Goal: Task Accomplishment & Management: Use online tool/utility

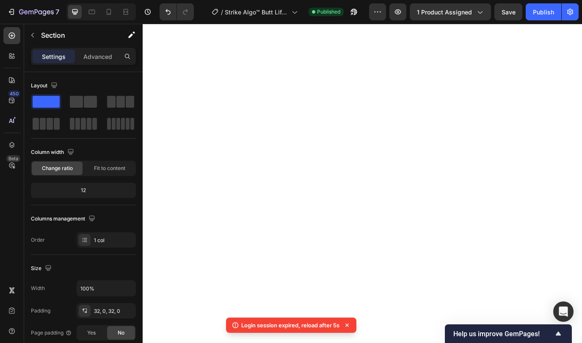
scroll to position [15, 0]
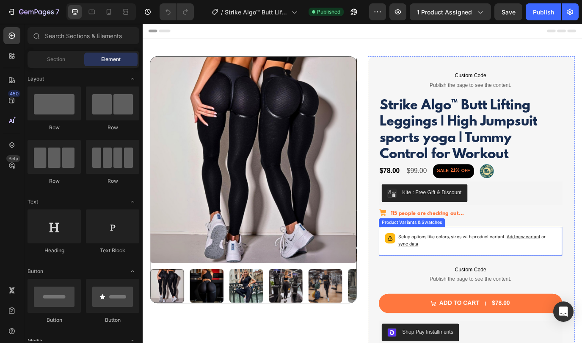
click at [494, 266] on p "Setup options like colors, sizes with product variant. Add new variant or sync …" at bounding box center [529, 274] width 183 height 17
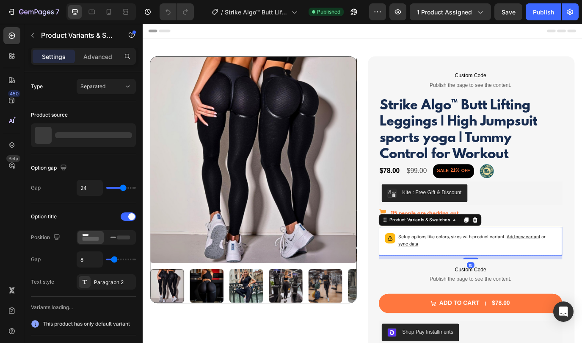
click at [452, 279] on span "sync data" at bounding box center [449, 278] width 23 height 6
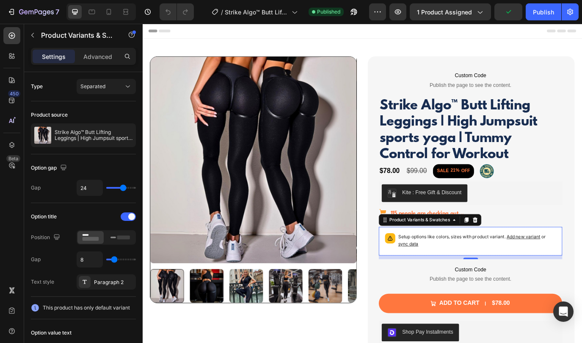
click at [455, 279] on span "sync data" at bounding box center [449, 278] width 23 height 6
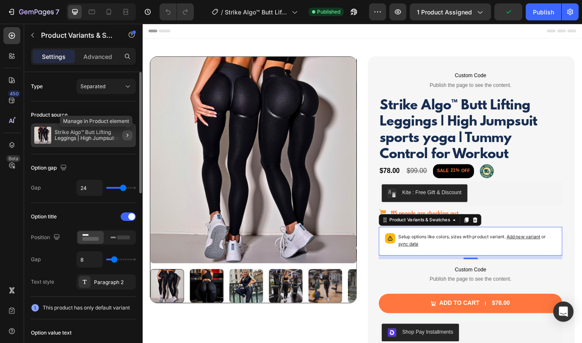
click at [128, 136] on icon "button" at bounding box center [127, 135] width 7 height 7
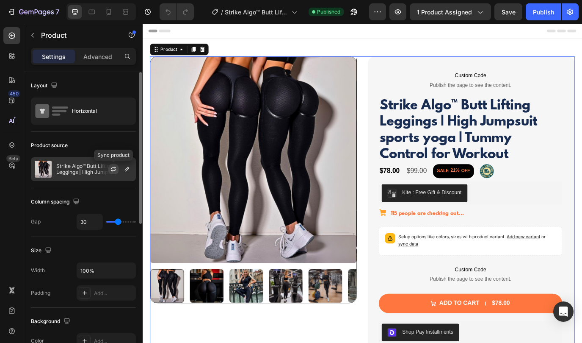
click at [114, 171] on icon "button" at bounding box center [113, 169] width 7 height 7
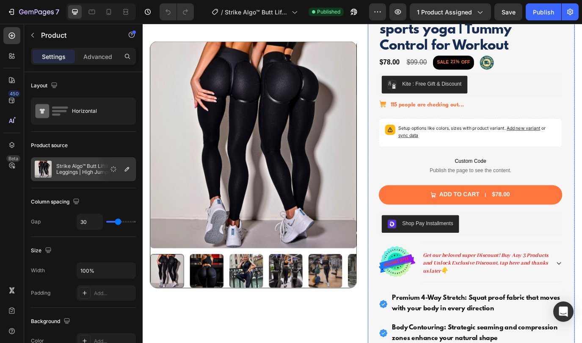
scroll to position [126, 0]
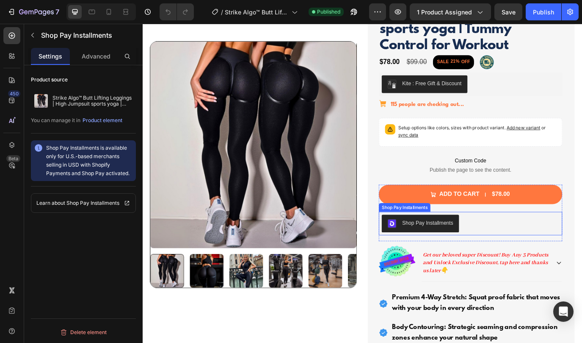
click at [494, 259] on div "Shop Pay Installments" at bounding box center [464, 255] width 76 height 10
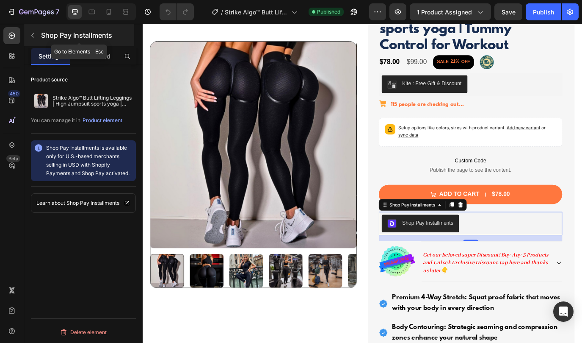
click at [31, 36] on icon "button" at bounding box center [32, 35] width 7 height 7
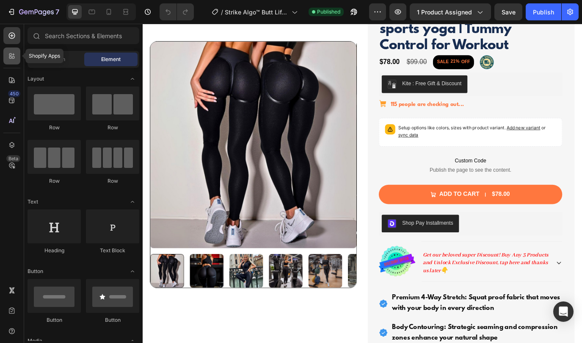
click at [12, 58] on icon at bounding box center [13, 57] width 3 height 3
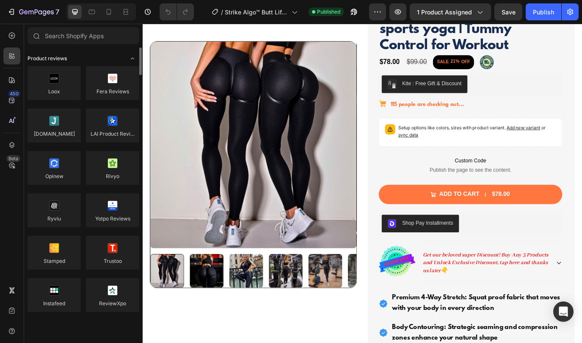
click at [131, 58] on icon "Toggle open" at bounding box center [132, 58] width 7 height 7
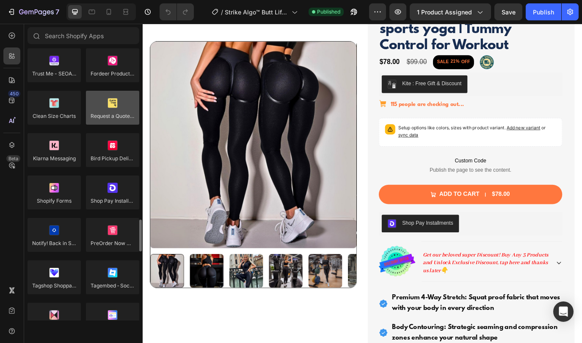
scroll to position [1478, 0]
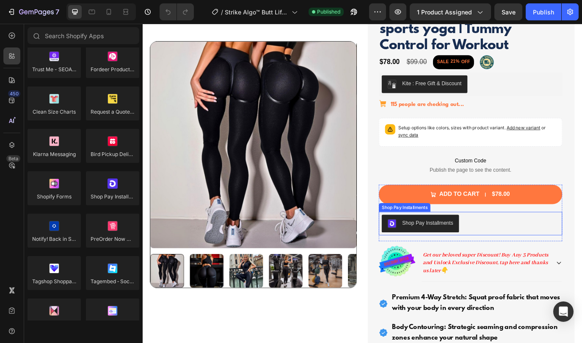
click at [454, 250] on div "Shop Pay Installments" at bounding box center [472, 254] width 59 height 9
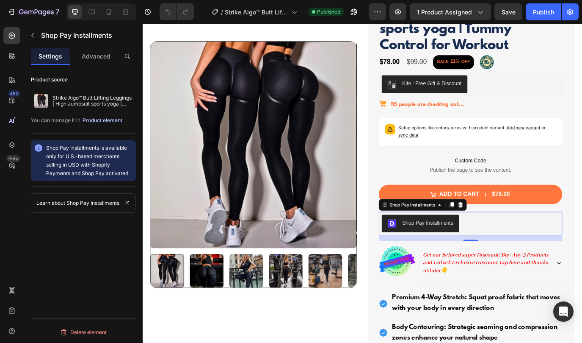
click at [105, 121] on div "Product element" at bounding box center [103, 120] width 40 height 8
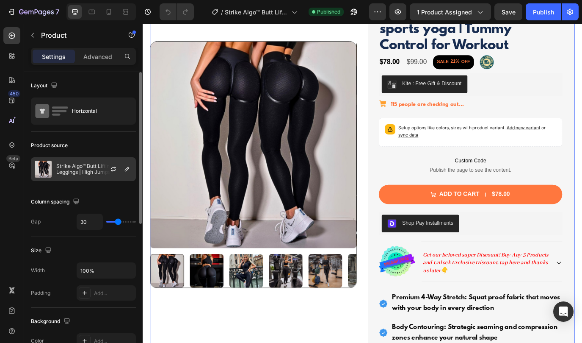
click at [100, 163] on div at bounding box center [116, 169] width 37 height 23
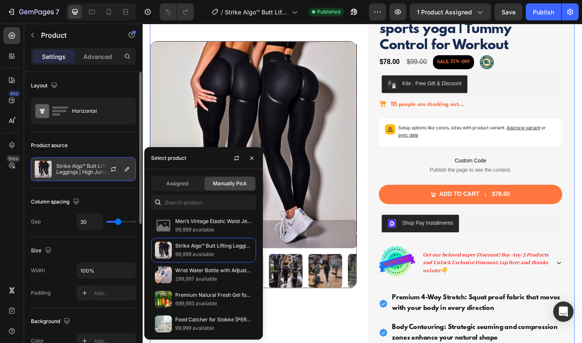
click at [100, 163] on div at bounding box center [116, 169] width 37 height 23
click at [94, 135] on div "Product source Strike Algo™ Butt Lifting Leggings | High Jumpsuit sports yoga |…" at bounding box center [83, 160] width 105 height 56
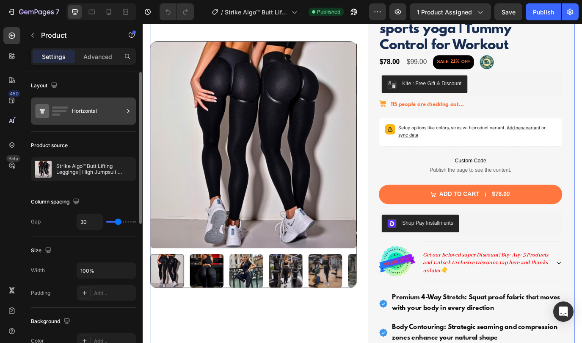
click at [90, 114] on div "Horizontal" at bounding box center [98, 110] width 52 height 19
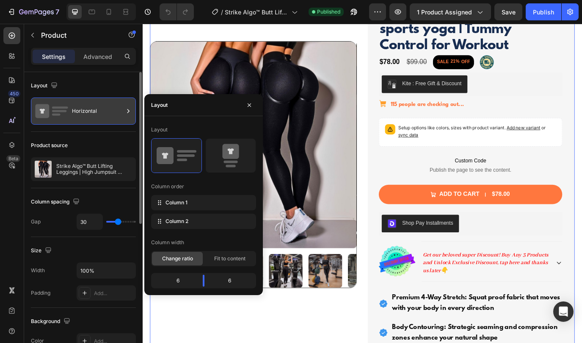
click at [90, 114] on div "Horizontal" at bounding box center [98, 110] width 52 height 19
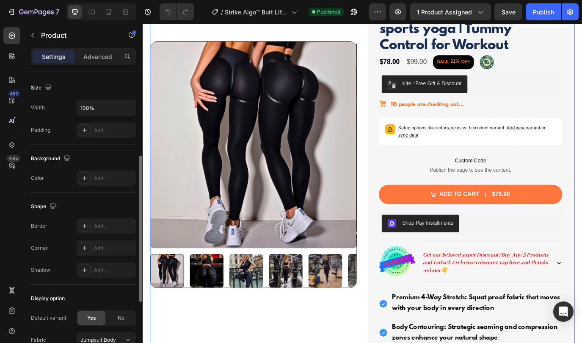
scroll to position [165, 0]
click at [103, 55] on p "Advanced" at bounding box center [97, 56] width 29 height 9
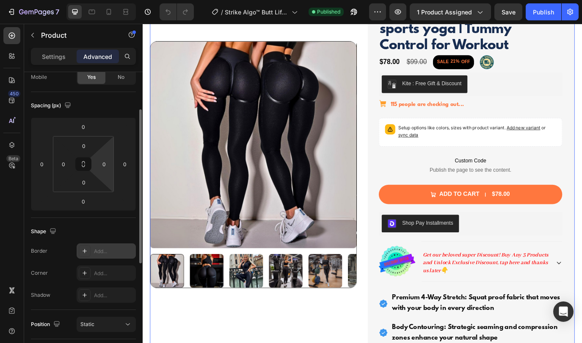
scroll to position [0, 0]
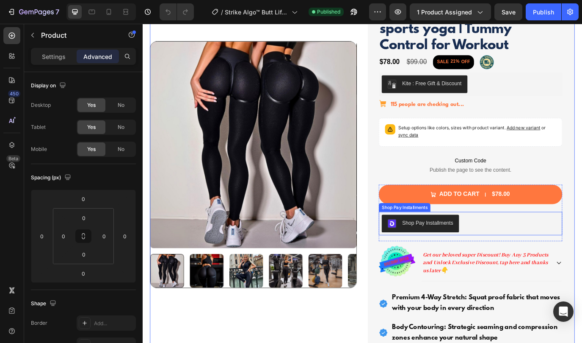
click at [488, 252] on div "Shop Pay Installments" at bounding box center [472, 254] width 59 height 9
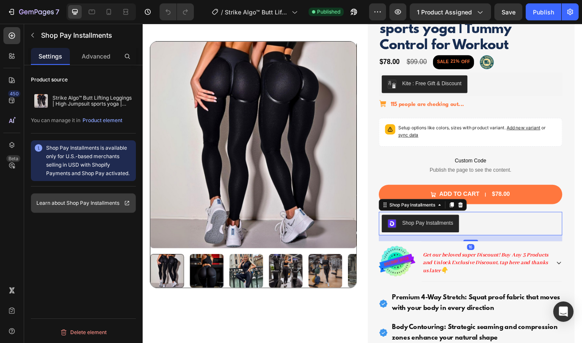
click at [114, 203] on p "Shop Pay Installments" at bounding box center [93, 203] width 53 height 8
click at [511, 234] on icon at bounding box center [511, 233] width 6 height 6
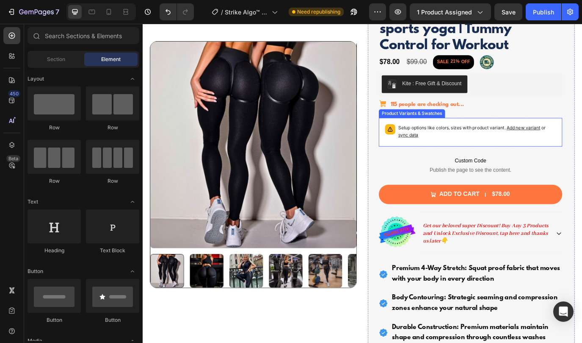
click at [450, 153] on span "sync data" at bounding box center [449, 152] width 23 height 6
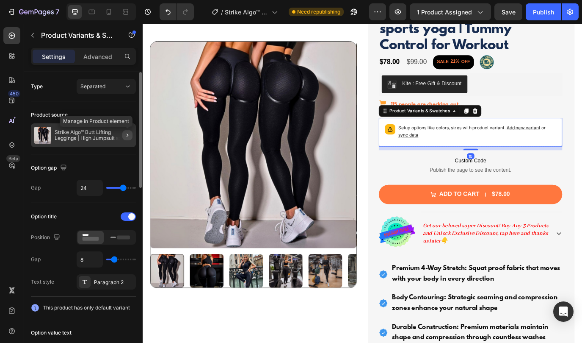
click at [128, 136] on icon "button" at bounding box center [127, 135] width 7 height 7
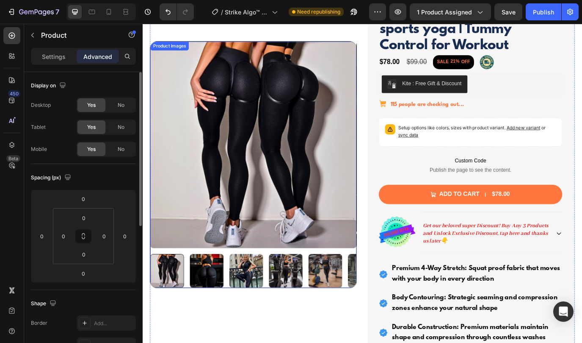
click at [272, 89] on img at bounding box center [271, 163] width 238 height 238
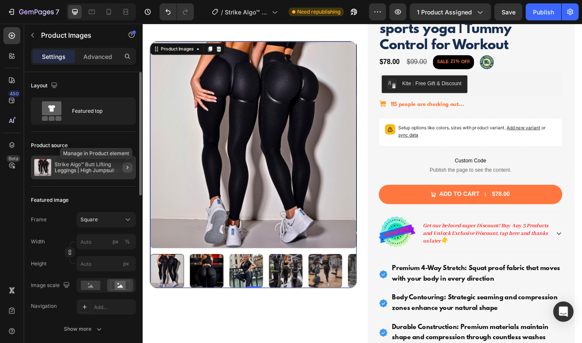
click at [126, 166] on icon "button" at bounding box center [127, 167] width 7 height 7
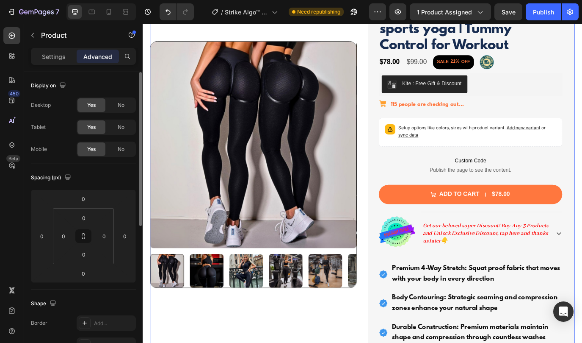
click at [241, 145] on img at bounding box center [271, 163] width 238 height 238
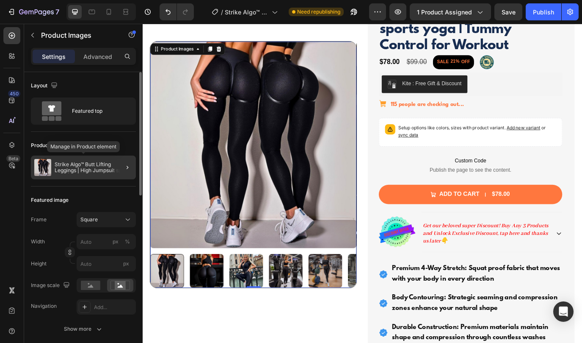
click at [72, 170] on p "Strike Algo™ Butt Lifting Leggings | High Jumpsuit sports yoga | Tummy Control …" at bounding box center [94, 167] width 78 height 12
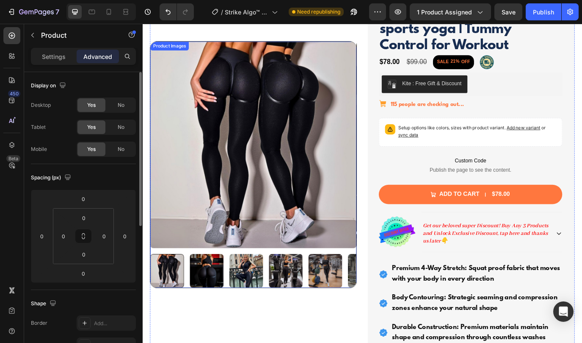
click at [215, 197] on img at bounding box center [271, 163] width 238 height 238
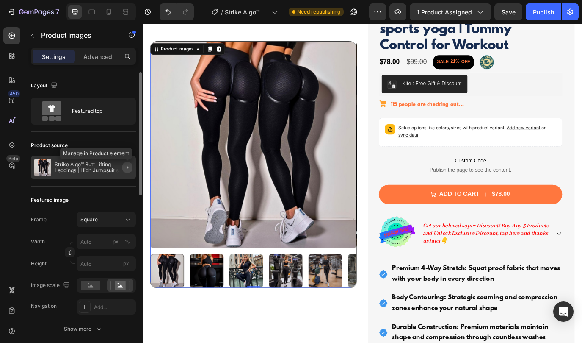
click at [128, 166] on icon "button" at bounding box center [127, 167] width 7 height 7
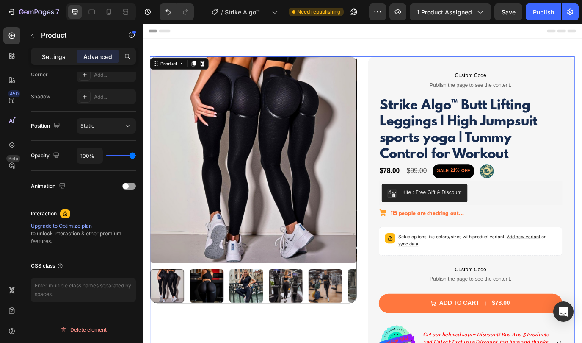
click at [62, 58] on p "Settings" at bounding box center [54, 56] width 24 height 9
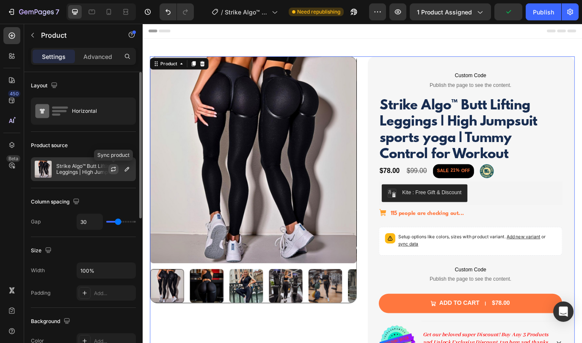
click at [114, 170] on icon "button" at bounding box center [113, 169] width 7 height 7
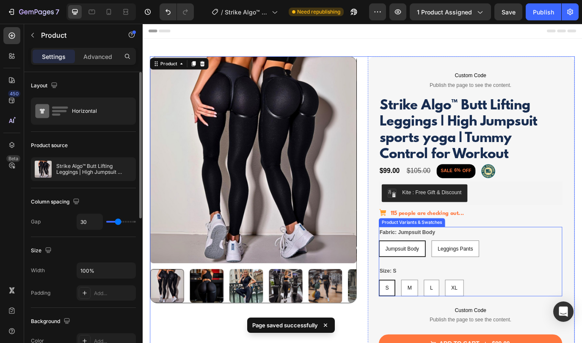
click at [532, 266] on div "Fabric: Jumpsuit Body Jumpsuit Body Jumpsuit Body Jumpsuit Body Leggings Pants …" at bounding box center [522, 275] width 212 height 35
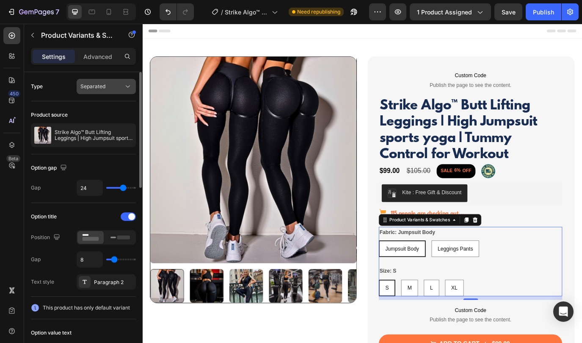
click at [119, 83] on div "Separated" at bounding box center [101, 87] width 43 height 8
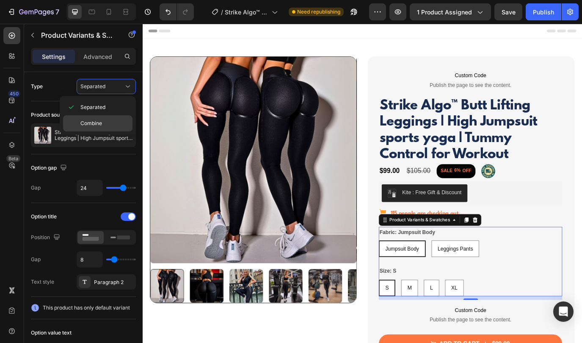
click at [101, 121] on span "Combine" at bounding box center [91, 123] width 22 height 8
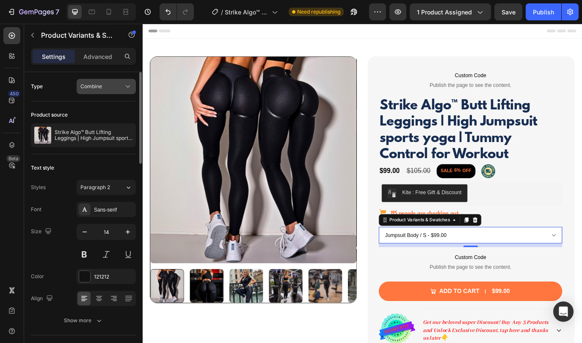
click at [111, 86] on div "Combine" at bounding box center [101, 87] width 43 height 8
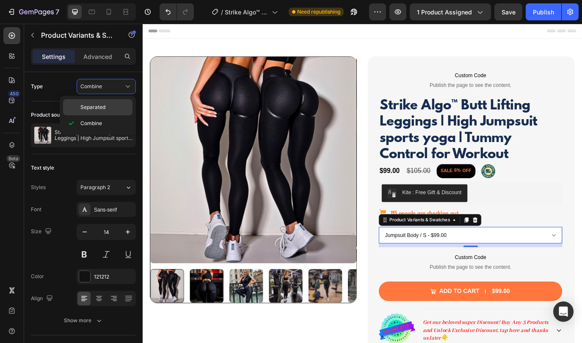
click at [107, 108] on p "Separated" at bounding box center [104, 107] width 48 height 8
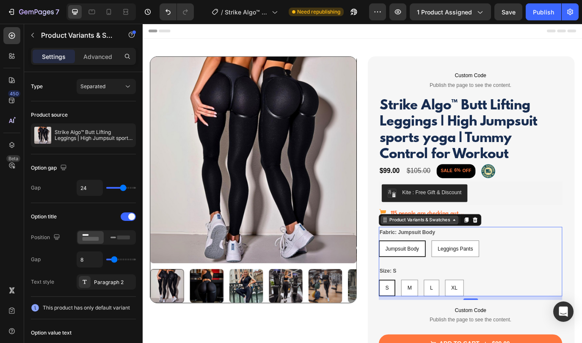
click at [494, 252] on div "Product Variants & Swatches" at bounding box center [463, 251] width 73 height 8
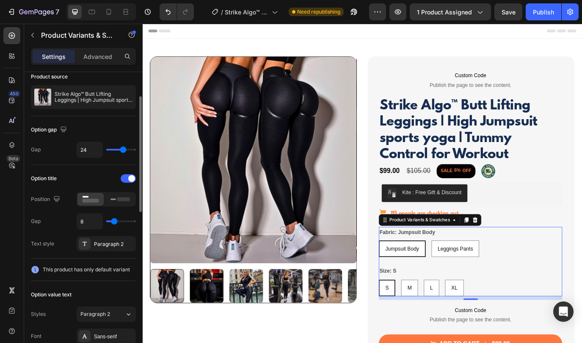
scroll to position [45, 0]
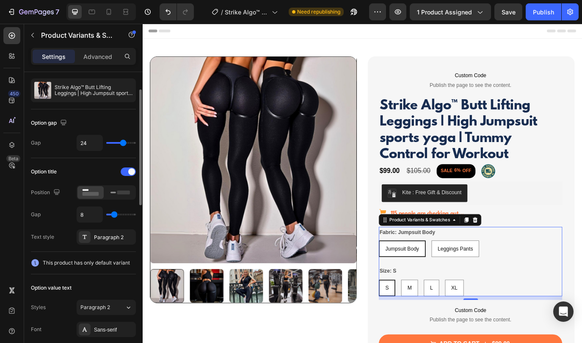
click at [80, 266] on span "This product has only default variant" at bounding box center [86, 262] width 87 height 8
click at [35, 262] on icon at bounding box center [35, 263] width 8 height 8
click at [502, 285] on span "Leggings Pants" at bounding box center [504, 283] width 41 height 7
click at [477, 274] on input "Leggings Pants Leggings Pants Leggings Pants" at bounding box center [477, 274] width 0 height 0
radio input "true"
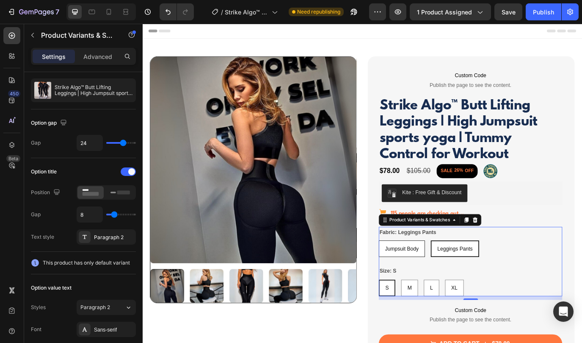
click at [440, 286] on span "Jumpsuit Body" at bounding box center [442, 283] width 39 height 7
click at [416, 274] on input "Jumpsuit Body Jumpsuit Body Jumpsuit Body" at bounding box center [416, 274] width 0 height 0
radio input "true"
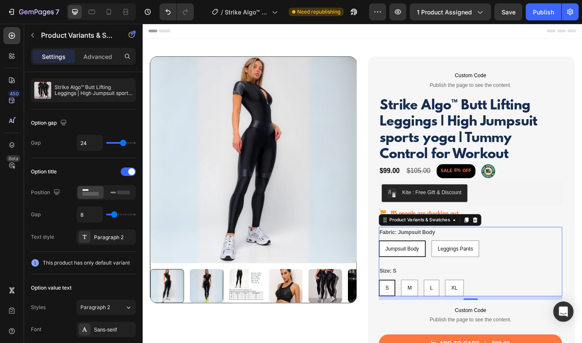
click at [428, 328] on div "S" at bounding box center [425, 328] width 17 height 17
click at [416, 319] on input "S S S" at bounding box center [416, 319] width 0 height 0
click at [443, 328] on div "M" at bounding box center [451, 328] width 19 height 17
click at [442, 319] on input "M M M" at bounding box center [441, 319] width 0 height 0
radio input "true"
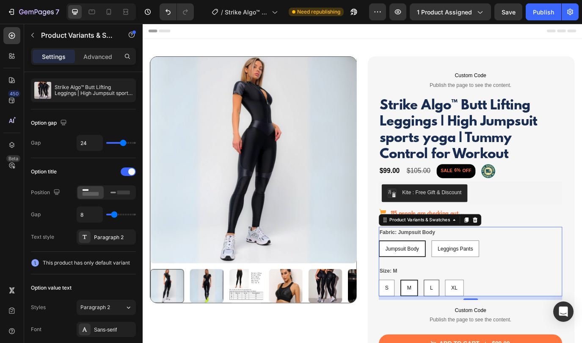
click at [469, 327] on div "L" at bounding box center [477, 328] width 17 height 17
click at [468, 319] on input "L L L" at bounding box center [468, 319] width 0 height 0
radio input "true"
click at [495, 327] on div "XL" at bounding box center [503, 328] width 21 height 17
click at [493, 319] on input "XL XL XL" at bounding box center [492, 319] width 0 height 0
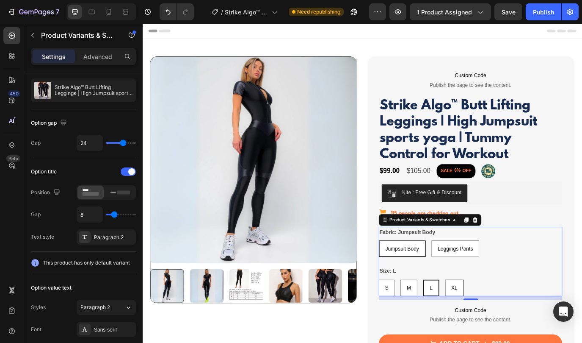
radio input "true"
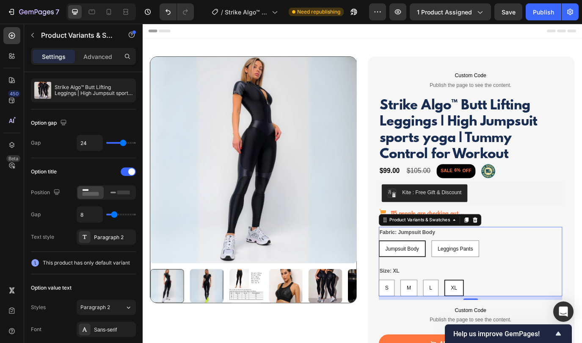
click at [545, 280] on div "Jumpsuit Body Jumpsuit Body Jumpsuit Body Leggings Pants Leggings Pants Legging…" at bounding box center [522, 283] width 212 height 19
click at [229, 200] on img at bounding box center [271, 181] width 238 height 238
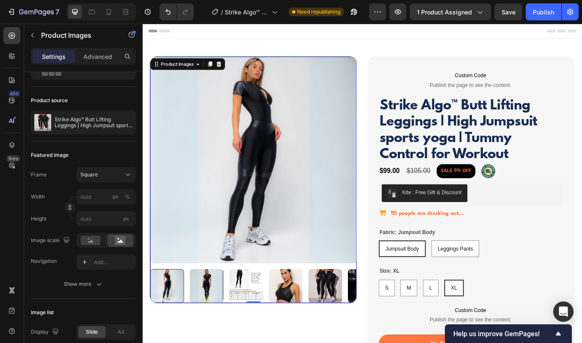
scroll to position [0, 0]
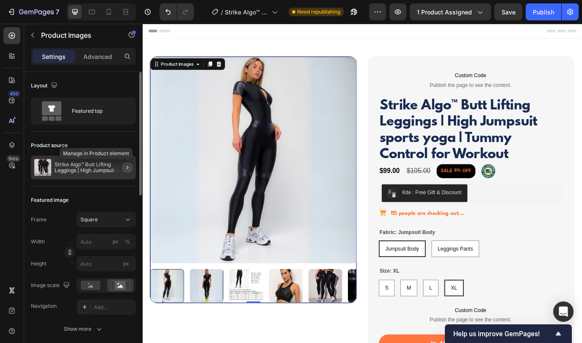
click at [128, 169] on icon "button" at bounding box center [127, 167] width 7 height 7
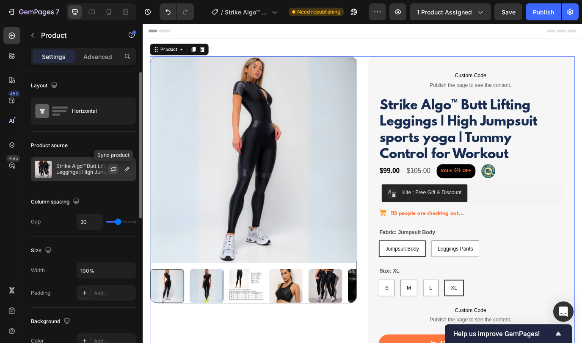
click at [115, 169] on icon "button" at bounding box center [113, 170] width 5 height 3
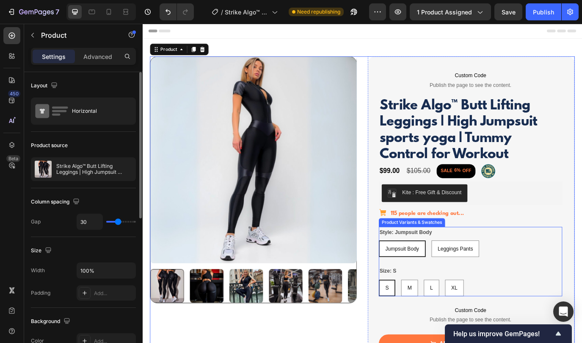
click at [504, 263] on div "Style: Jumpsuit Body Jumpsuit Body Jumpsuit Body Jumpsuit Body Leggings Pants L…" at bounding box center [522, 275] width 212 height 35
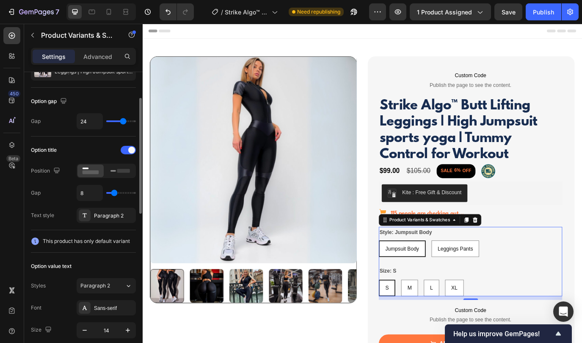
scroll to position [64, 0]
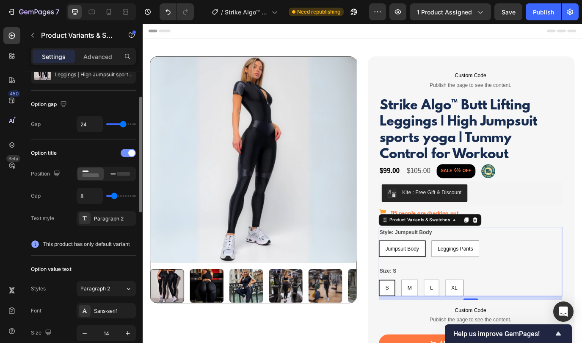
click at [127, 154] on div at bounding box center [128, 153] width 15 height 8
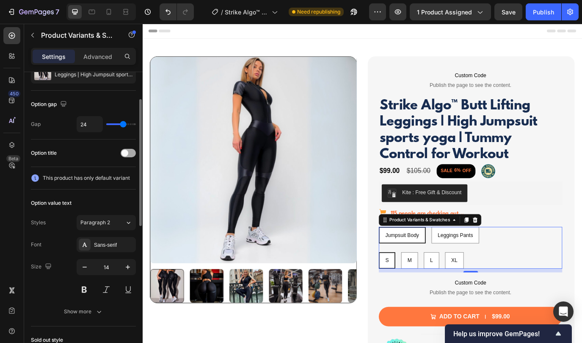
click at [125, 153] on span at bounding box center [125, 153] width 7 height 7
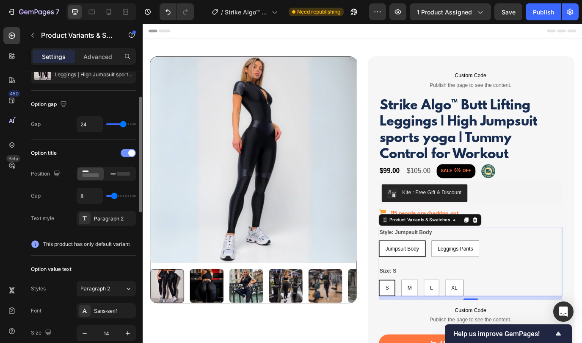
click at [125, 153] on div at bounding box center [128, 153] width 15 height 8
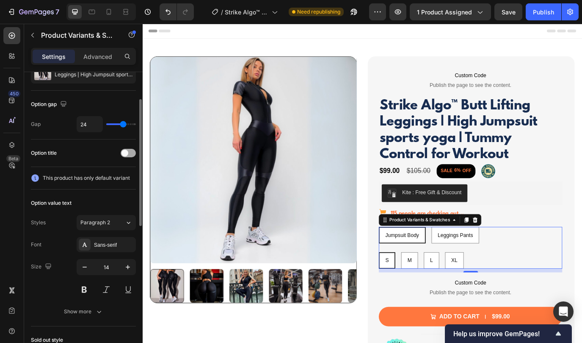
click at [125, 153] on span at bounding box center [125, 153] width 7 height 7
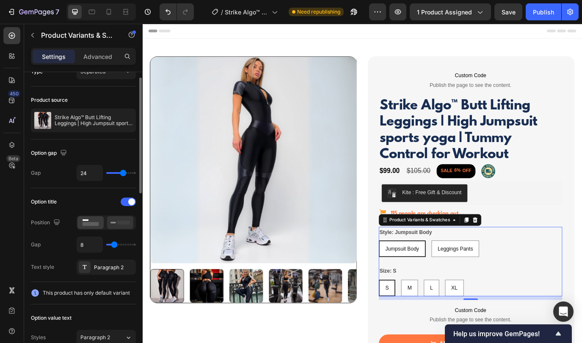
scroll to position [0, 0]
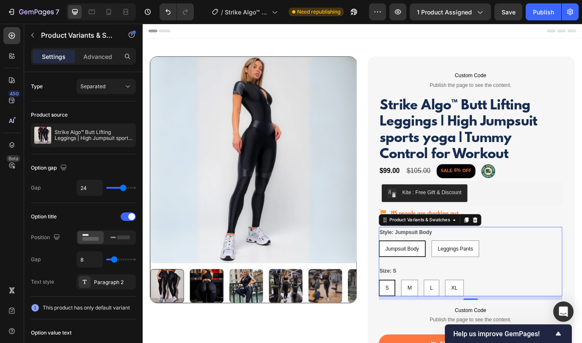
click at [545, 268] on div "Style: Jumpsuit Body Jumpsuit Body Jumpsuit Body Jumpsuit Body Leggings Pants L…" at bounding box center [522, 275] width 212 height 35
click at [529, 250] on icon at bounding box center [528, 250] width 6 height 6
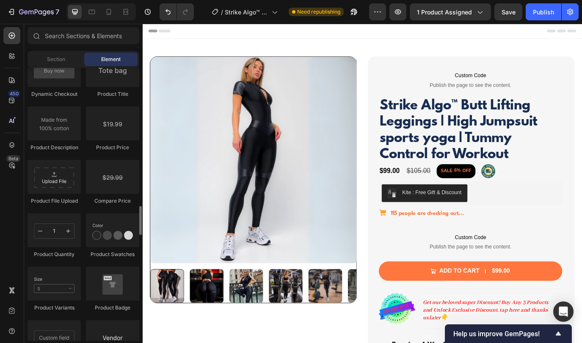
scroll to position [1384, 0]
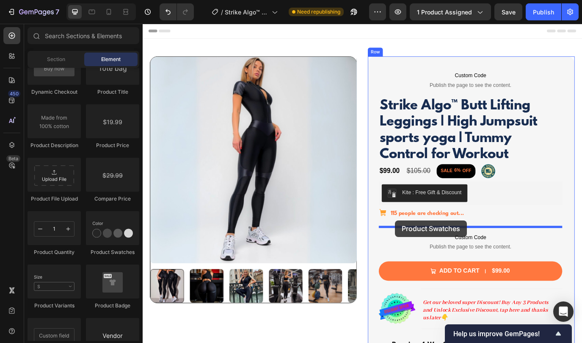
drag, startPoint x: 248, startPoint y: 248, endPoint x: 433, endPoint y: 251, distance: 185.6
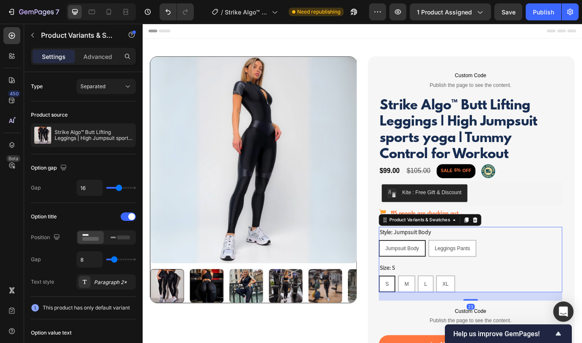
click at [542, 281] on div "Jumpsuit Body Jumpsuit Body Jumpsuit Body Leggings Pants Leggings Pants Legging…" at bounding box center [522, 283] width 212 height 19
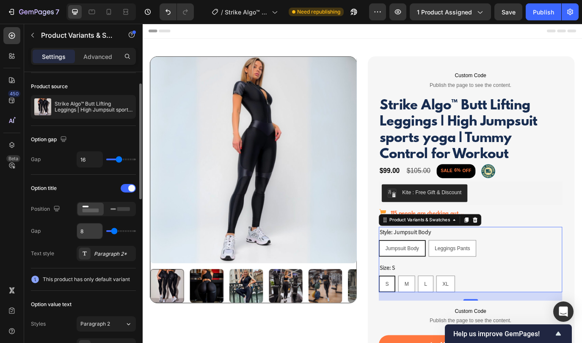
scroll to position [27, 0]
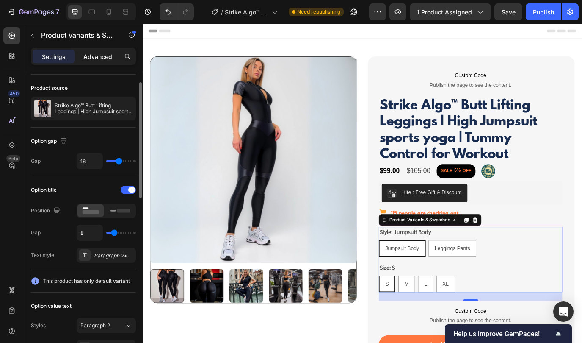
click at [103, 59] on p "Advanced" at bounding box center [97, 56] width 29 height 9
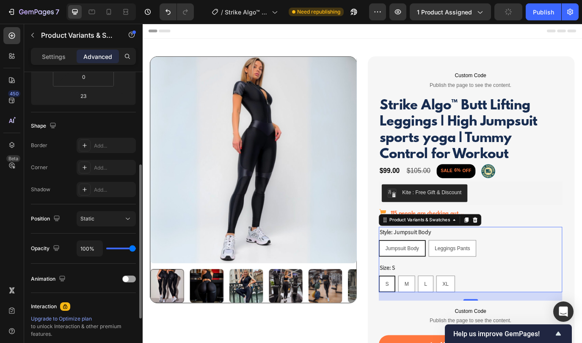
scroll to position [0, 0]
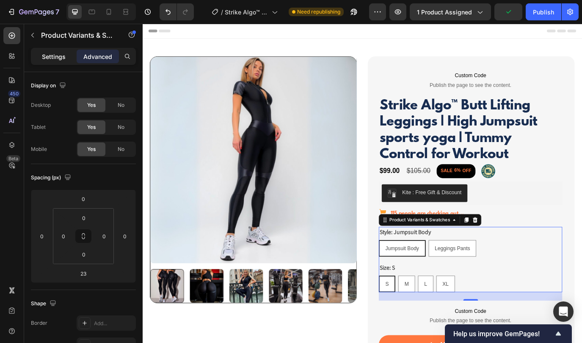
click at [51, 60] on p "Settings" at bounding box center [54, 56] width 24 height 9
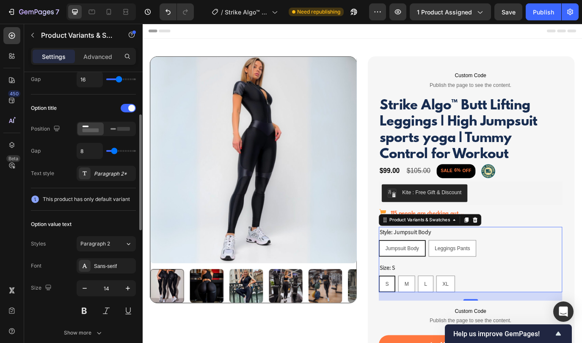
scroll to position [134, 0]
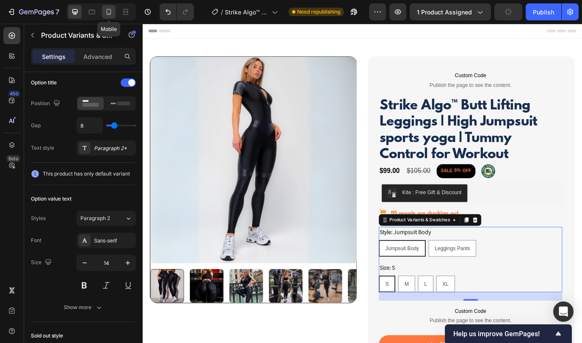
click at [107, 10] on icon at bounding box center [109, 12] width 5 height 6
type input "12"
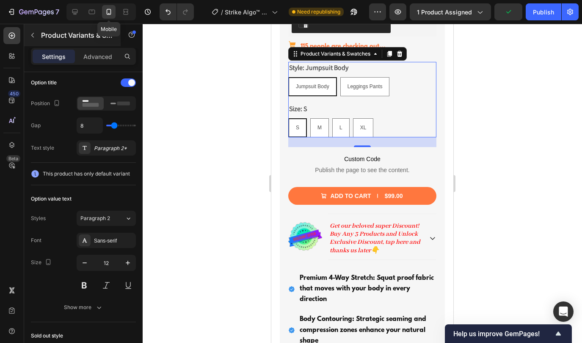
scroll to position [330, 0]
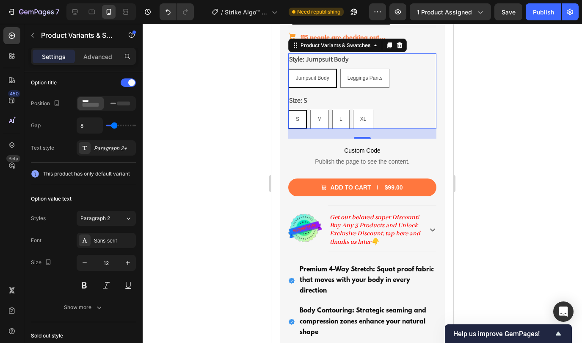
click at [392, 88] on div "Style: Jumpsuit Body Jumpsuit Body Jumpsuit Body Jumpsuit Body Leggings Pants L…" at bounding box center [362, 90] width 148 height 75
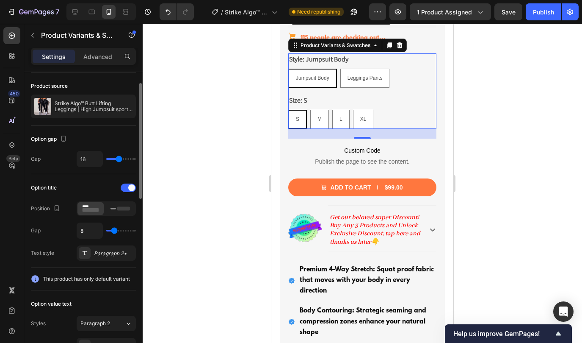
scroll to position [0, 0]
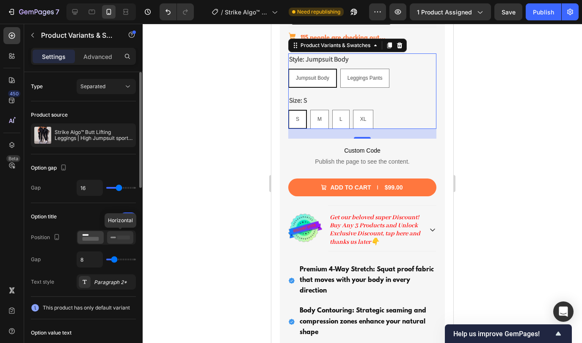
click at [116, 237] on rect at bounding box center [114, 237] width 6 height 2
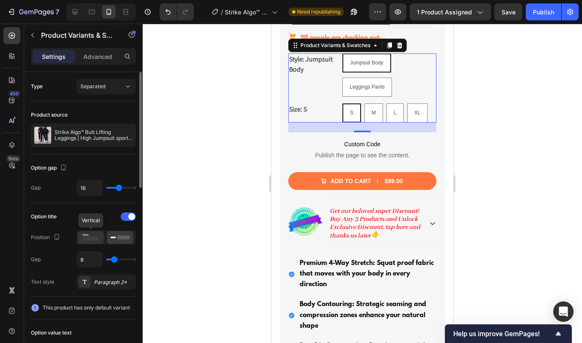
click at [87, 239] on rect at bounding box center [91, 239] width 17 height 4
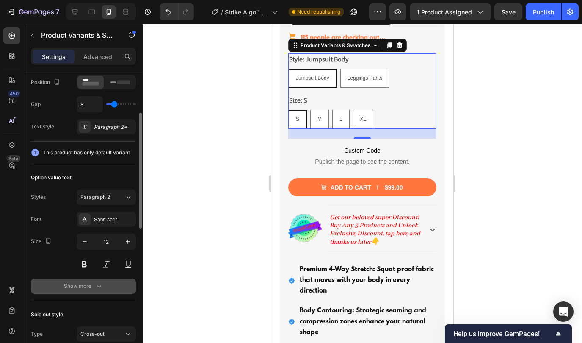
scroll to position [141, 0]
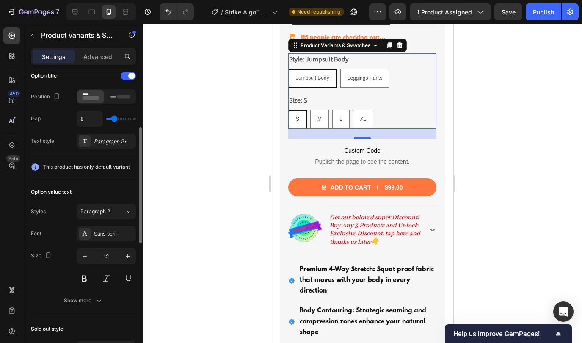
click at [35, 167] on icon at bounding box center [35, 167] width 8 height 8
click at [57, 168] on span "This product has only default variant" at bounding box center [86, 167] width 87 height 8
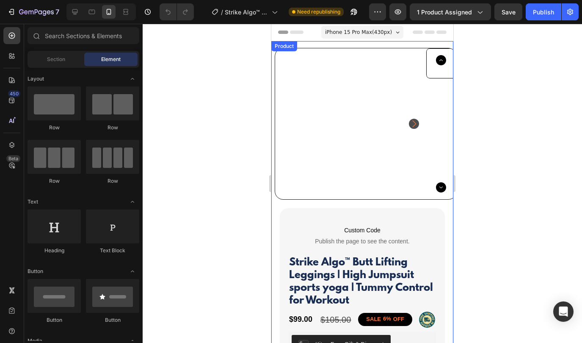
scroll to position [163, 0]
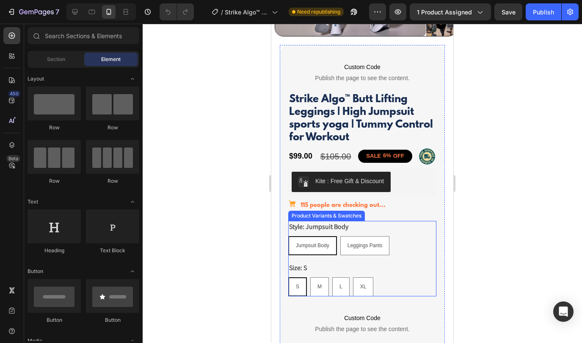
click at [401, 235] on div "Style: Jumpsuit Body Jumpsuit Body Jumpsuit Body Jumpsuit Body Leggings Pants L…" at bounding box center [362, 238] width 148 height 34
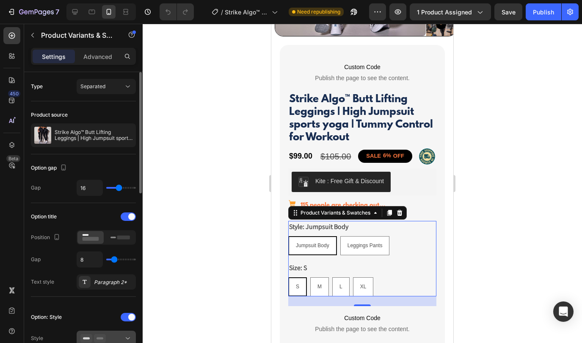
click at [126, 333] on button at bounding box center [106, 337] width 59 height 15
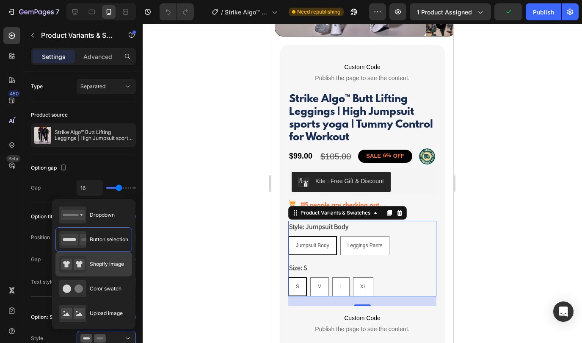
click at [97, 268] on div "Shopify image" at bounding box center [91, 263] width 65 height 17
type input "64"
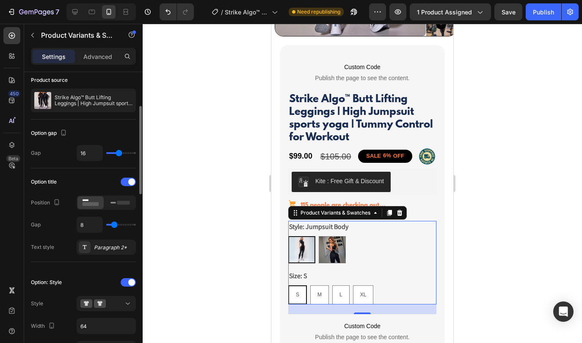
scroll to position [53, 0]
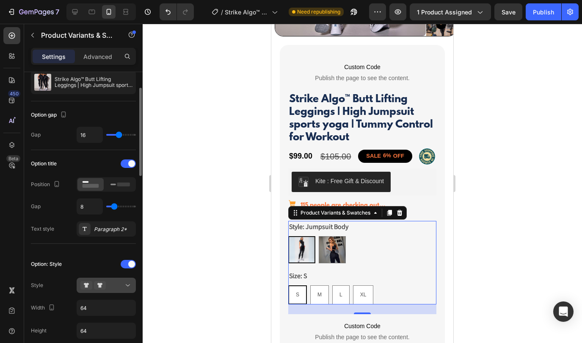
click at [127, 283] on icon at bounding box center [128, 285] width 8 height 8
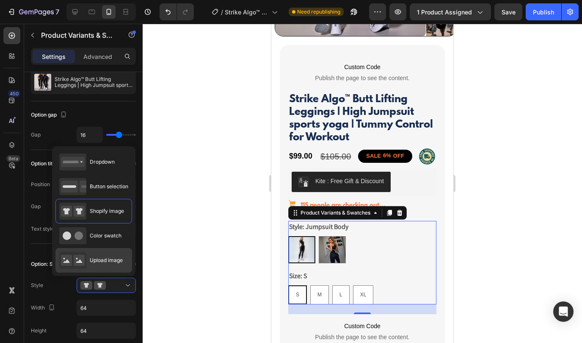
click at [101, 255] on div "Upload image" at bounding box center [91, 260] width 64 height 17
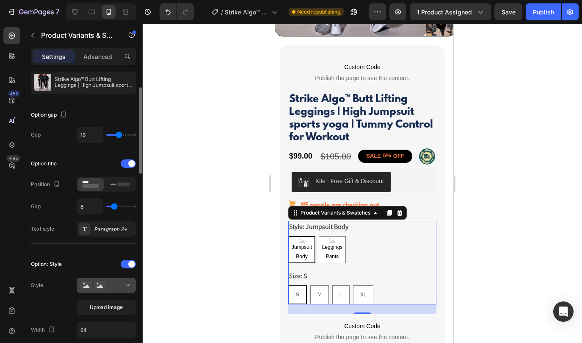
click at [116, 282] on div at bounding box center [106, 285] width 52 height 8
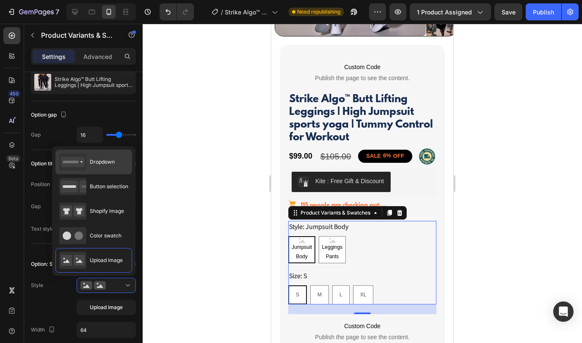
click at [92, 165] on span "Dropdown" at bounding box center [102, 162] width 25 height 8
type input "100%"
type input "45"
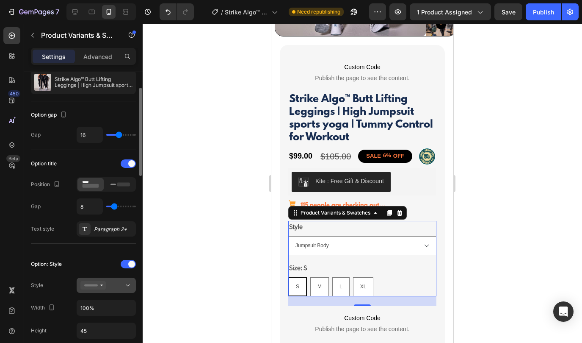
click at [122, 286] on div at bounding box center [106, 285] width 52 height 8
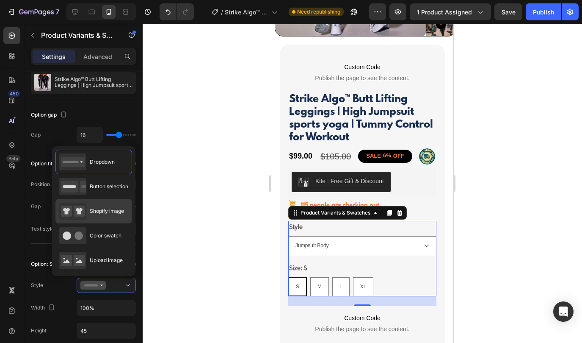
click at [103, 217] on div "Shopify image" at bounding box center [91, 210] width 65 height 17
type input "64"
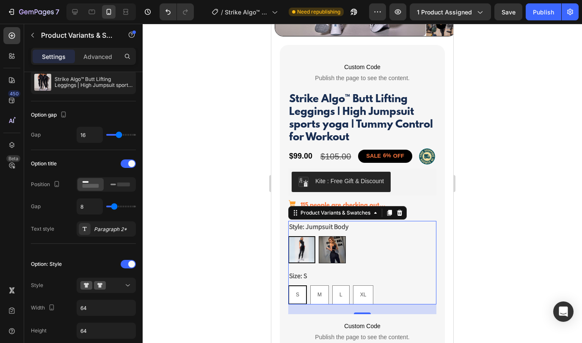
click at [331, 250] on img at bounding box center [332, 249] width 26 height 26
click at [319, 236] on input "Leggings Pants Leggings Pants" at bounding box center [319, 236] width 0 height 0
radio input "true"
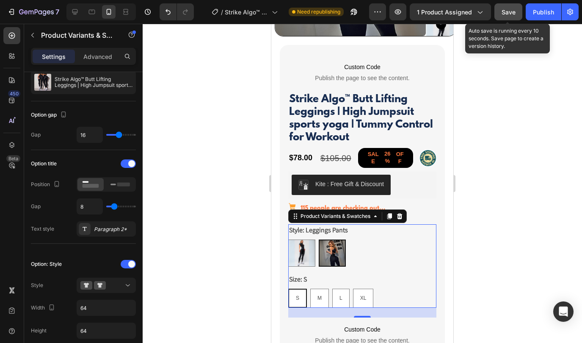
click at [506, 16] on div "Save" at bounding box center [509, 12] width 14 height 9
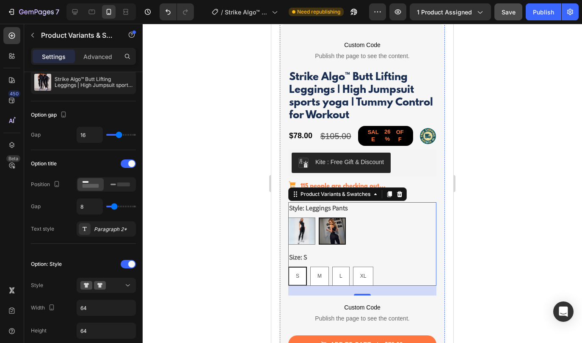
scroll to position [181, 0]
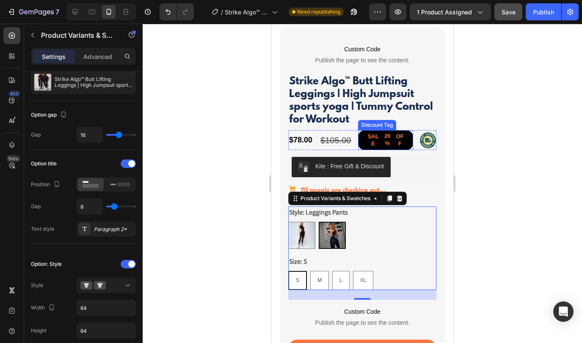
click at [382, 139] on div "26%" at bounding box center [388, 140] width 12 height 16
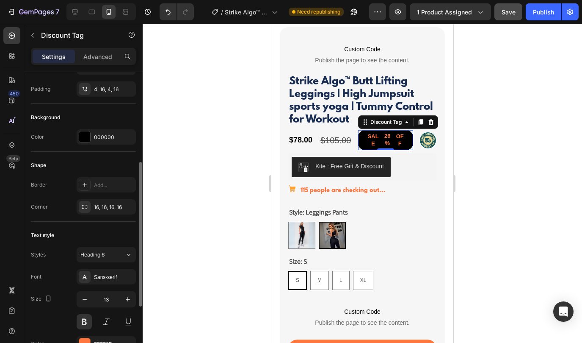
scroll to position [194, 0]
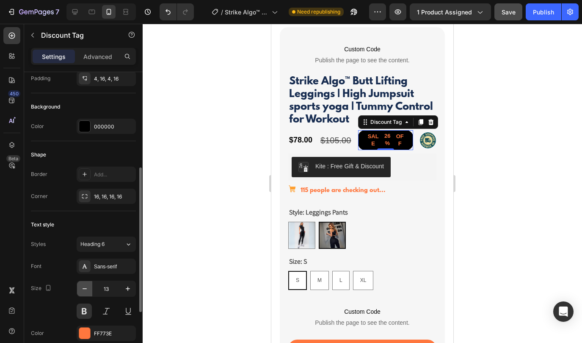
click at [86, 288] on icon "button" at bounding box center [84, 288] width 8 height 8
type input "12"
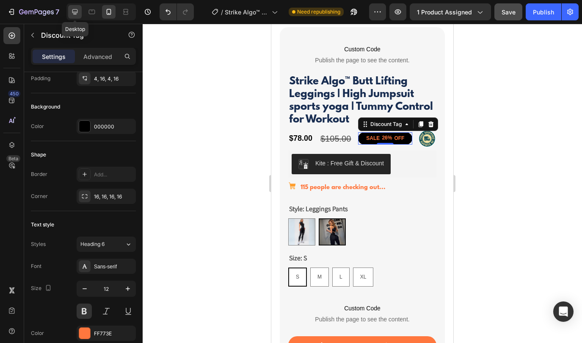
click at [77, 8] on icon at bounding box center [75, 12] width 8 height 8
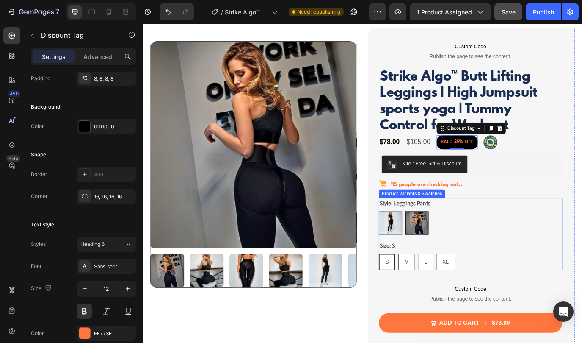
scroll to position [31, 0]
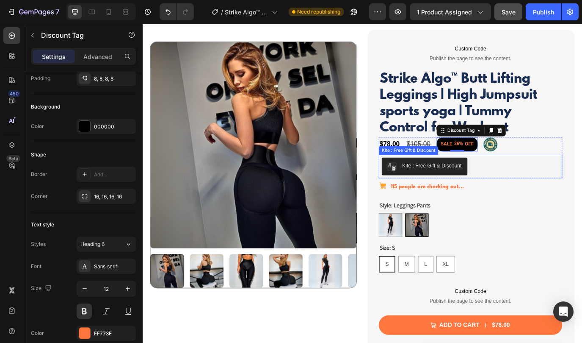
click at [582, 173] on div "$78.00 Product Price Product Price $105.00 Product Price Product Price SALE 26%…" at bounding box center [522, 178] width 212 height 47
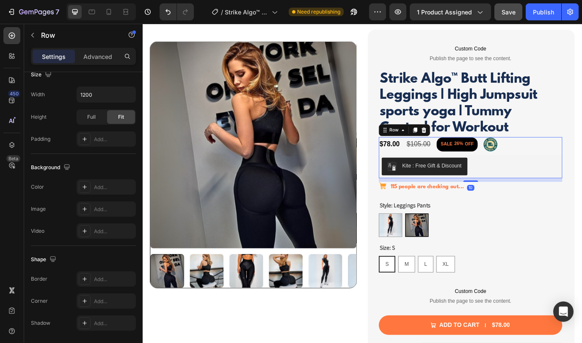
scroll to position [0, 0]
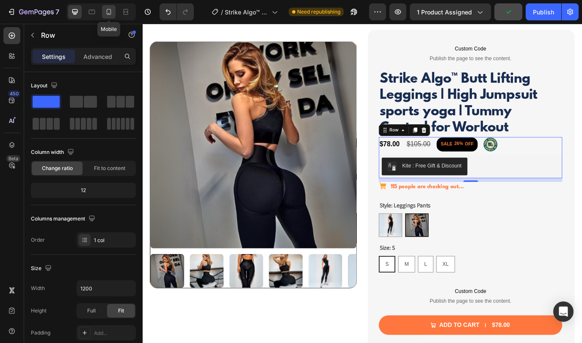
click at [111, 8] on icon at bounding box center [109, 12] width 8 height 8
type input "100%"
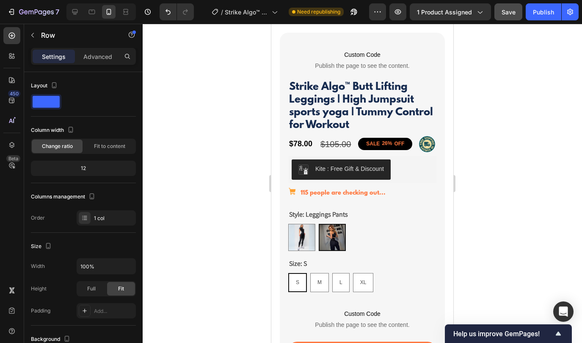
scroll to position [163, 0]
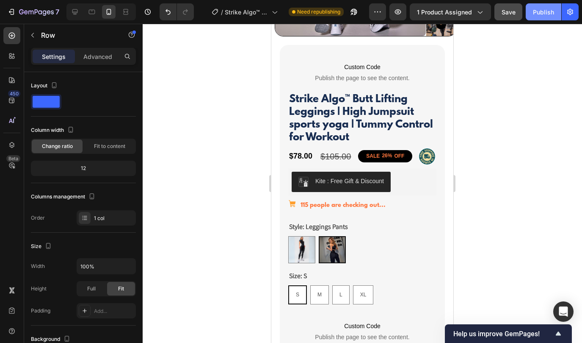
click at [534, 14] on div "Publish" at bounding box center [543, 12] width 21 height 9
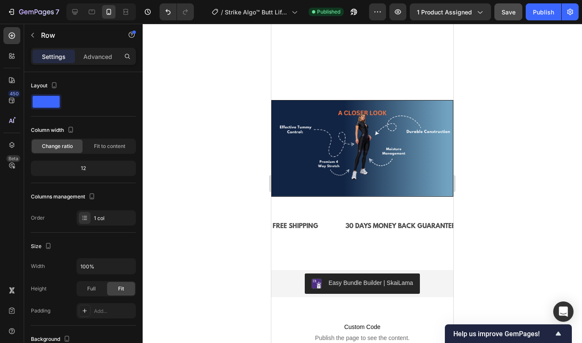
scroll to position [1771, 0]
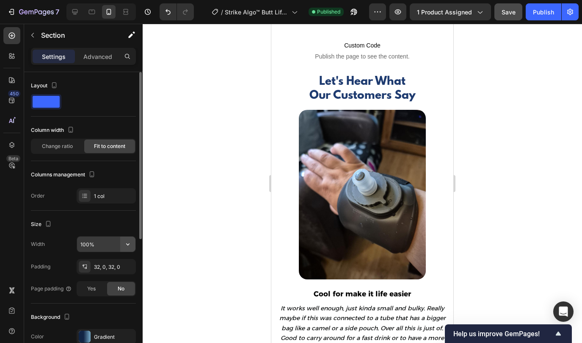
click at [127, 244] on icon "button" at bounding box center [128, 244] width 8 height 8
click at [103, 243] on input "100%" at bounding box center [106, 243] width 58 height 15
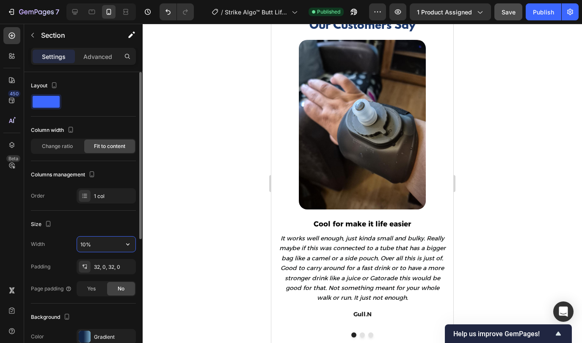
type input "100%"
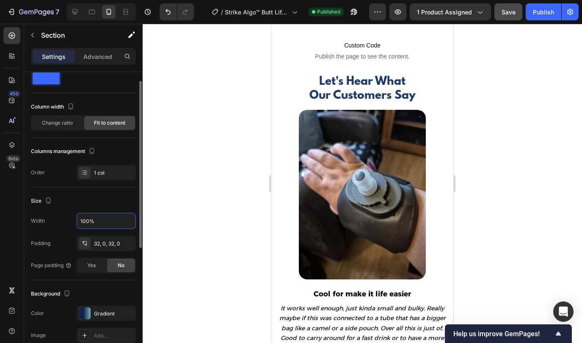
scroll to position [18, 0]
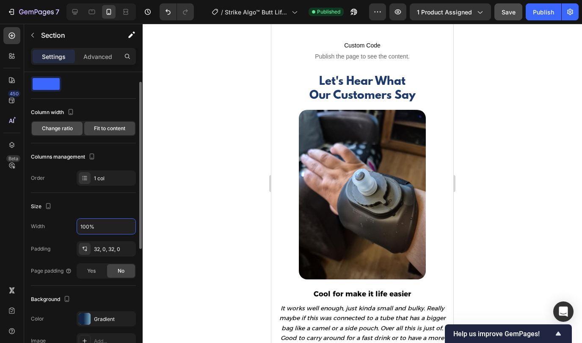
click at [58, 125] on span "Change ratio" at bounding box center [57, 129] width 31 height 8
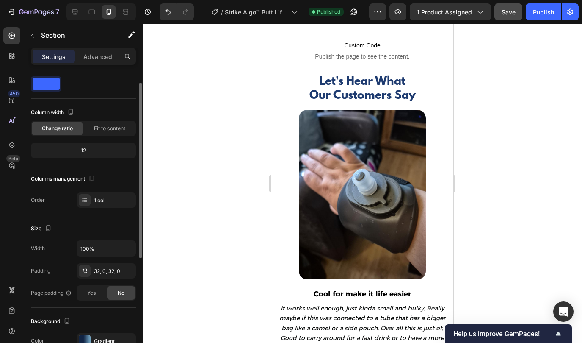
click at [87, 150] on div "12" at bounding box center [84, 150] width 102 height 12
click at [82, 150] on div "12" at bounding box center [84, 150] width 102 height 12
click at [99, 131] on span "Fit to content" at bounding box center [109, 129] width 31 height 8
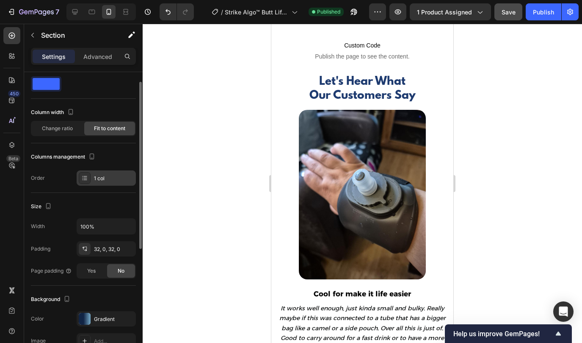
click at [96, 177] on div "1 col" at bounding box center [114, 179] width 40 height 8
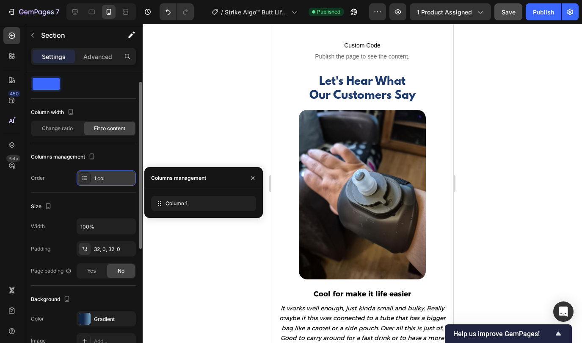
click at [96, 177] on div "1 col" at bounding box center [114, 179] width 40 height 8
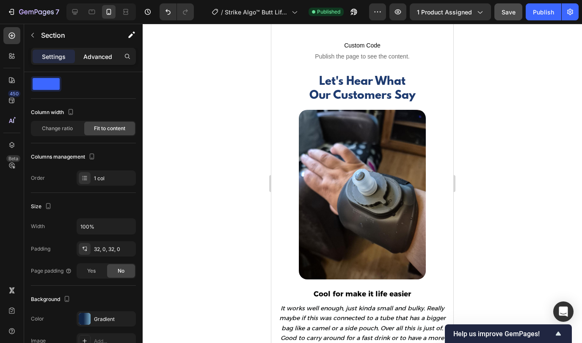
click at [101, 54] on p "Advanced" at bounding box center [97, 56] width 29 height 9
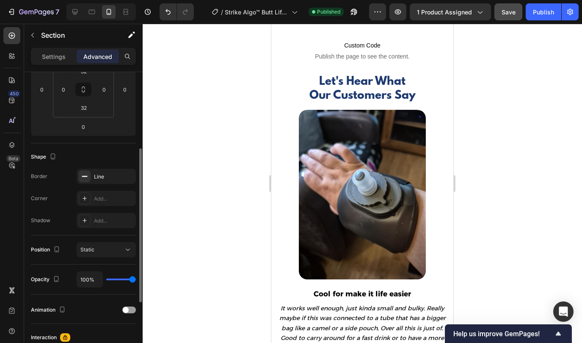
scroll to position [191, 0]
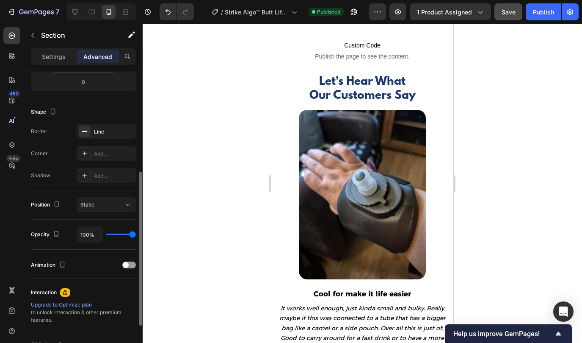
type input "89%"
type input "89"
type input "87%"
type input "87"
type input "85%"
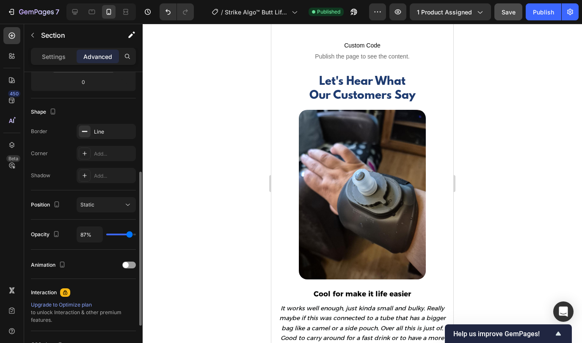
type input "85"
type input "82%"
type input "82"
type input "61%"
type input "61"
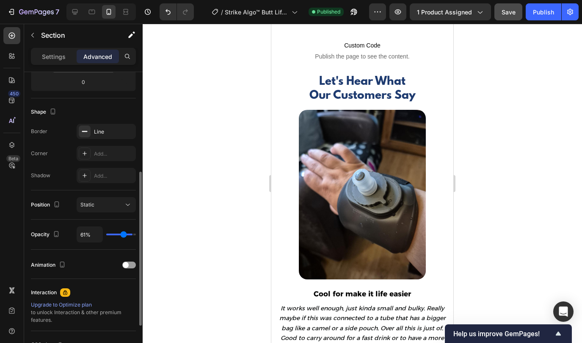
type input "54%"
type input "54"
type input "51%"
type input "51"
type input "48%"
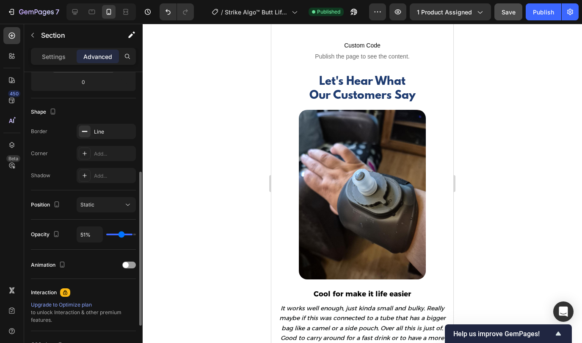
type input "48"
type input "45%"
type input "45"
type input "43%"
type input "43"
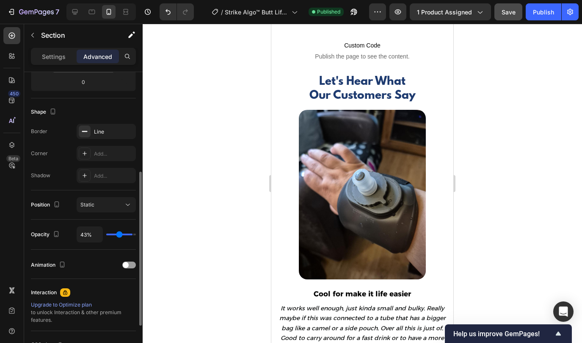
type input "41%"
type input "41"
type input "40%"
type input "40"
type input "41%"
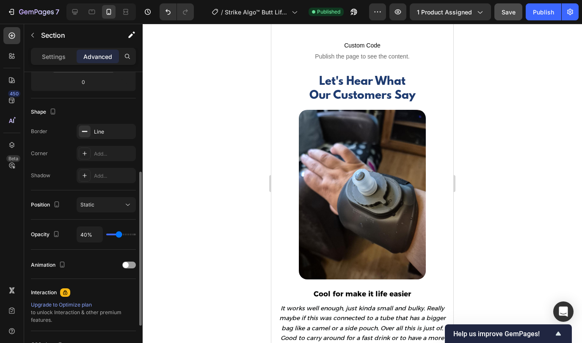
type input "41"
type input "42%"
type input "42"
type input "43%"
type input "43"
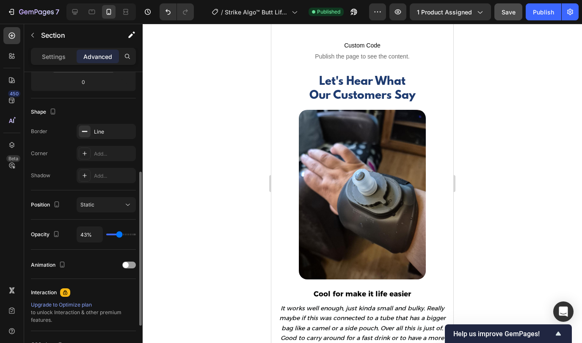
type input "44%"
type input "44"
type input "45%"
type input "45"
type input "46%"
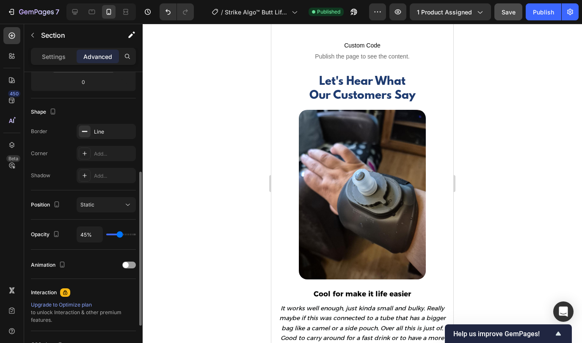
type input "46"
type input "47%"
type input "47"
type input "48%"
type input "48"
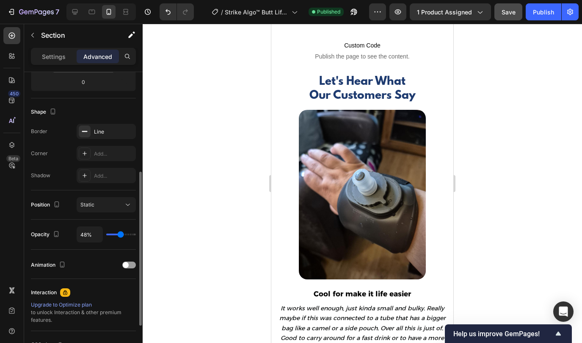
type input "50%"
type input "50"
type input "51%"
type input "51"
type input "52%"
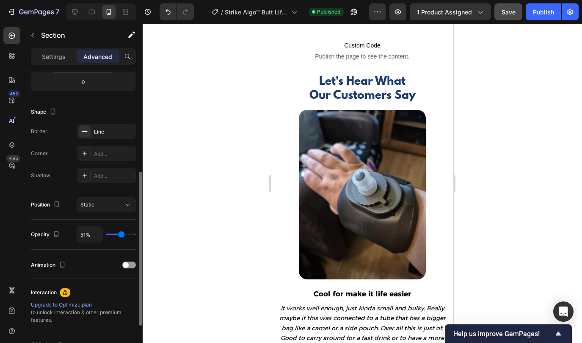
type input "52"
type input "53%"
type input "53"
type input "54%"
type input "54"
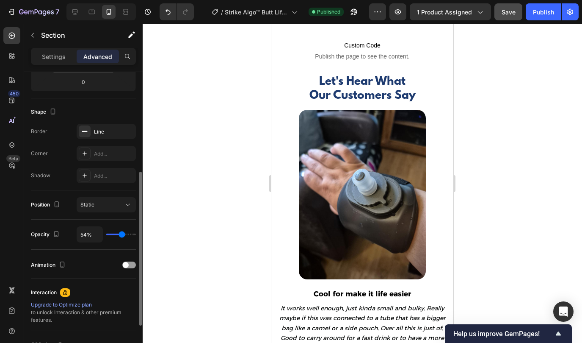
type input "56%"
type input "56"
type input "57%"
type input "57"
type input "59%"
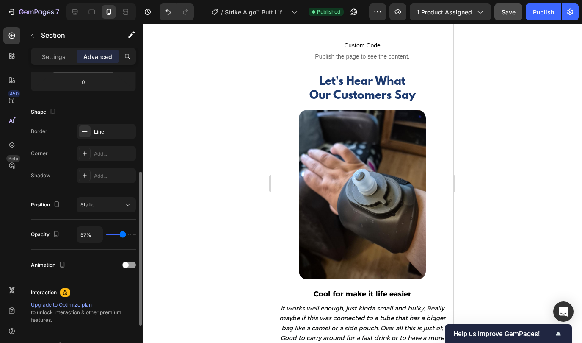
type input "59"
type input "60%"
type input "60"
type input "62%"
type input "62"
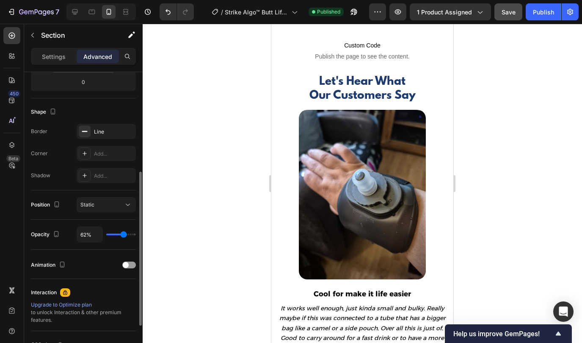
type input "64%"
type input "64"
type input "66%"
type input "66"
type input "68%"
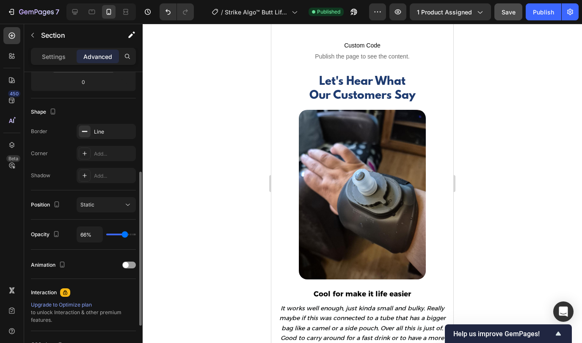
type input "68"
type input "71%"
type input "71"
type input "75%"
type input "75"
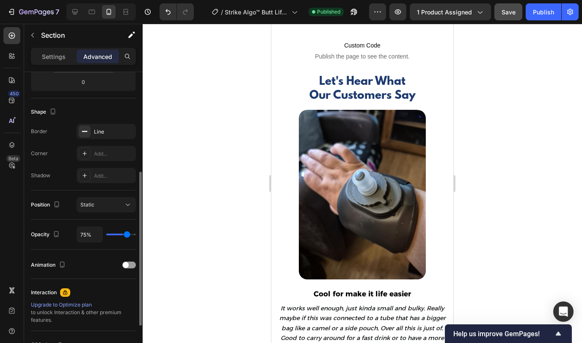
type input "78%"
type input "78"
type input "83%"
type input "83"
type input "88%"
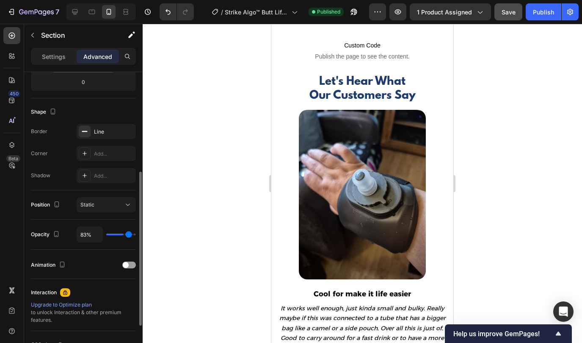
type input "88"
type input "93%"
type input "93"
type input "98%"
type input "98"
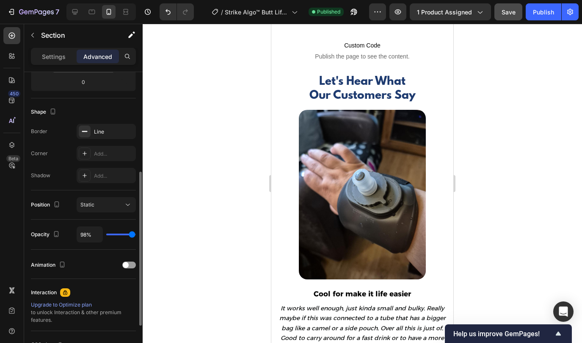
type input "100%"
type input "100"
drag, startPoint x: 130, startPoint y: 233, endPoint x: 146, endPoint y: 238, distance: 16.5
click at [136, 235] on input "range" at bounding box center [121, 234] width 30 height 2
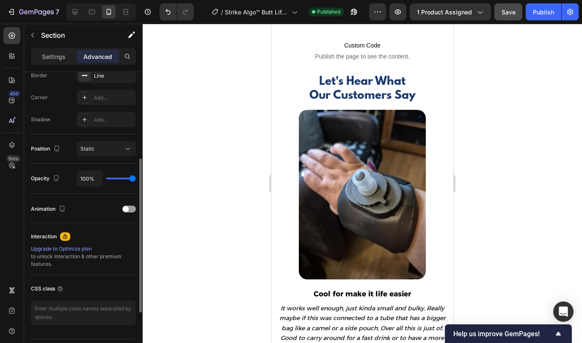
scroll to position [219, 0]
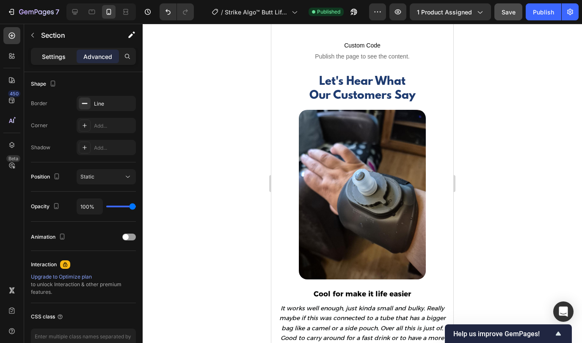
click at [52, 54] on p "Settings" at bounding box center [54, 56] width 24 height 9
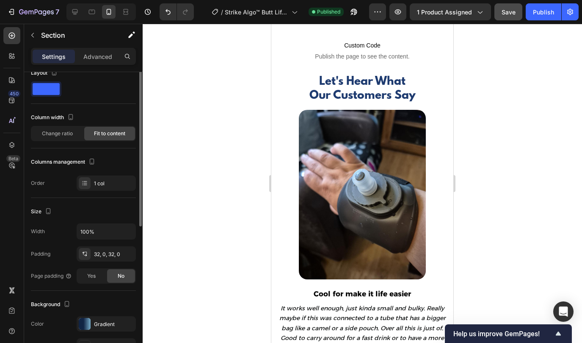
scroll to position [0, 0]
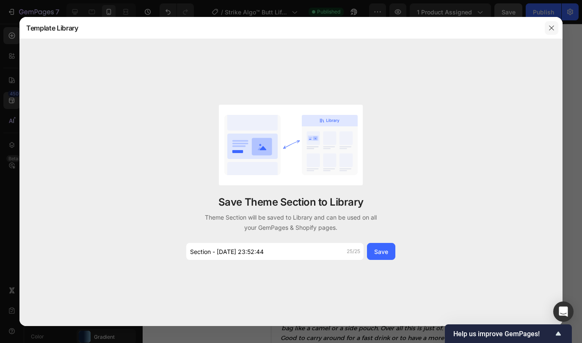
click at [552, 25] on icon "button" at bounding box center [552, 28] width 7 height 7
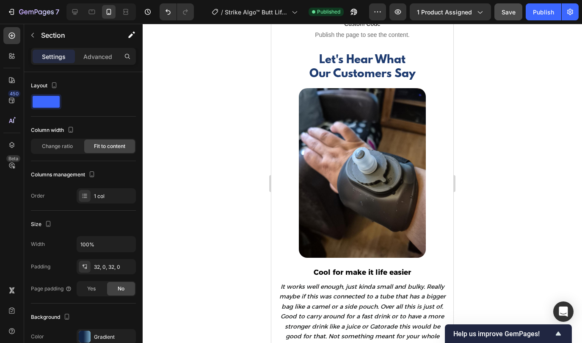
scroll to position [1782, 0]
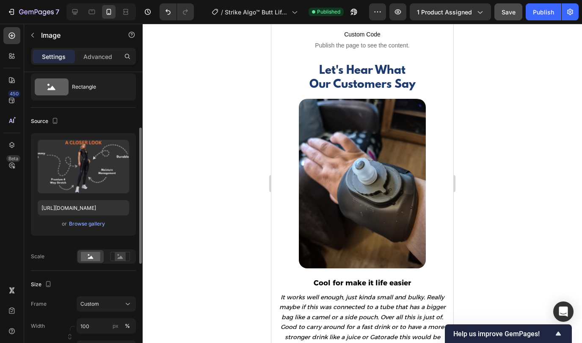
scroll to position [66, 0]
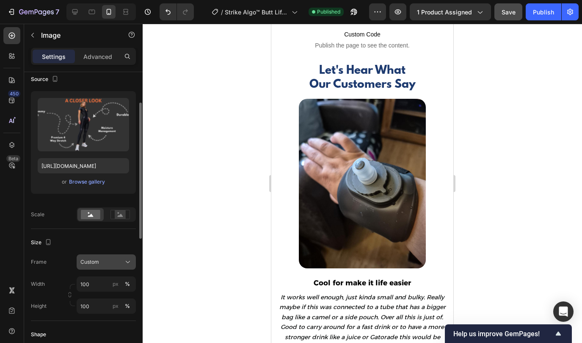
click at [105, 254] on button "Custom" at bounding box center [106, 261] width 59 height 15
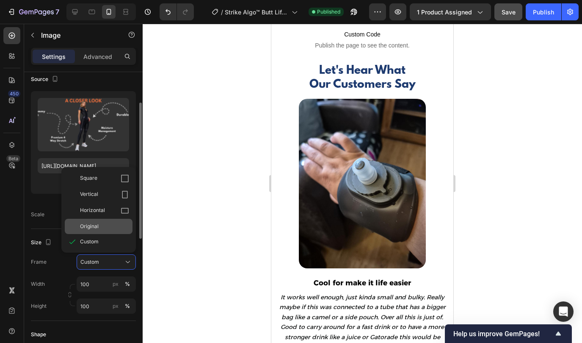
click at [104, 228] on div "Original" at bounding box center [104, 226] width 49 height 8
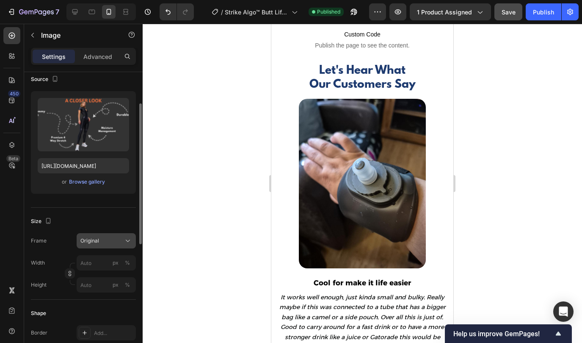
click at [107, 244] on div "Original" at bounding box center [101, 241] width 42 height 8
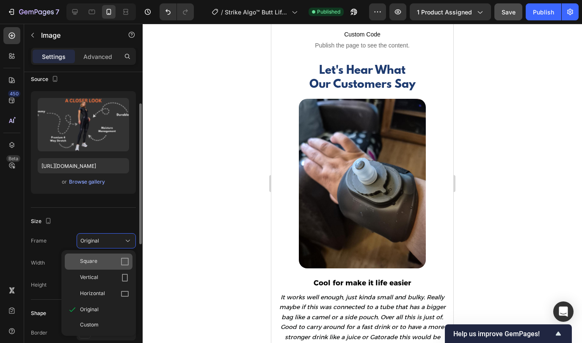
click at [106, 260] on div "Square" at bounding box center [104, 261] width 49 height 8
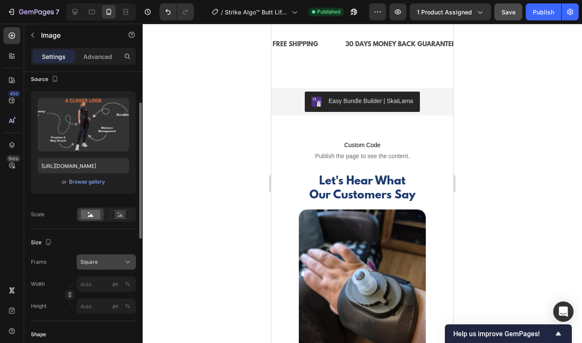
click at [108, 260] on div "Square" at bounding box center [101, 262] width 42 height 8
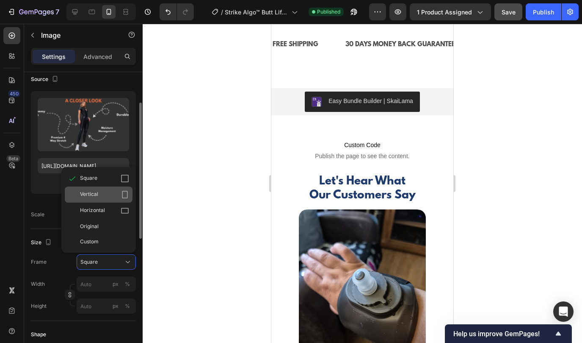
click at [102, 200] on div "Vertical" at bounding box center [99, 194] width 68 height 16
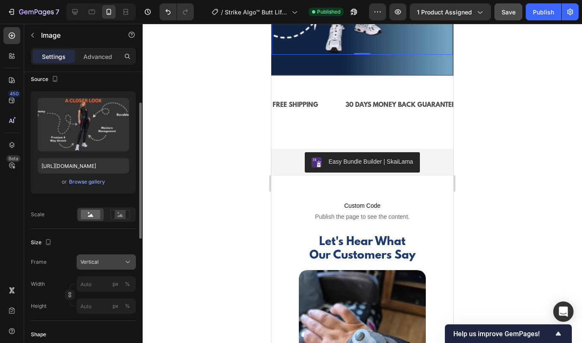
click at [108, 263] on div "Vertical" at bounding box center [101, 262] width 42 height 8
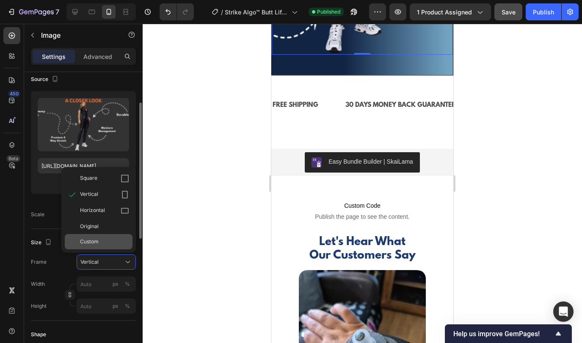
click at [106, 242] on div "Custom" at bounding box center [104, 242] width 49 height 8
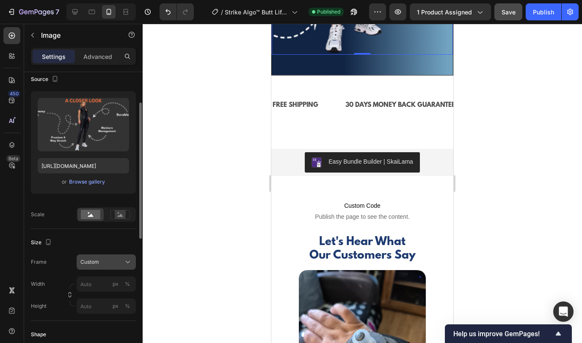
click at [109, 260] on div "Frame Custom Width px % Height px %" at bounding box center [83, 283] width 105 height 59
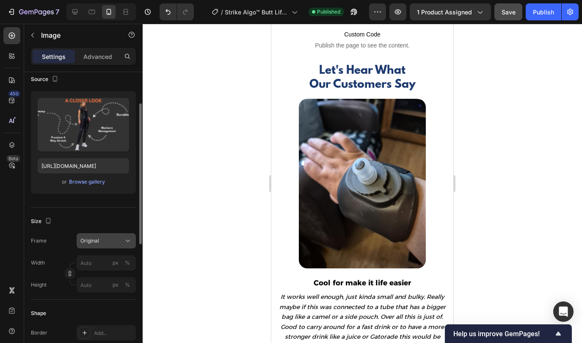
click at [106, 238] on div "Original" at bounding box center [101, 241] width 42 height 8
click at [67, 233] on div "Frame Original" at bounding box center [83, 240] width 105 height 15
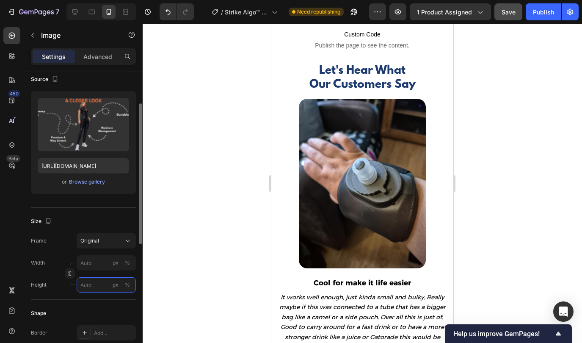
click at [108, 286] on input "px %" at bounding box center [106, 284] width 59 height 15
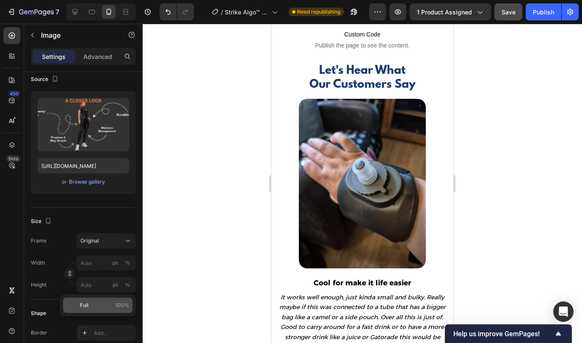
click at [89, 302] on p "Full 100%" at bounding box center [104, 305] width 49 height 8
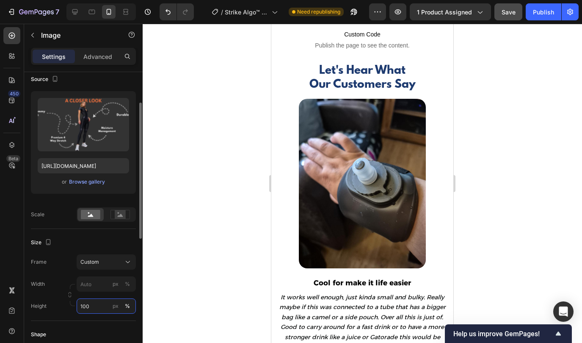
click at [94, 306] on input "100" at bounding box center [106, 305] width 59 height 15
type input "90"
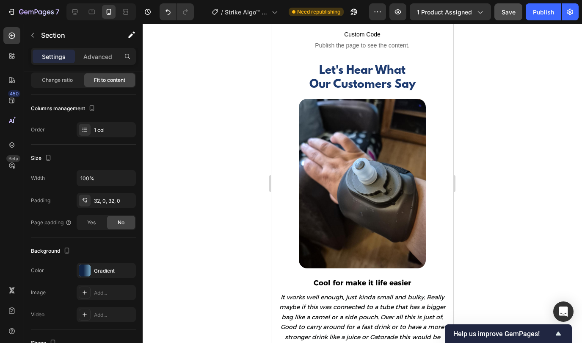
scroll to position [0, 0]
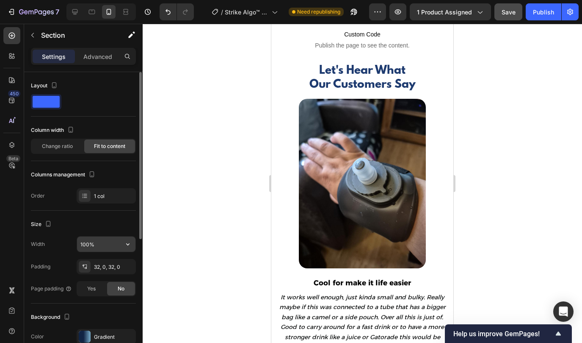
click at [103, 245] on input "100%" at bounding box center [106, 243] width 58 height 15
click at [125, 243] on icon "button" at bounding box center [128, 244] width 8 height 8
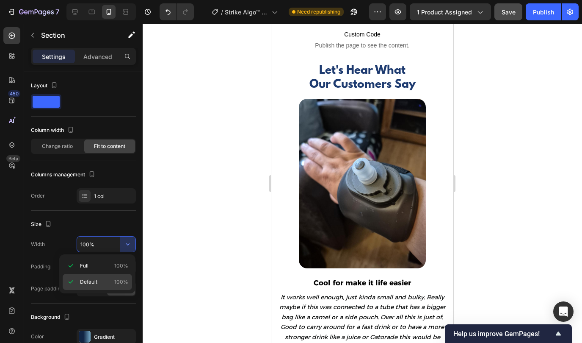
click at [104, 283] on p "Default 100%" at bounding box center [104, 282] width 48 height 8
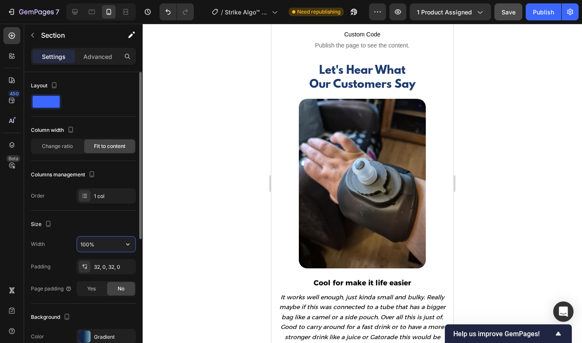
click at [117, 243] on input "100%" at bounding box center [106, 243] width 58 height 15
click at [125, 243] on icon "button" at bounding box center [128, 244] width 8 height 8
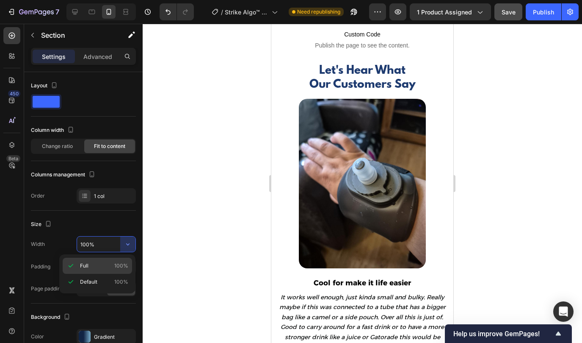
click at [89, 263] on p "Full 100%" at bounding box center [104, 266] width 48 height 8
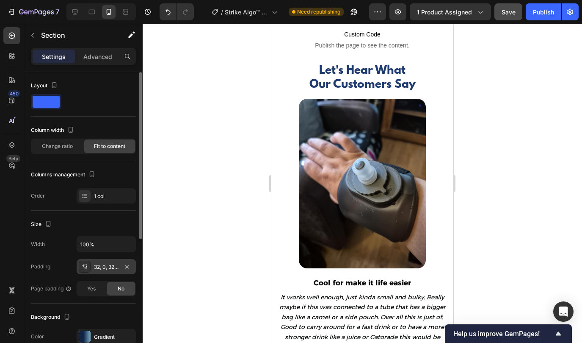
click at [103, 265] on div "32, 0, 32, 0" at bounding box center [106, 267] width 25 height 8
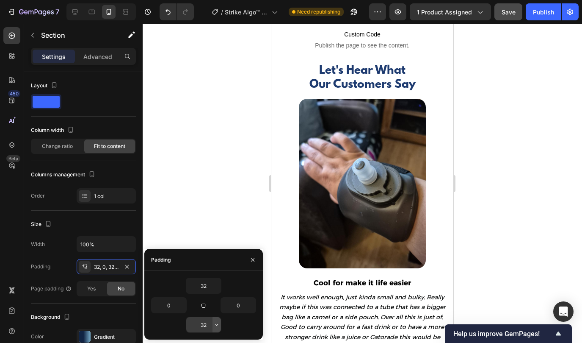
click at [216, 324] on icon "button" at bounding box center [217, 324] width 7 height 7
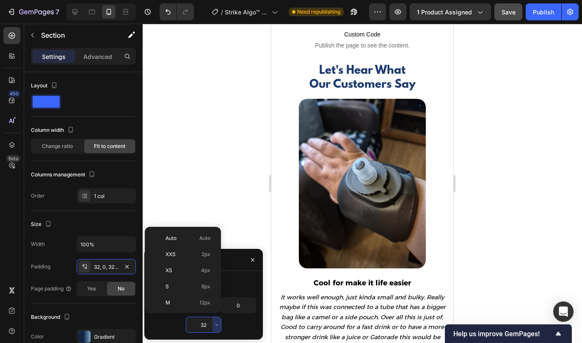
scroll to position [61, 0]
click at [181, 278] on div "XL 24px" at bounding box center [181, 274] width 66 height 16
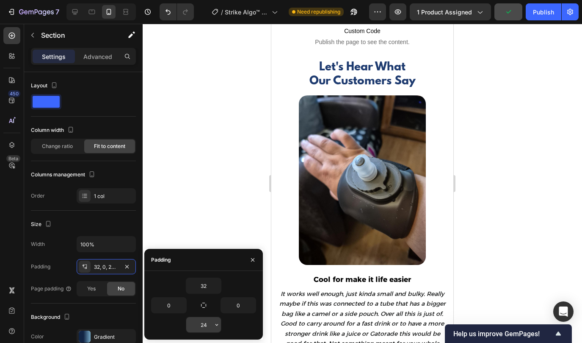
click at [207, 322] on input "24" at bounding box center [203, 324] width 35 height 15
click at [216, 324] on icon "button" at bounding box center [217, 324] width 7 height 7
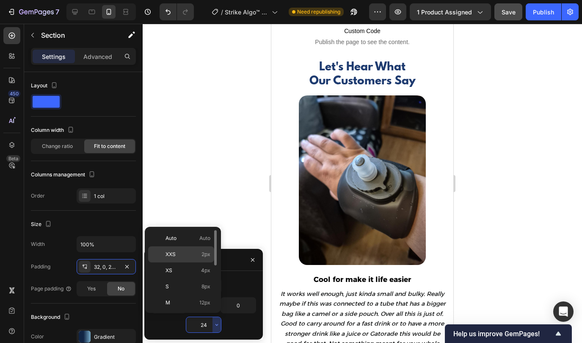
click at [178, 255] on p "XXS 2px" at bounding box center [188, 254] width 45 height 8
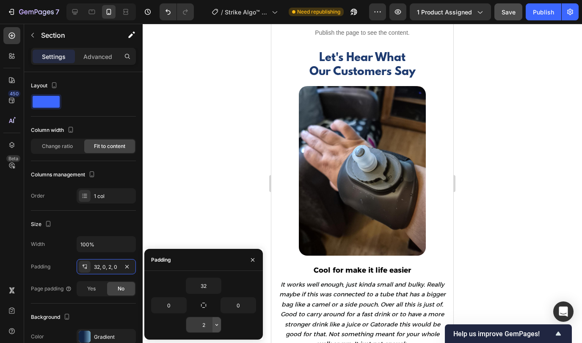
click at [214, 325] on icon "button" at bounding box center [217, 324] width 7 height 7
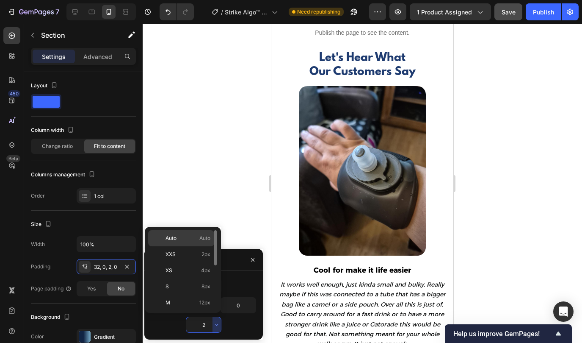
click at [185, 236] on p "Auto Auto" at bounding box center [188, 238] width 45 height 8
type input "Auto"
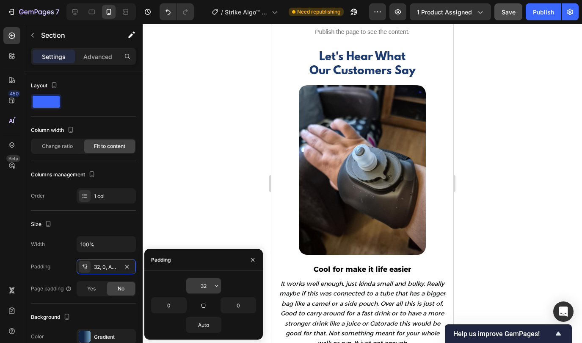
click at [205, 285] on input "32" at bounding box center [203, 285] width 35 height 15
click at [214, 284] on icon "button" at bounding box center [217, 285] width 7 height 7
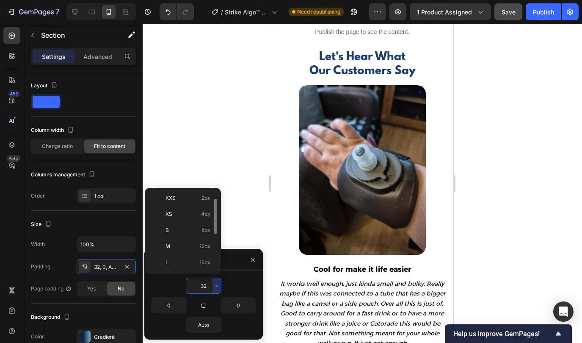
scroll to position [0, 0]
click at [178, 200] on p "Auto Auto" at bounding box center [188, 199] width 45 height 8
type input "Auto"
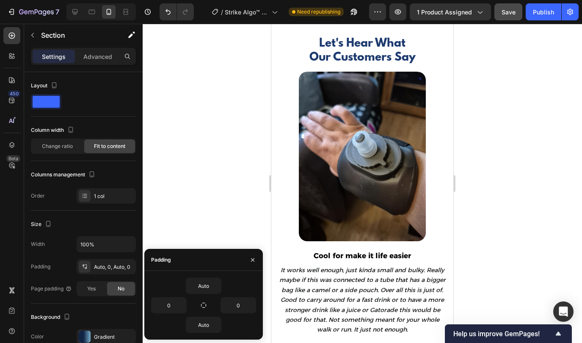
click at [240, 161] on div at bounding box center [363, 183] width 440 height 319
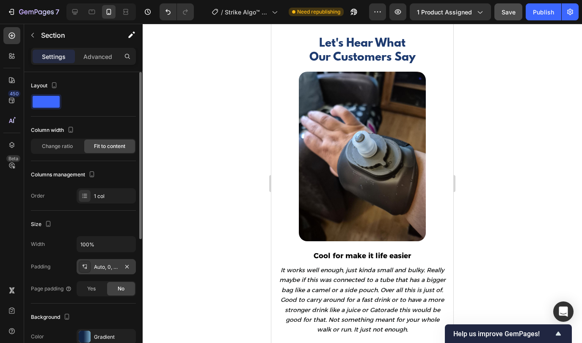
click at [100, 267] on div "Auto, 0, Auto, 0" at bounding box center [106, 267] width 25 height 8
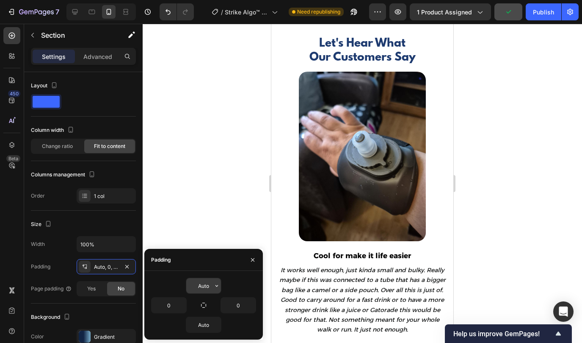
click at [206, 283] on input "Auto" at bounding box center [203, 285] width 35 height 15
click at [217, 286] on icon "button" at bounding box center [217, 285] width 7 height 7
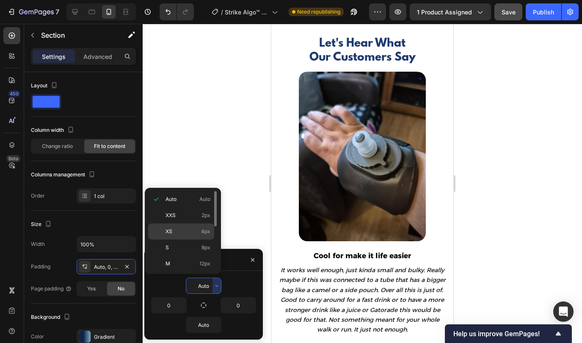
click at [186, 227] on p "XS 4px" at bounding box center [188, 231] width 45 height 8
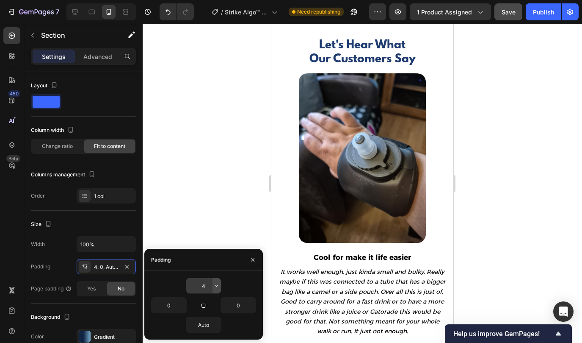
click at [216, 286] on icon "button" at bounding box center [217, 285] width 7 height 7
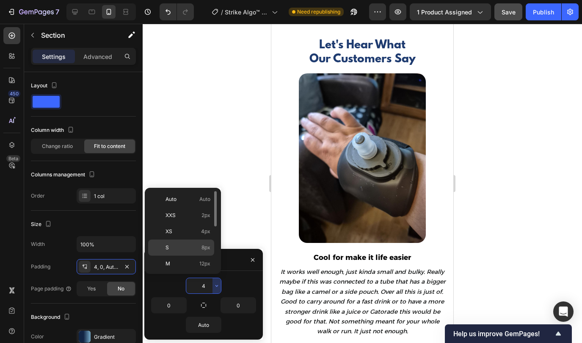
click at [192, 245] on p "S 8px" at bounding box center [188, 248] width 45 height 8
type input "8"
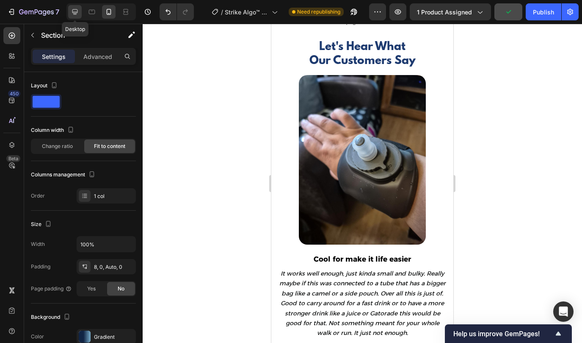
click at [78, 11] on icon at bounding box center [75, 12] width 8 height 8
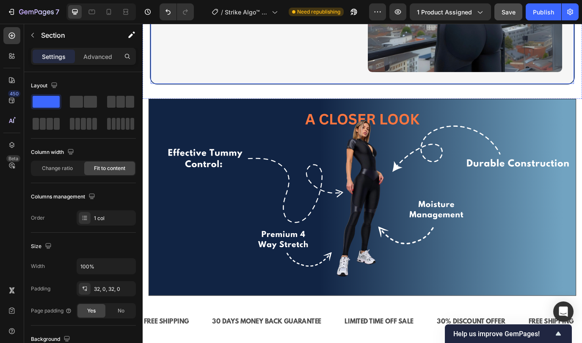
scroll to position [1694, 0]
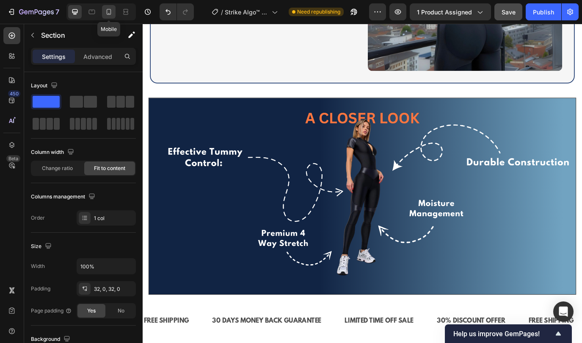
click at [106, 7] on div at bounding box center [109, 12] width 14 height 14
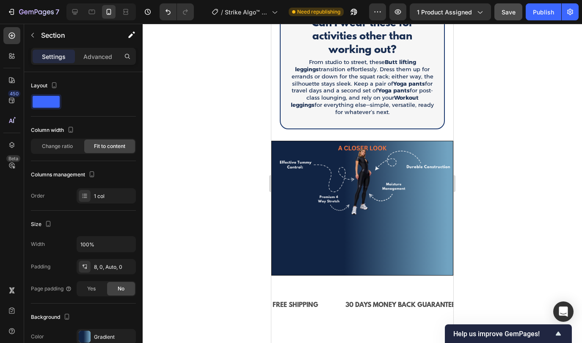
scroll to position [1822, 0]
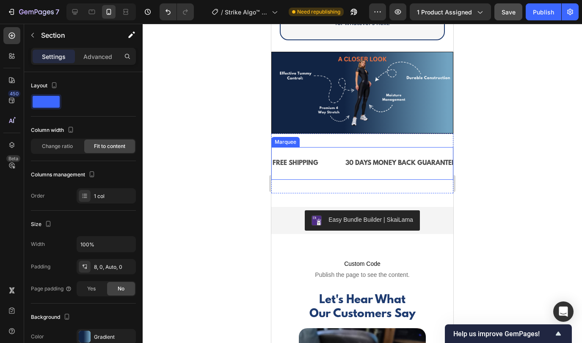
click at [339, 153] on div "FREE SHIPPING Text Block 30 DAYS MONEY BACK GUARANTEE Text Block LIMITED TIME O…" at bounding box center [363, 163] width 182 height 33
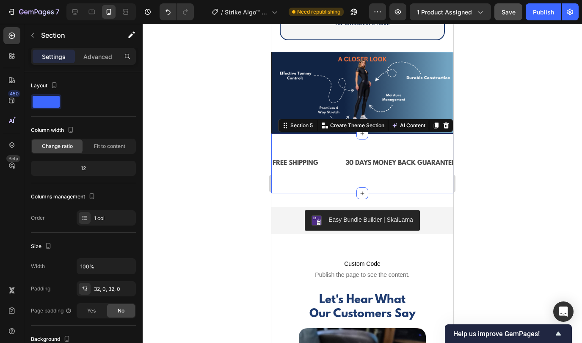
click at [359, 141] on div "FREE SHIPPING Text Block 30 DAYS MONEY BACK GUARANTEE Text Block LIMITED TIME O…" at bounding box center [363, 163] width 182 height 60
click at [478, 170] on div at bounding box center [363, 183] width 440 height 319
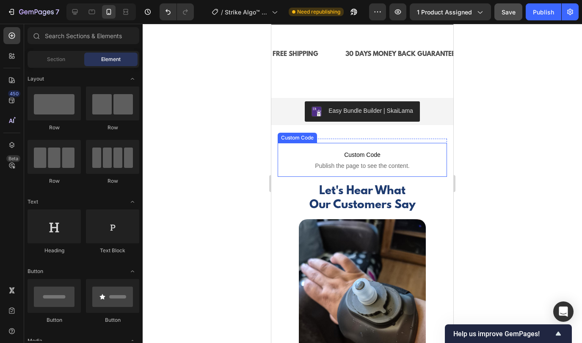
scroll to position [1933, 0]
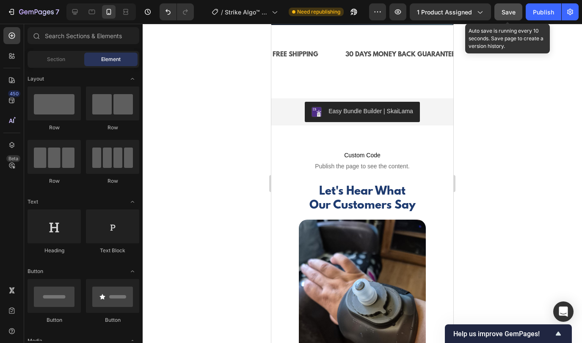
click at [510, 17] on button "Save" at bounding box center [509, 11] width 28 height 17
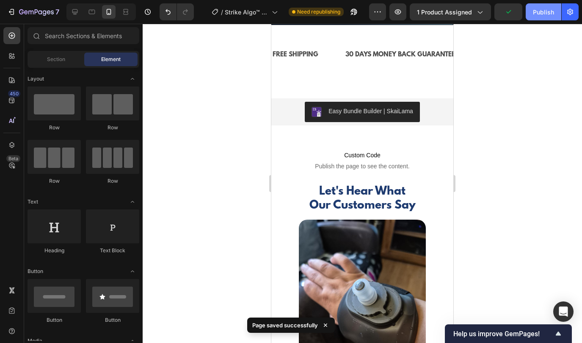
click at [533, 12] on button "Publish" at bounding box center [544, 11] width 36 height 17
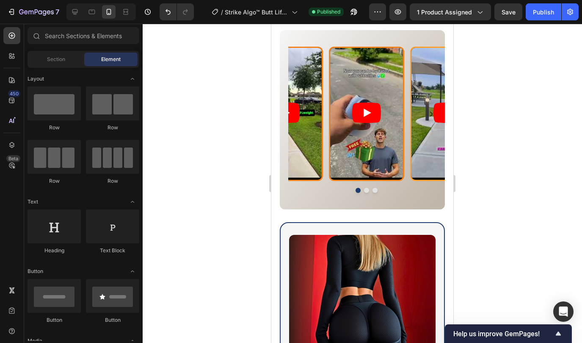
scroll to position [781, 0]
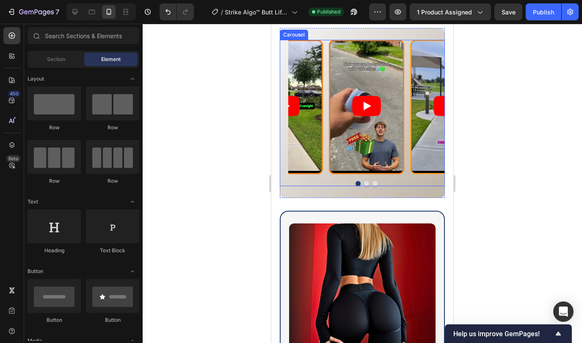
click at [328, 174] on div "Video Video Video" at bounding box center [366, 107] width 157 height 134
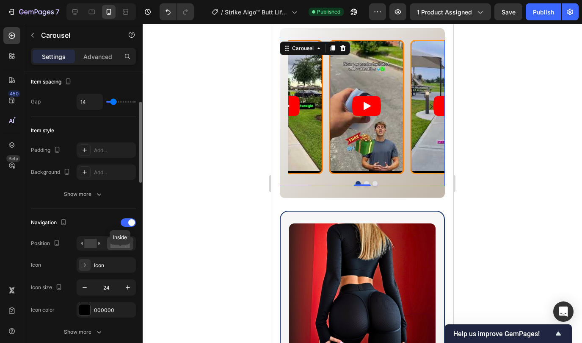
scroll to position [148, 0]
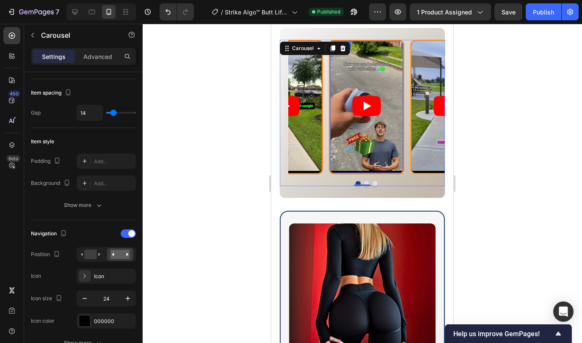
click at [333, 174] on div "Video" at bounding box center [366, 107] width 75 height 134
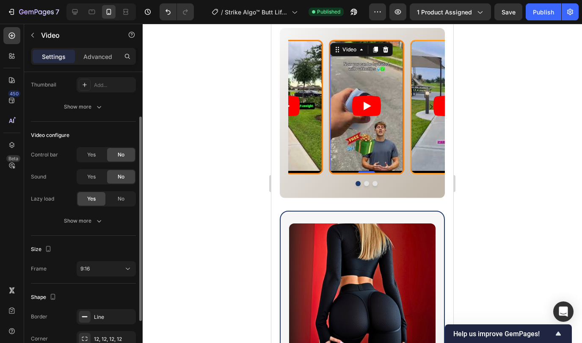
scroll to position [130, 0]
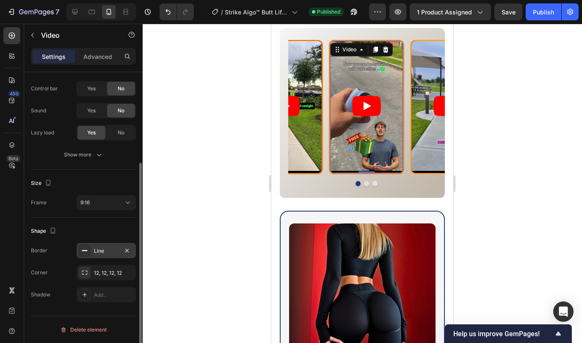
click at [100, 252] on div "Line" at bounding box center [106, 251] width 25 height 8
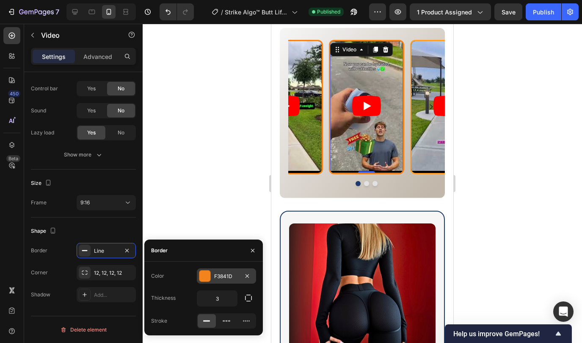
click at [211, 279] on div "F3841D" at bounding box center [226, 275] width 59 height 15
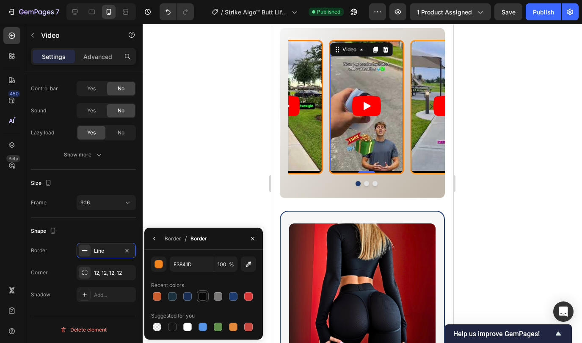
click at [201, 295] on div at bounding box center [203, 296] width 8 height 8
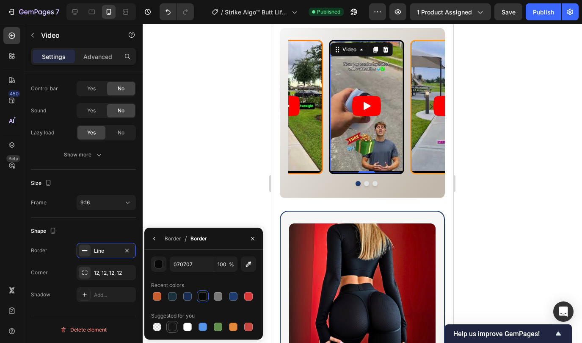
click at [172, 323] on div at bounding box center [172, 326] width 8 height 8
click at [201, 297] on div at bounding box center [203, 296] width 8 height 8
type input "070707"
click at [155, 241] on icon "button" at bounding box center [154, 238] width 7 height 7
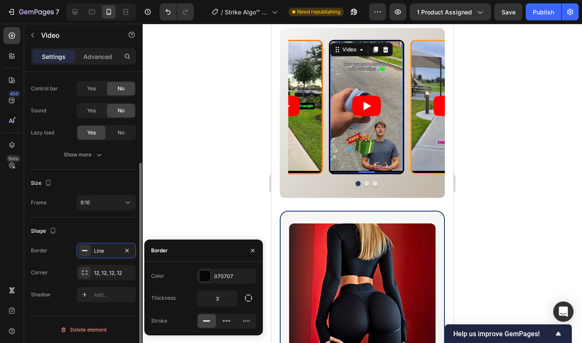
click at [114, 232] on div "Shape" at bounding box center [83, 231] width 105 height 14
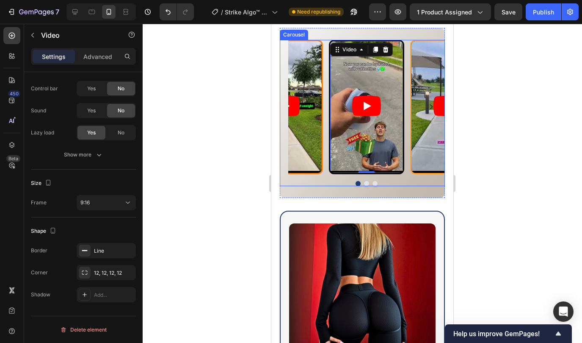
click at [319, 185] on div "Video 0 Video Video Carousel" at bounding box center [362, 113] width 165 height 146
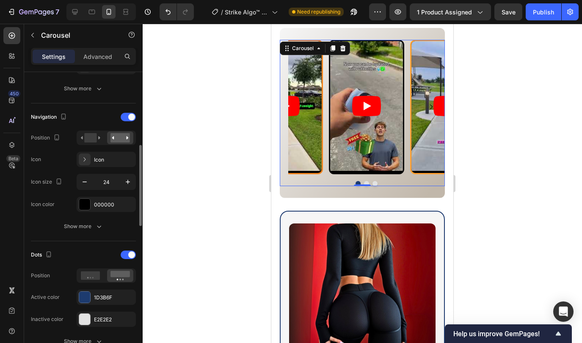
scroll to position [274, 0]
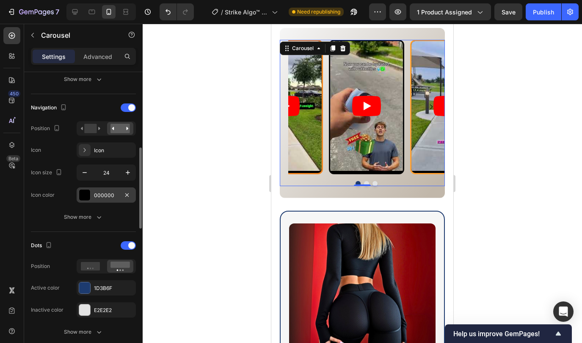
click at [99, 199] on div "000000" at bounding box center [106, 195] width 25 height 8
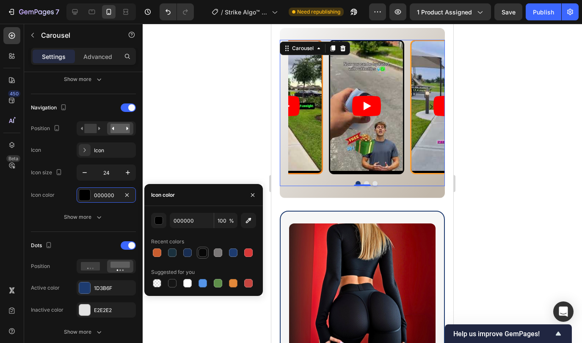
click at [205, 254] on div at bounding box center [203, 252] width 8 height 8
click at [160, 251] on div at bounding box center [157, 252] width 8 height 8
click at [202, 253] on div at bounding box center [203, 252] width 8 height 8
click at [155, 252] on div at bounding box center [157, 252] width 8 height 8
click at [201, 255] on div at bounding box center [203, 252] width 8 height 8
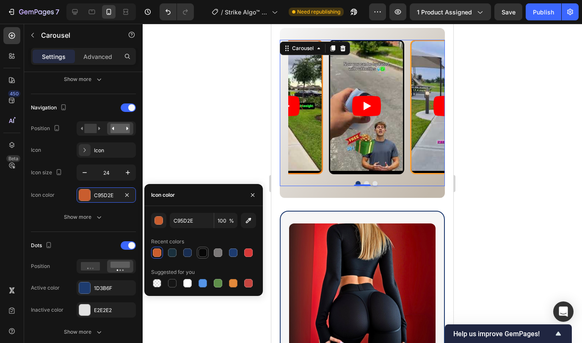
type input "070707"
click at [64, 185] on div "Navigation Position Icon Icon Icon size 24 Icon color 070707" at bounding box center [83, 152] width 105 height 102
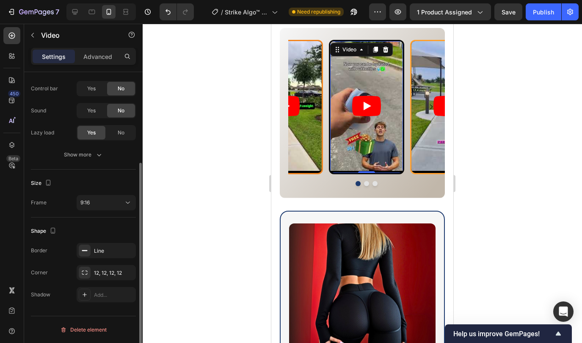
click at [339, 169] on article at bounding box center [366, 106] width 73 height 130
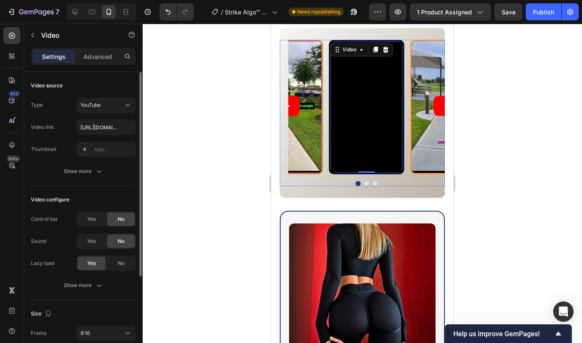
click at [317, 171] on article at bounding box center [285, 106] width 73 height 130
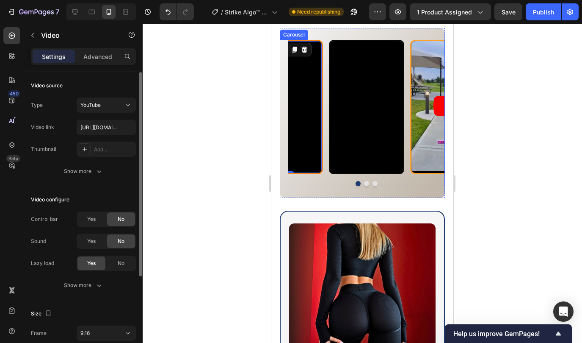
click at [231, 172] on div at bounding box center [363, 183] width 440 height 319
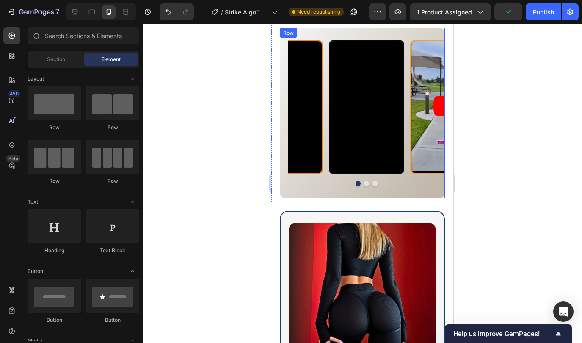
click at [306, 195] on div "Video Video Video Carousel Row" at bounding box center [362, 112] width 165 height 169
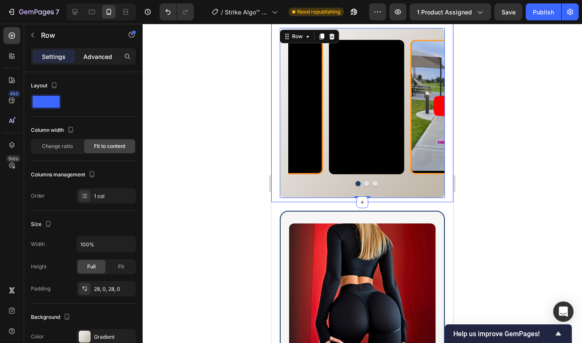
click at [98, 56] on p "Advanced" at bounding box center [97, 56] width 29 height 9
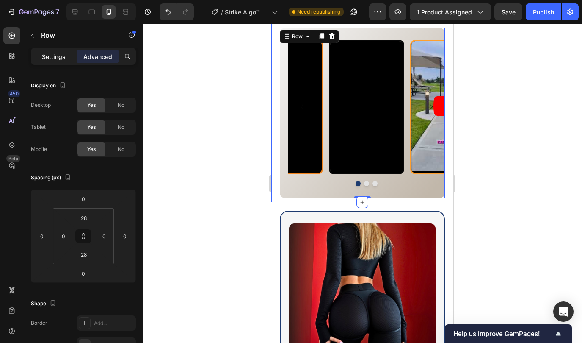
click at [53, 58] on p "Settings" at bounding box center [54, 56] width 24 height 9
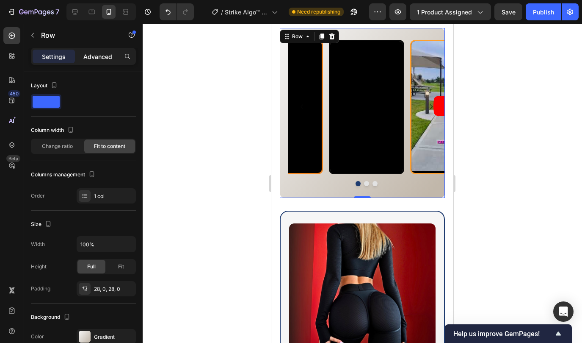
click at [97, 60] on p "Advanced" at bounding box center [97, 56] width 29 height 9
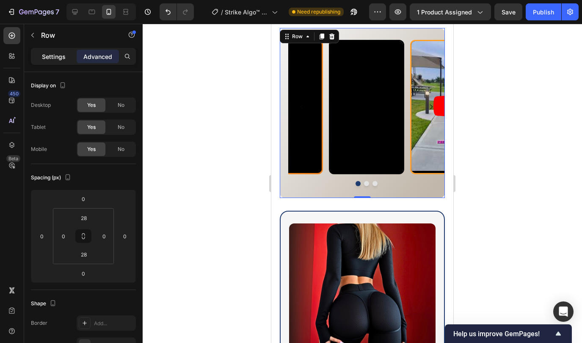
click at [49, 55] on p "Settings" at bounding box center [54, 56] width 24 height 9
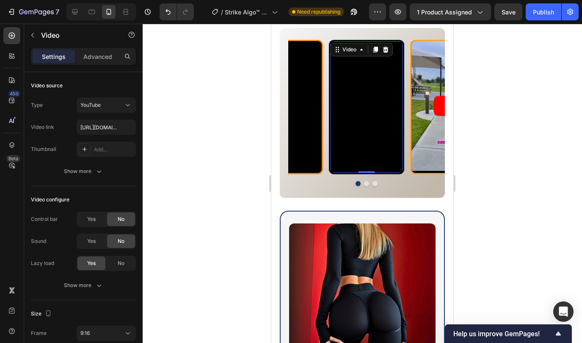
click at [330, 174] on div "Video 0" at bounding box center [366, 107] width 75 height 134
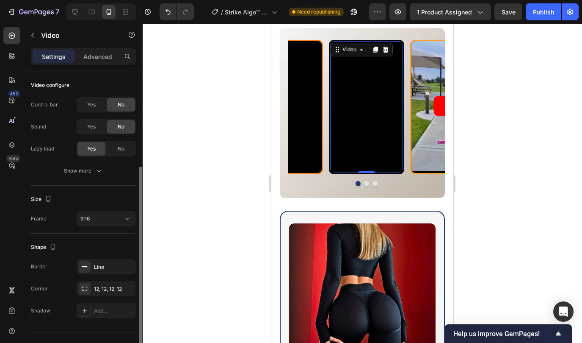
scroll to position [130, 0]
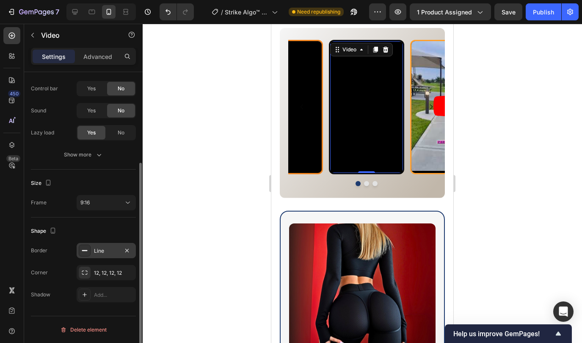
click at [95, 250] on div "Line" at bounding box center [106, 251] width 25 height 8
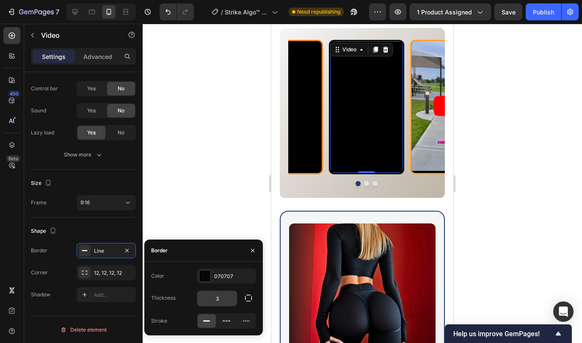
click at [222, 301] on input "3" at bounding box center [217, 298] width 40 height 15
type input "1"
click at [321, 174] on div "Video" at bounding box center [285, 107] width 75 height 134
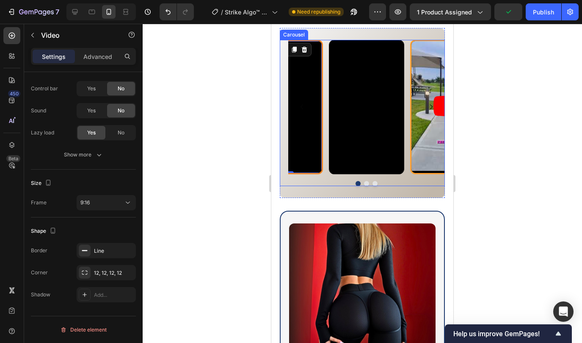
click at [301, 112] on icon "Carousel Back Arrow" at bounding box center [302, 107] width 10 height 10
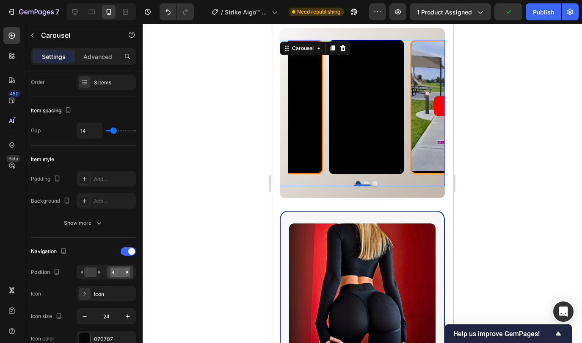
scroll to position [0, 0]
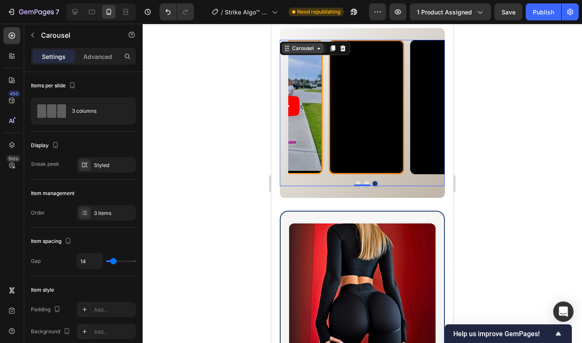
click at [301, 52] on div "Carousel" at bounding box center [303, 48] width 25 height 8
click at [303, 52] on div "Carousel" at bounding box center [303, 48] width 25 height 8
click at [105, 163] on div "Styled" at bounding box center [106, 165] width 25 height 8
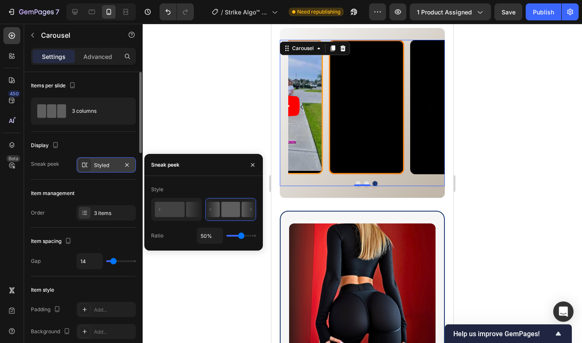
click at [105, 163] on div "Styled" at bounding box center [106, 165] width 25 height 8
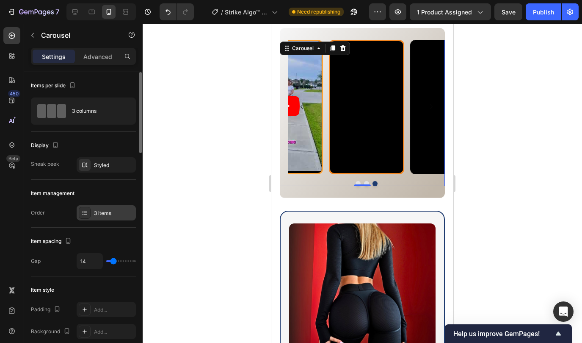
click at [104, 212] on div "3 items" at bounding box center [114, 213] width 40 height 8
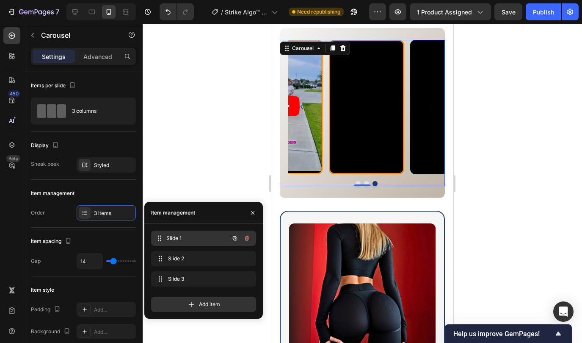
click at [181, 235] on span "Slide 1" at bounding box center [197, 238] width 63 height 8
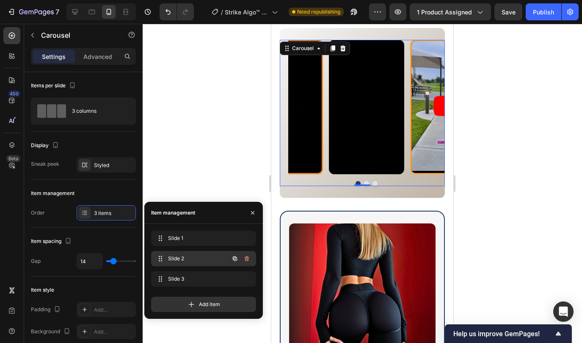
click at [180, 258] on span "Slide 2" at bounding box center [192, 259] width 48 height 8
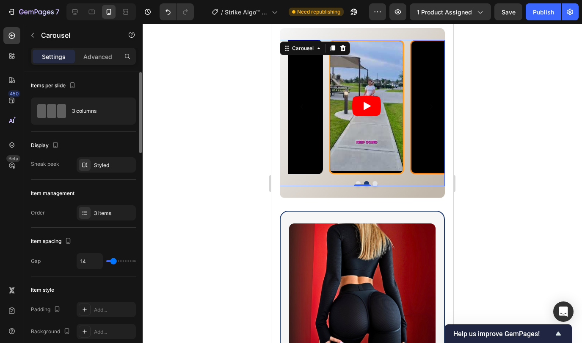
click at [78, 187] on div "Item management" at bounding box center [83, 193] width 105 height 14
click at [333, 155] on article at bounding box center [366, 106] width 73 height 130
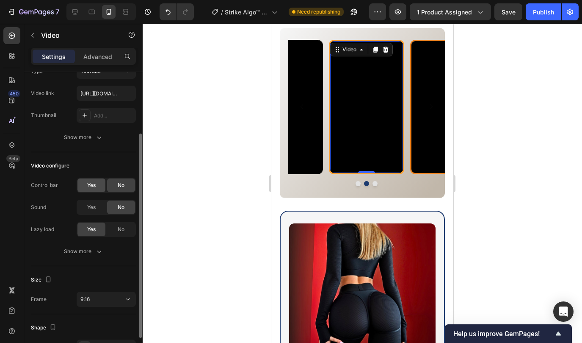
scroll to position [130, 0]
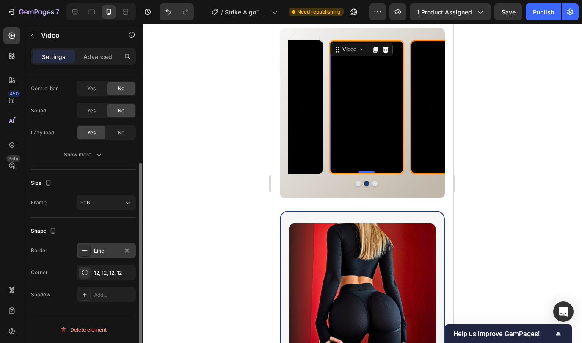
click at [100, 249] on div "Line" at bounding box center [106, 251] width 25 height 8
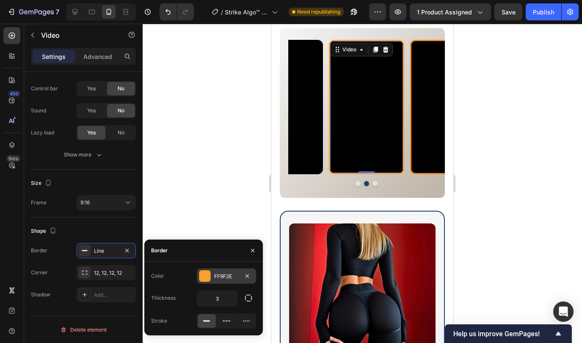
click at [213, 273] on div "FF9F2E" at bounding box center [226, 275] width 59 height 15
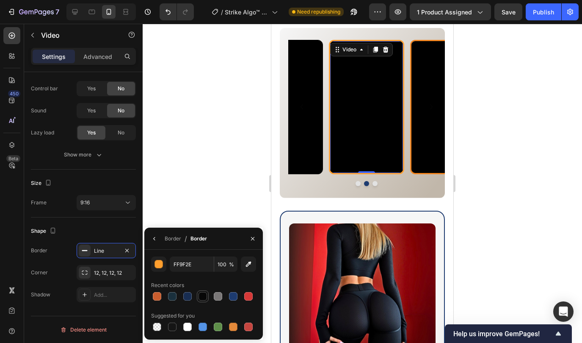
click at [201, 294] on div at bounding box center [203, 296] width 8 height 8
type input "070707"
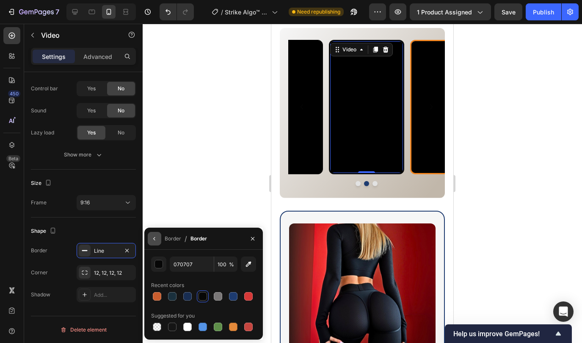
click at [156, 237] on icon "button" at bounding box center [154, 238] width 7 height 7
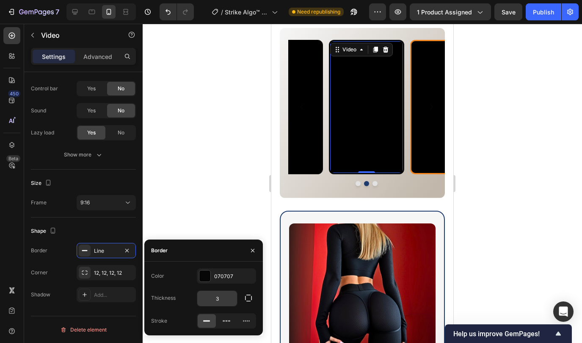
click at [219, 299] on input "3" at bounding box center [217, 298] width 40 height 15
type input "1"
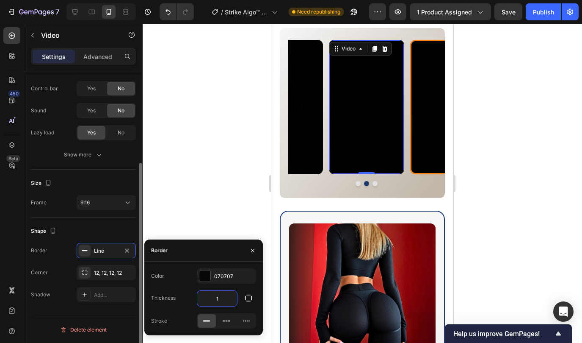
click at [89, 222] on div "Shape Border Line Corner 12, 12, 12, 12 Shadow Add..." at bounding box center [83, 263] width 105 height 92
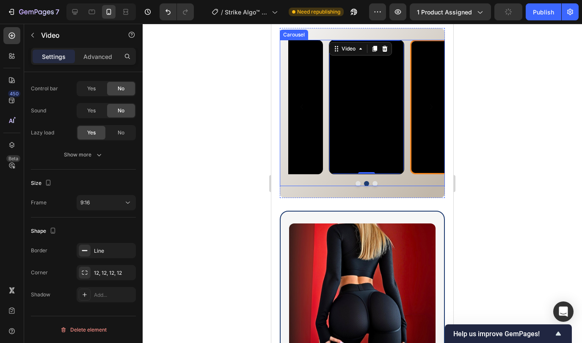
click at [430, 112] on icon "Carousel Next Arrow" at bounding box center [432, 107] width 10 height 10
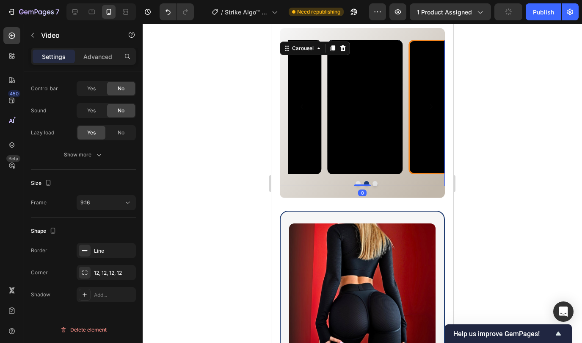
scroll to position [0, 0]
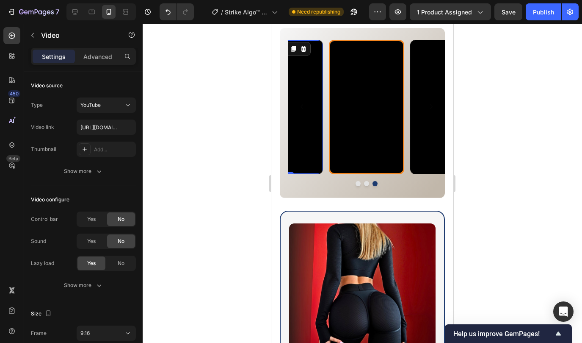
click at [314, 174] on div "Video 0" at bounding box center [285, 107] width 75 height 134
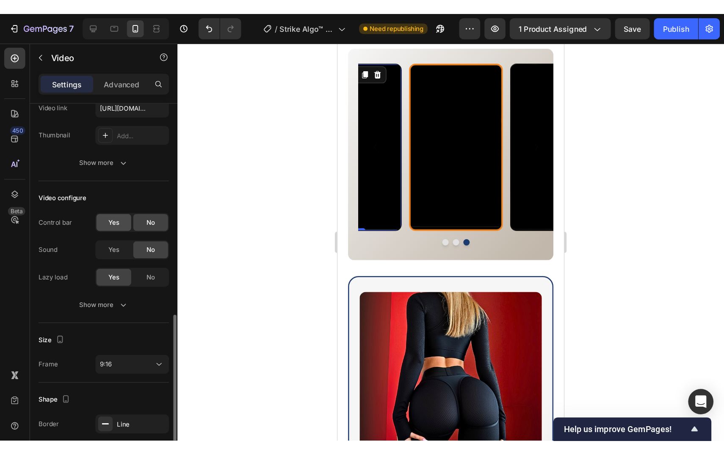
scroll to position [130, 0]
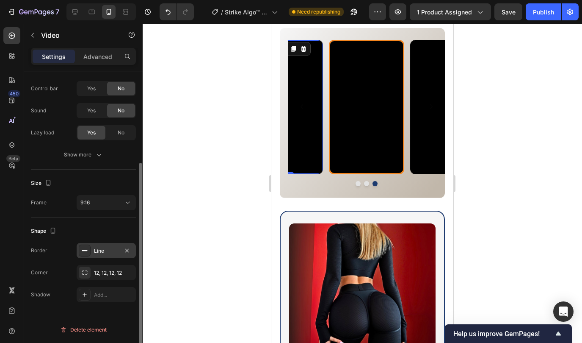
click at [99, 256] on div "Line" at bounding box center [106, 250] width 59 height 15
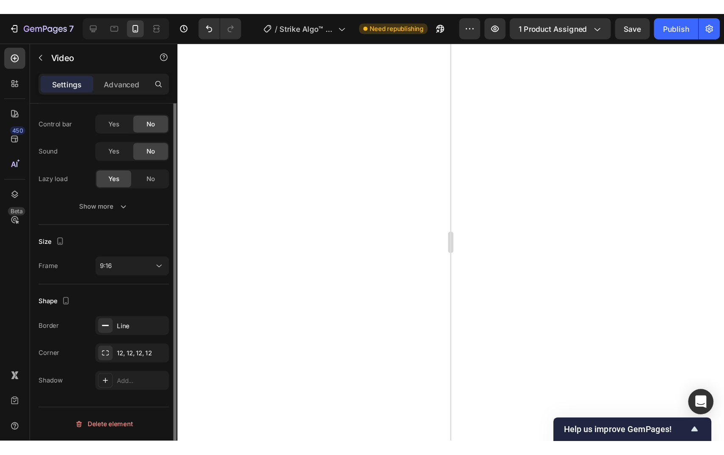
scroll to position [19, 0]
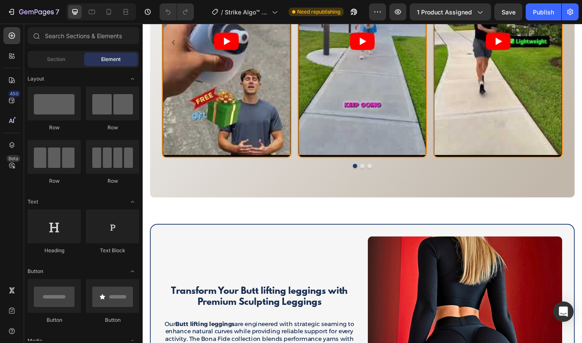
scroll to position [774, 0]
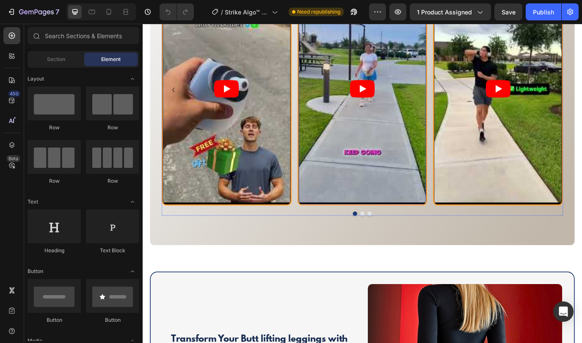
click at [347, 189] on article at bounding box center [397, 99] width 148 height 263
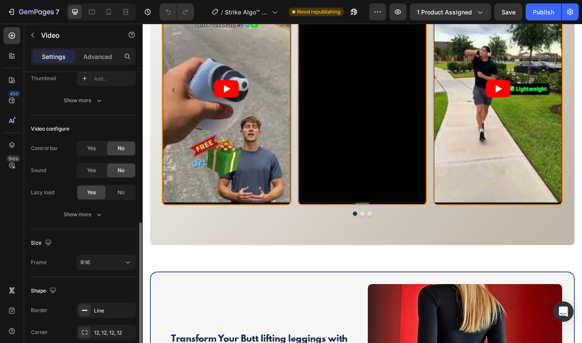
scroll to position [130, 0]
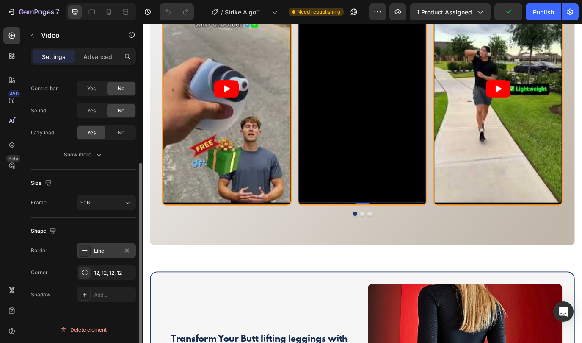
click at [100, 253] on div "Line" at bounding box center [106, 251] width 25 height 8
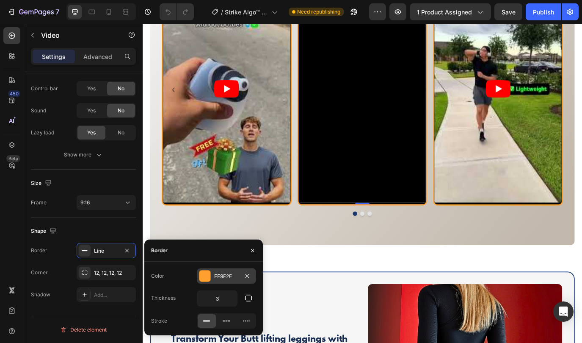
click at [213, 277] on div "FF9F2E" at bounding box center [226, 275] width 59 height 15
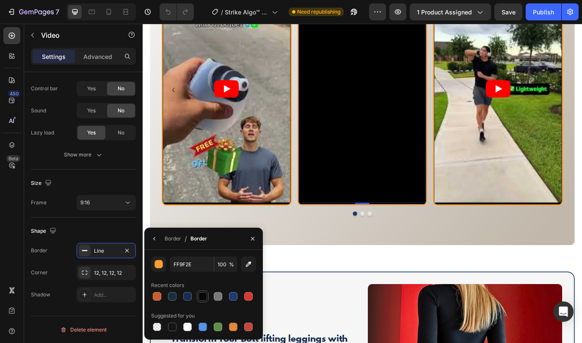
click at [202, 295] on div at bounding box center [203, 296] width 8 height 8
type input "070707"
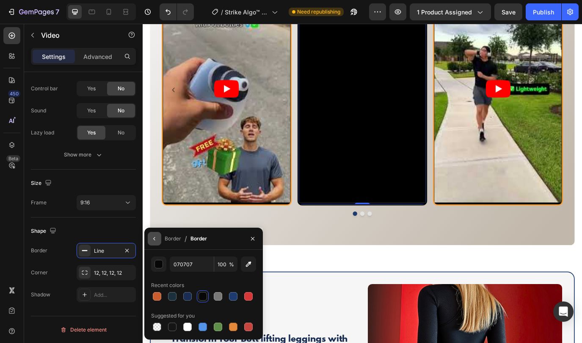
click at [153, 240] on icon "button" at bounding box center [154, 238] width 7 height 7
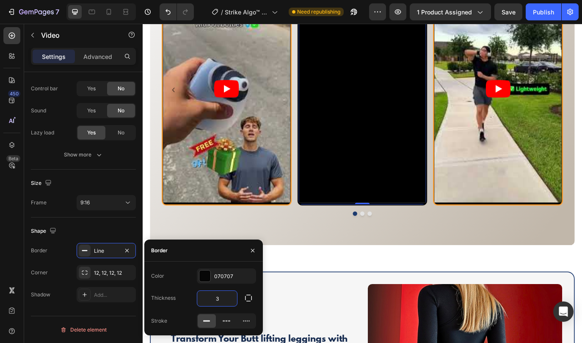
click at [219, 297] on input "3" at bounding box center [217, 298] width 40 height 15
type input "1"
click at [220, 128] on article at bounding box center [240, 99] width 148 height 263
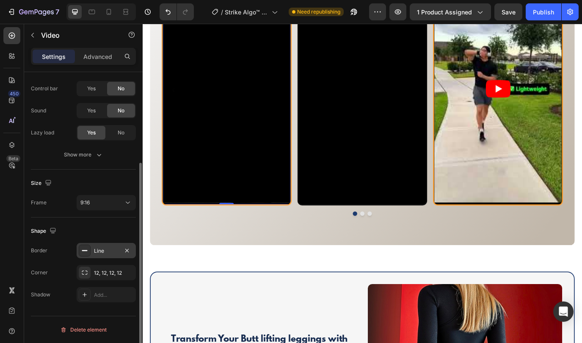
click at [97, 250] on div "Line" at bounding box center [106, 251] width 25 height 8
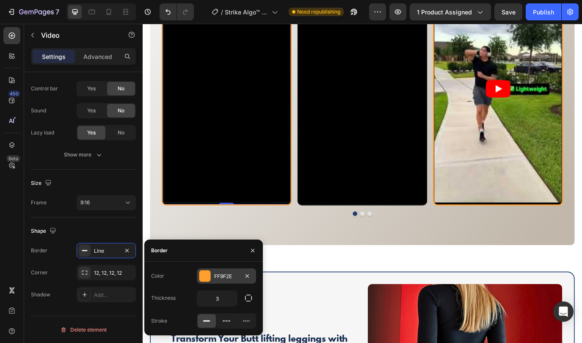
click at [203, 274] on div at bounding box center [205, 275] width 11 height 11
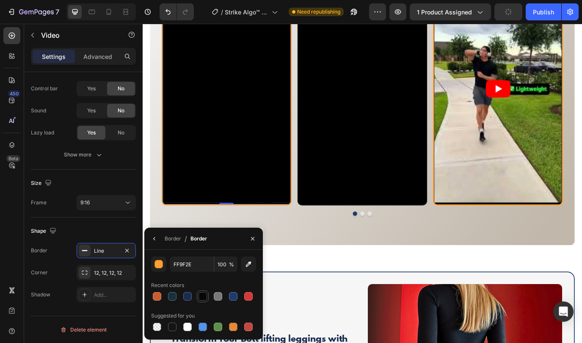
click at [200, 293] on div at bounding box center [203, 296] width 8 height 8
type input "070707"
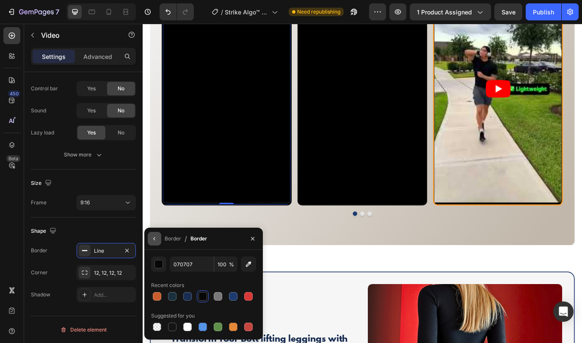
click at [152, 239] on icon "button" at bounding box center [154, 238] width 7 height 7
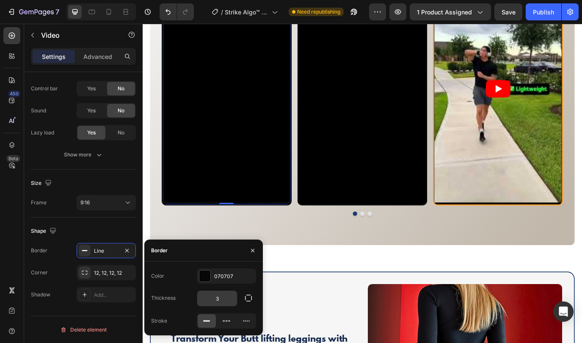
click at [218, 298] on input "3" at bounding box center [217, 298] width 40 height 15
type input "1"
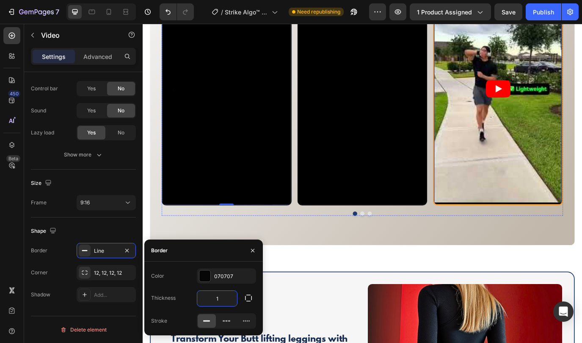
click at [532, 115] on article at bounding box center [554, 99] width 148 height 263
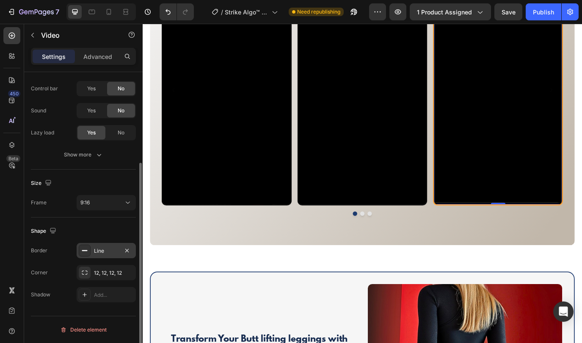
click at [92, 254] on div "Line" at bounding box center [106, 250] width 59 height 15
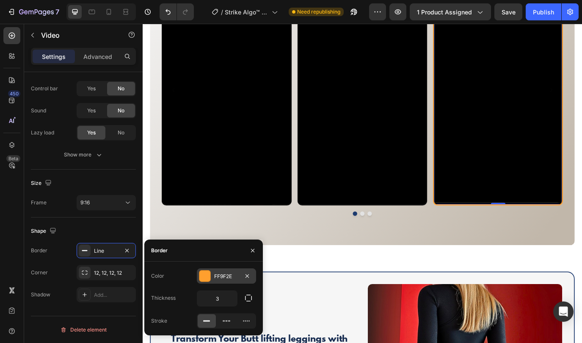
click at [207, 276] on div at bounding box center [205, 275] width 11 height 11
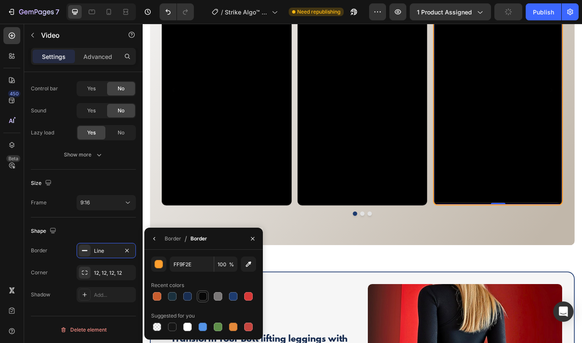
click at [200, 297] on div at bounding box center [203, 296] width 8 height 8
type input "070707"
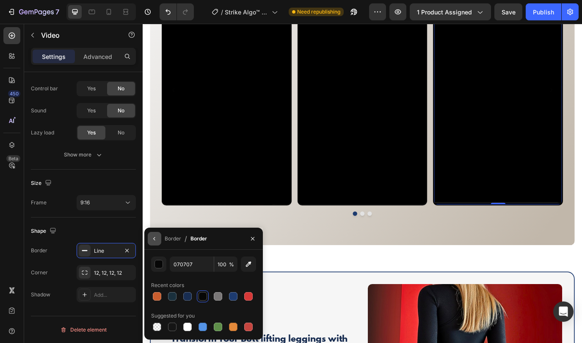
click at [155, 240] on icon "button" at bounding box center [154, 238] width 7 height 7
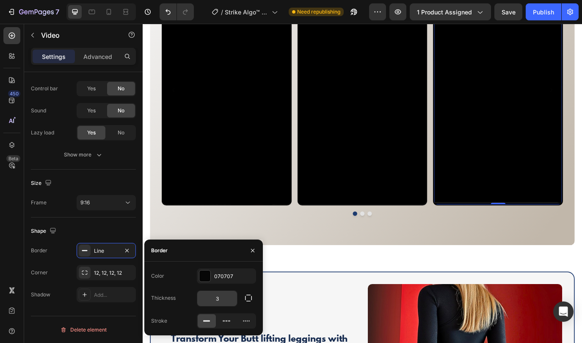
click at [220, 296] on input "3" at bounding box center [217, 298] width 40 height 15
type input "1"
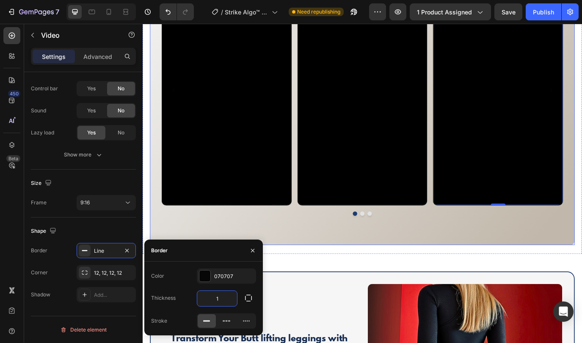
click at [312, 267] on div "Video Video Video 0 Carousel Row" at bounding box center [396, 106] width 491 height 347
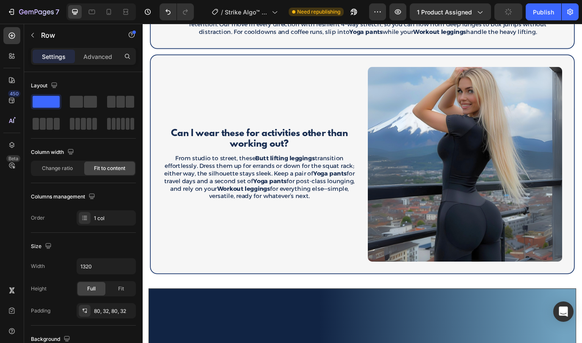
scroll to position [1372, 0]
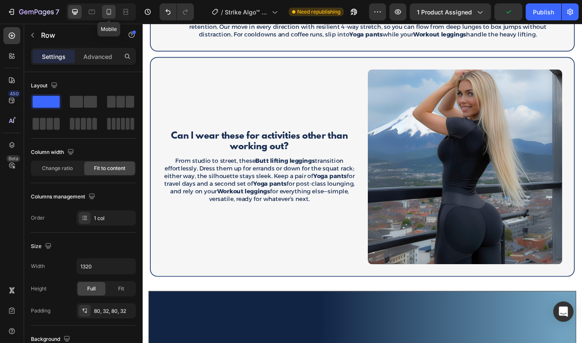
click at [106, 14] on icon at bounding box center [109, 12] width 8 height 8
type input "100%"
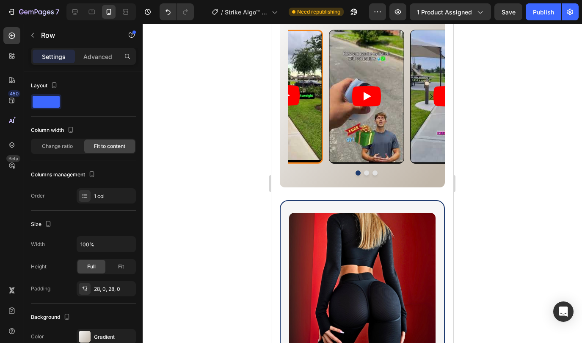
scroll to position [681, 0]
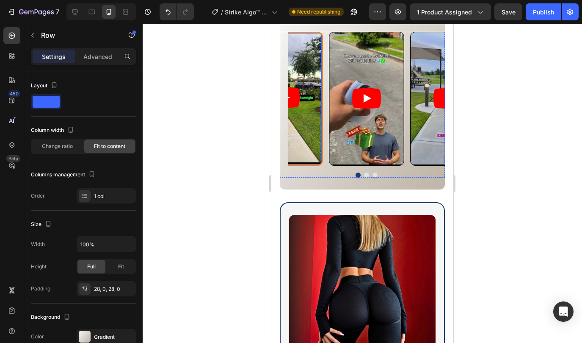
click at [301, 123] on article at bounding box center [285, 98] width 73 height 130
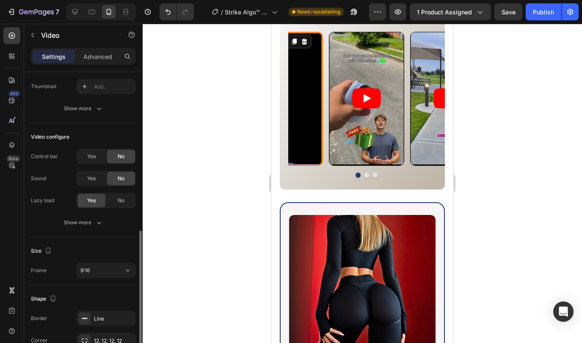
scroll to position [130, 0]
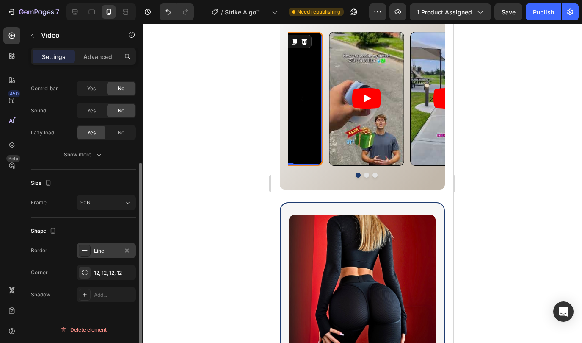
click at [99, 247] on div "Line" at bounding box center [106, 251] width 25 height 8
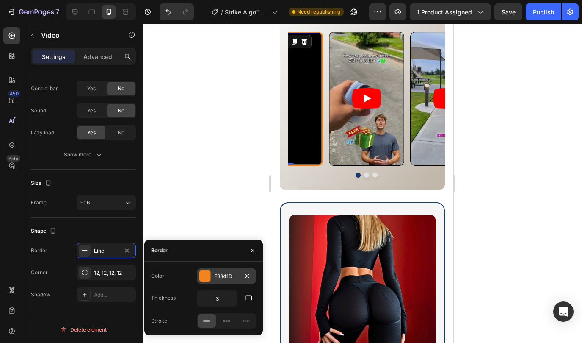
click at [204, 272] on div at bounding box center [205, 275] width 11 height 11
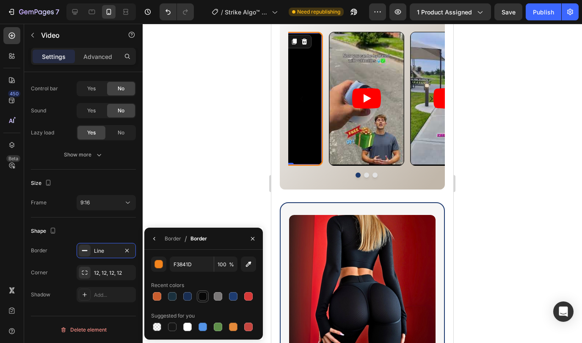
click at [199, 294] on div at bounding box center [203, 296] width 8 height 8
type input "070707"
click at [154, 237] on icon "button" at bounding box center [154, 238] width 7 height 7
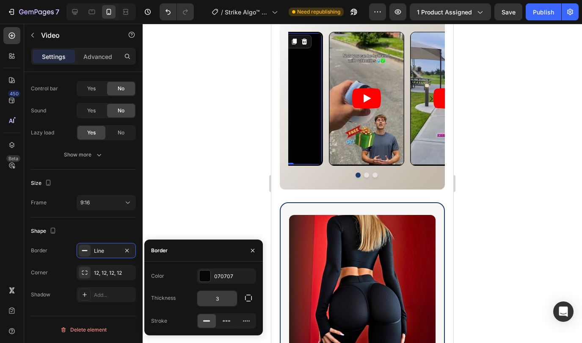
click at [210, 300] on input "3" at bounding box center [217, 298] width 40 height 15
type input "1"
click at [200, 243] on div "Border" at bounding box center [203, 250] width 119 height 22
click at [216, 189] on div at bounding box center [363, 183] width 440 height 319
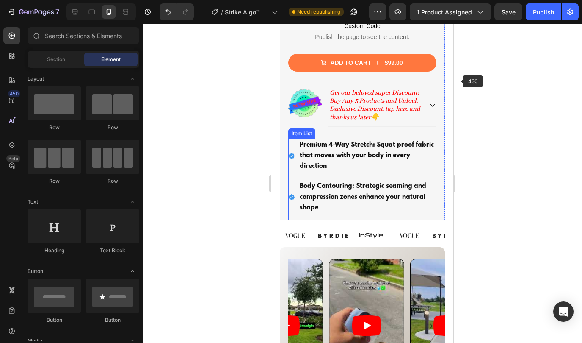
scroll to position [514, 0]
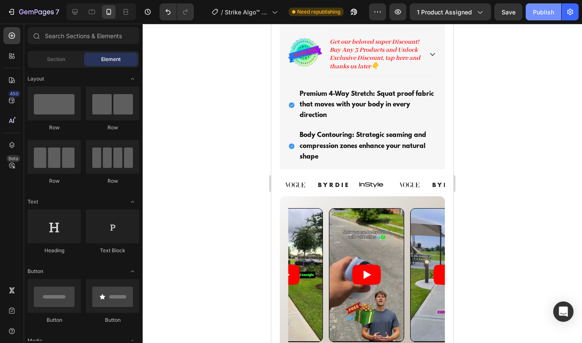
click at [540, 13] on div "Publish" at bounding box center [543, 12] width 21 height 9
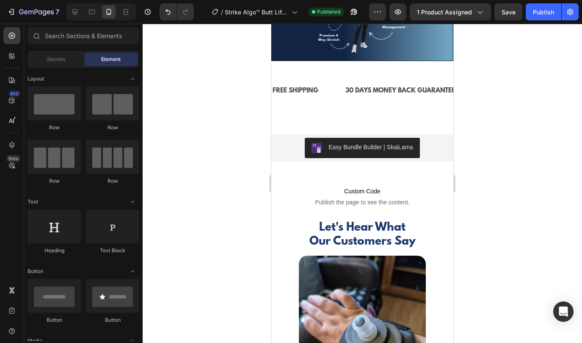
scroll to position [1881, 0]
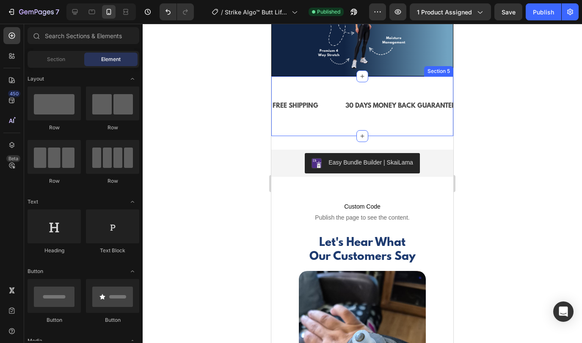
click at [333, 127] on div "FREE SHIPPING Text Block 30 DAYS MONEY BACK GUARANTEE Text Block LIMITED TIME O…" at bounding box center [363, 106] width 182 height 60
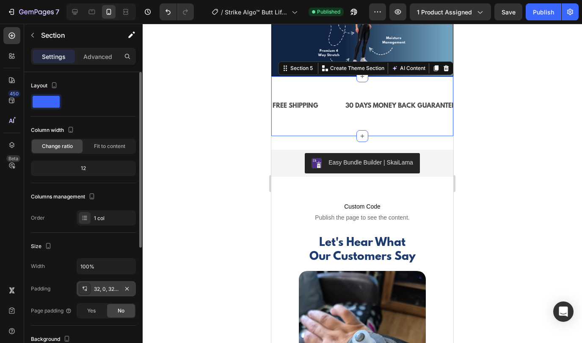
click at [105, 286] on div "32, 0, 32, 0" at bounding box center [106, 289] width 25 height 8
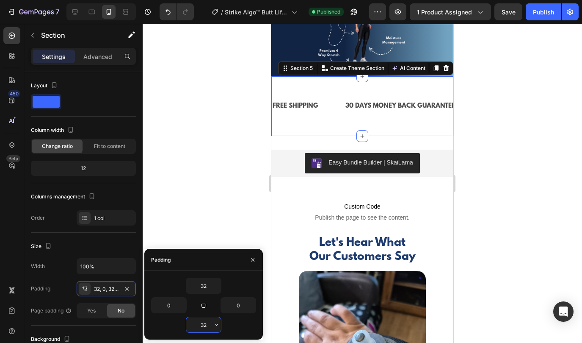
click at [207, 321] on input "32" at bounding box center [203, 324] width 35 height 15
click at [215, 324] on icon "button" at bounding box center [217, 324] width 7 height 7
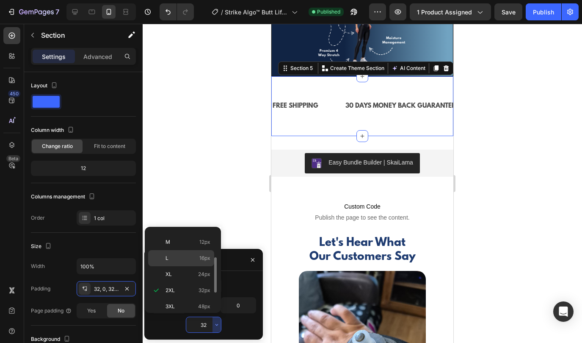
scroll to position [0, 0]
click at [181, 239] on p "Auto Auto" at bounding box center [188, 238] width 45 height 8
type input "Auto"
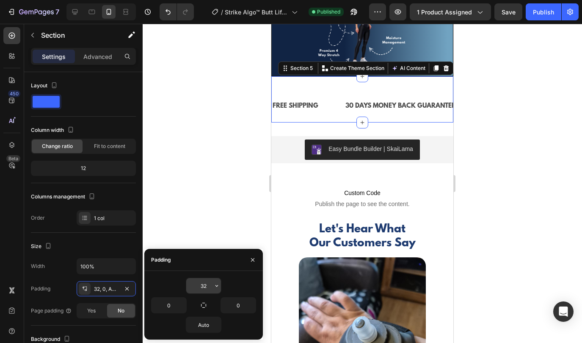
click at [205, 284] on input "32" at bounding box center [203, 285] width 35 height 15
click at [216, 285] on icon "button" at bounding box center [217, 285] width 7 height 7
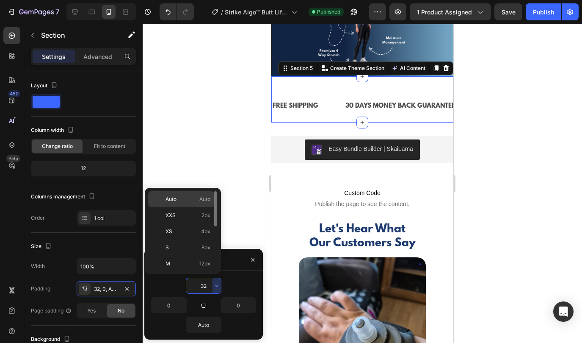
click at [178, 199] on p "Auto Auto" at bounding box center [188, 199] width 45 height 8
type input "Auto"
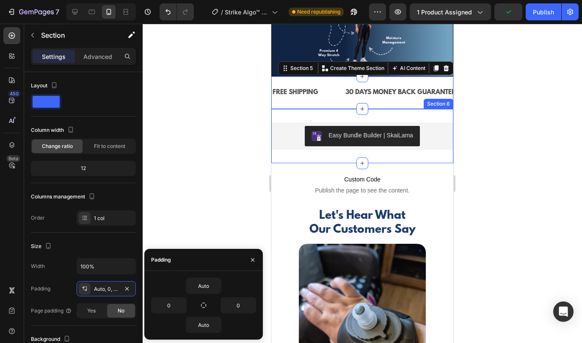
click at [341, 115] on div "Easy Bundle Builder | SkaiLama Easy Bundle Builder | SkaiLama Section 6" at bounding box center [363, 136] width 182 height 54
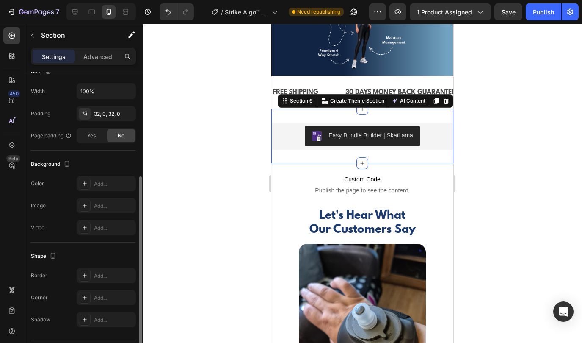
scroll to position [159, 0]
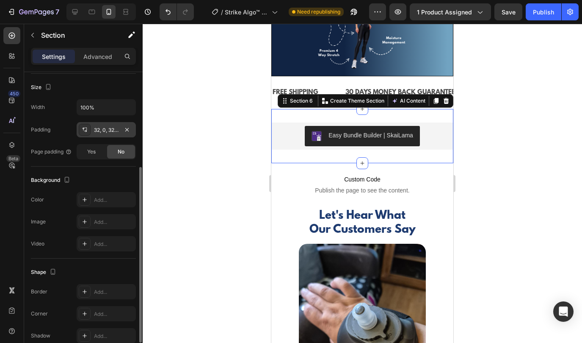
click at [106, 127] on div "32, 0, 32, 0" at bounding box center [106, 130] width 25 height 8
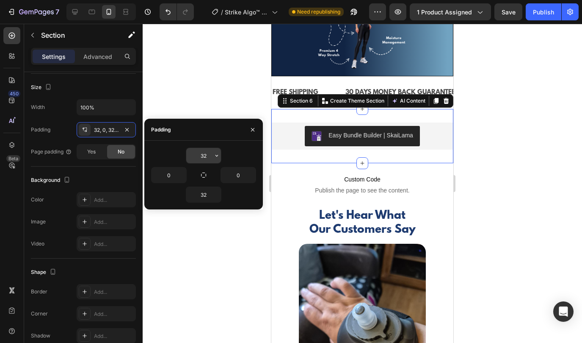
click at [205, 155] on input "32" at bounding box center [203, 155] width 35 height 15
click at [214, 157] on icon "button" at bounding box center [217, 155] width 7 height 7
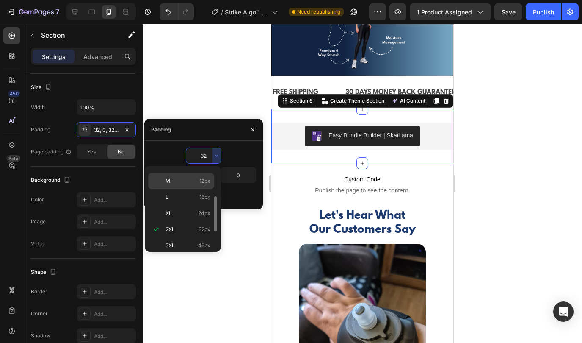
scroll to position [0, 0]
click at [180, 180] on p "Auto Auto" at bounding box center [188, 177] width 45 height 8
type input "Auto"
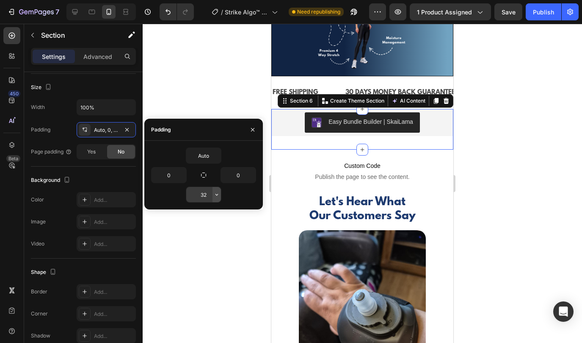
click at [216, 192] on icon "button" at bounding box center [217, 194] width 7 height 7
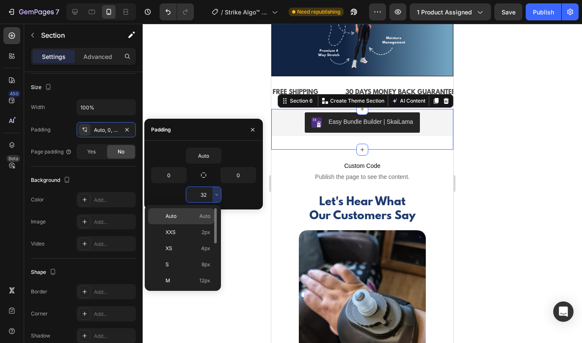
click at [186, 214] on p "Auto Auto" at bounding box center [188, 216] width 45 height 8
type input "Auto"
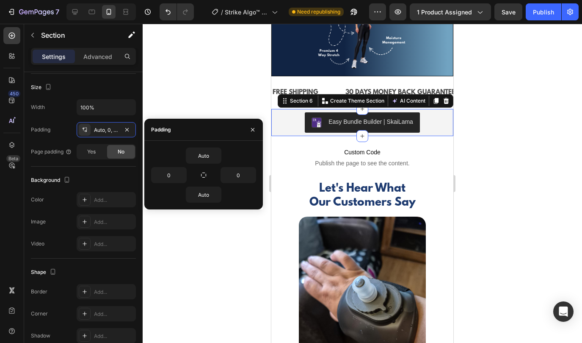
click at [163, 94] on div at bounding box center [363, 183] width 440 height 319
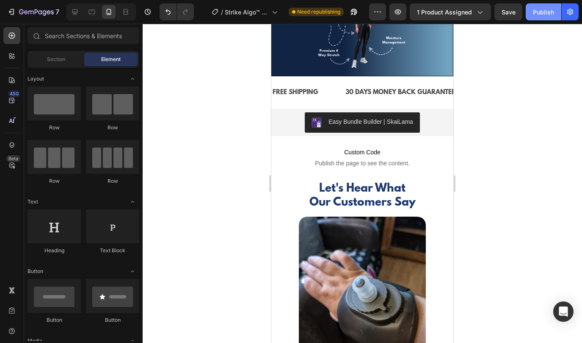
click at [536, 11] on div "Publish" at bounding box center [543, 12] width 21 height 9
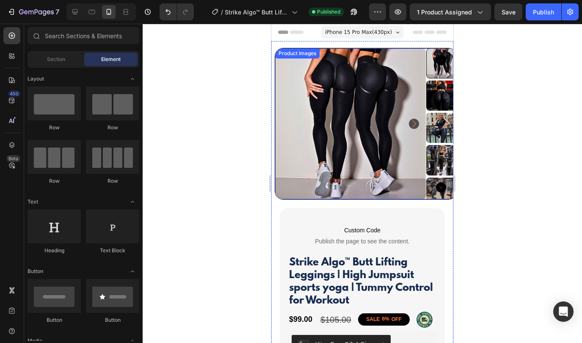
click at [286, 180] on img at bounding box center [350, 123] width 151 height 151
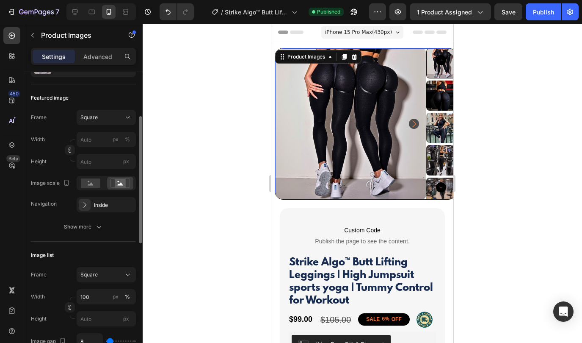
scroll to position [108, 0]
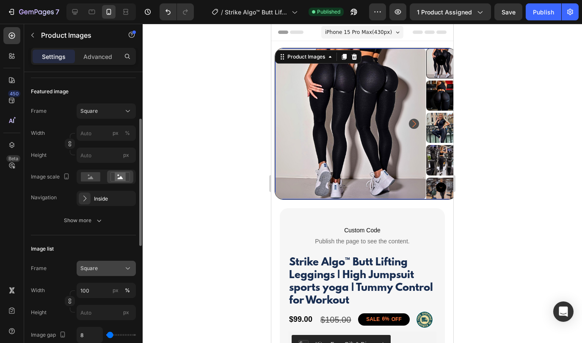
click at [103, 269] on div "Square" at bounding box center [101, 268] width 42 height 8
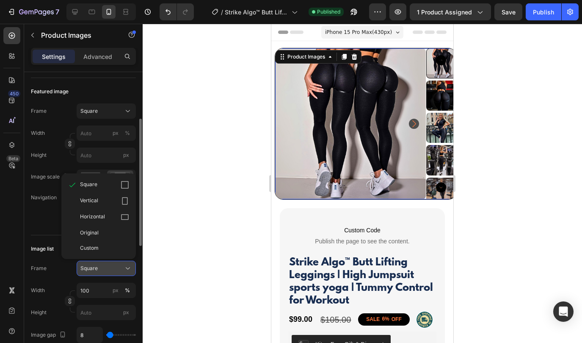
click at [103, 269] on div "Square" at bounding box center [101, 268] width 42 height 8
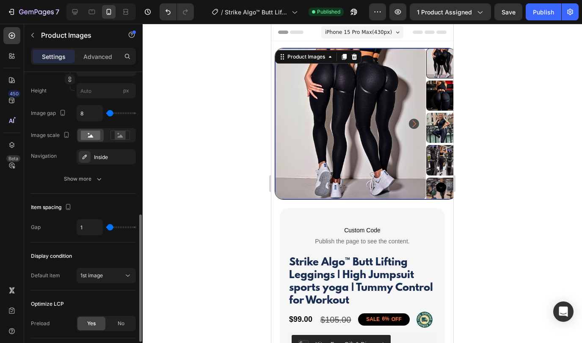
scroll to position [206, 0]
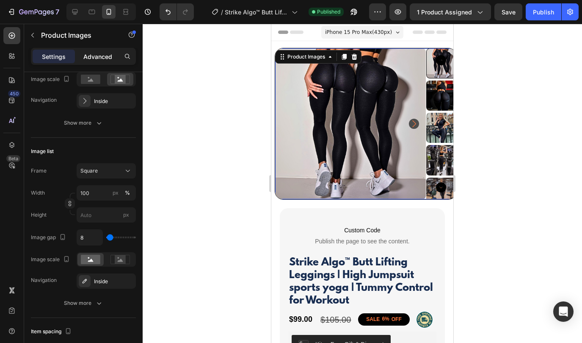
click at [94, 61] on div "Advanced" at bounding box center [98, 57] width 42 height 14
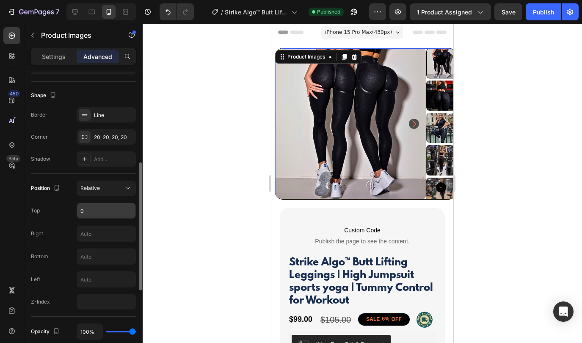
scroll to position [223, 0]
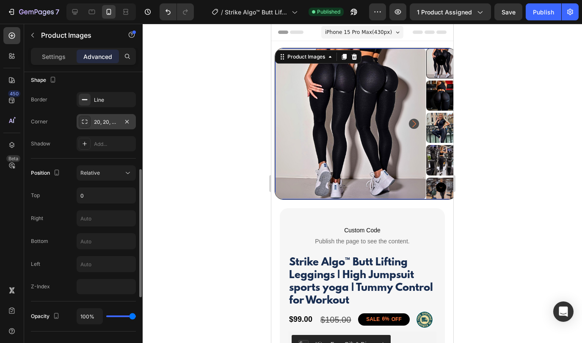
click at [106, 122] on div "20, 20, 20, 20" at bounding box center [106, 122] width 25 height 8
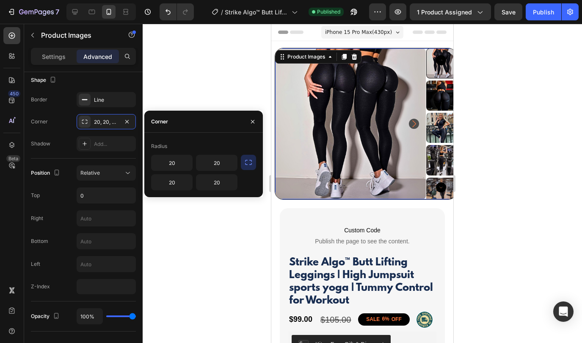
click at [248, 160] on icon "button" at bounding box center [248, 162] width 8 height 8
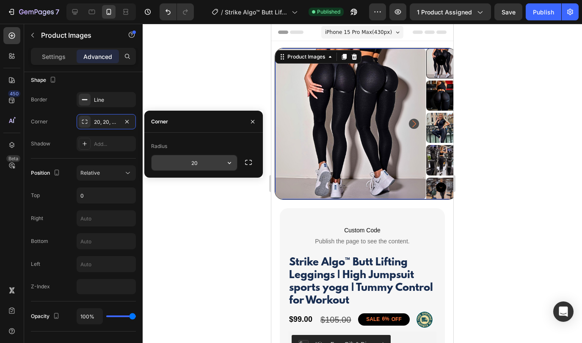
click at [200, 161] on input "20" at bounding box center [195, 162] width 86 height 15
click at [226, 163] on icon "button" at bounding box center [229, 162] width 8 height 8
click at [226, 160] on icon "button" at bounding box center [229, 162] width 8 height 8
click at [209, 163] on input "20" at bounding box center [195, 162] width 86 height 15
type input "10"
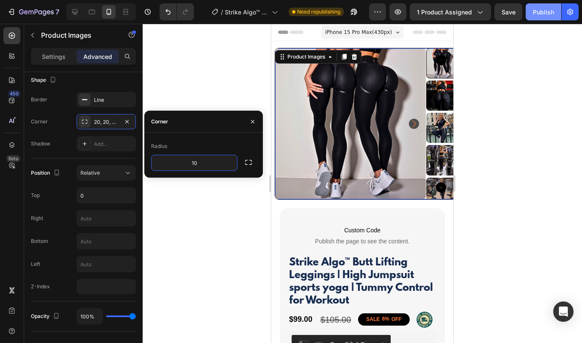
click at [531, 14] on button "Publish" at bounding box center [544, 11] width 36 height 17
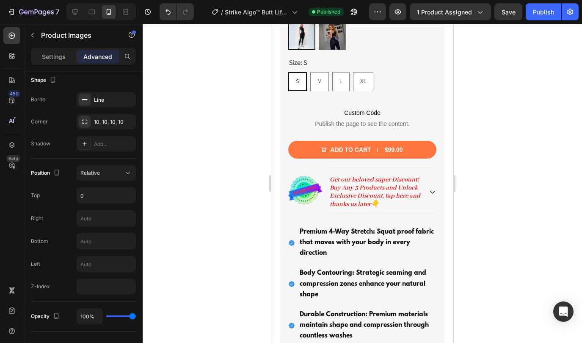
scroll to position [378, 0]
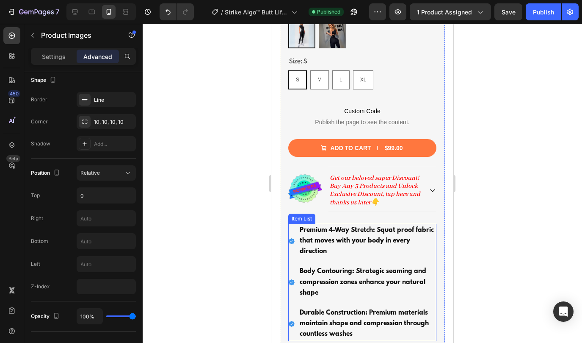
click at [350, 238] on strong "Premium 4-Way Stretch: Squat proof fabric that moves with your body in every di…" at bounding box center [367, 240] width 134 height 29
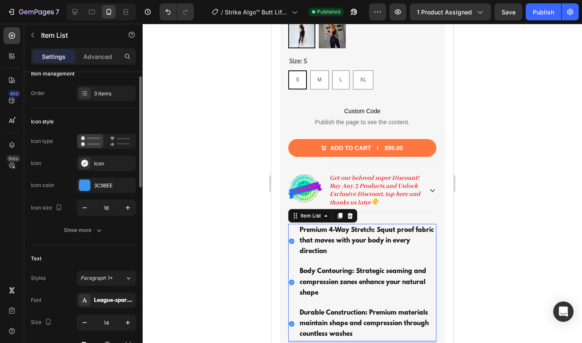
scroll to position [47, 0]
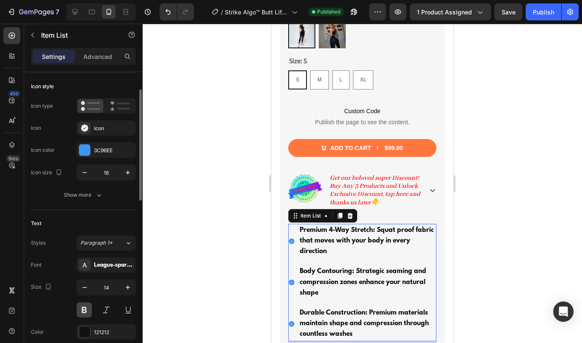
click at [85, 306] on button at bounding box center [84, 309] width 15 height 15
click at [83, 305] on button at bounding box center [84, 309] width 15 height 15
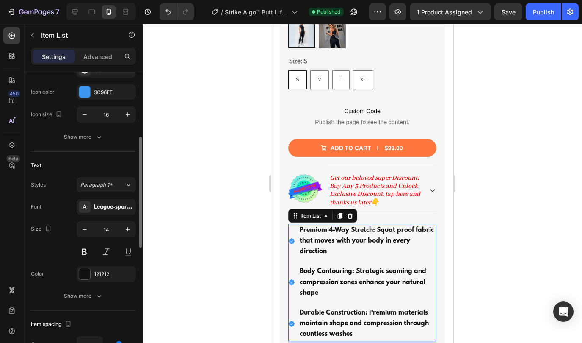
scroll to position [123, 0]
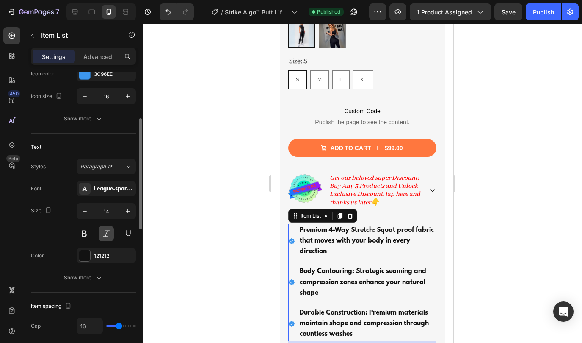
click at [105, 235] on button at bounding box center [106, 233] width 15 height 15
click at [97, 192] on div "League-spartanbold" at bounding box center [114, 189] width 40 height 8
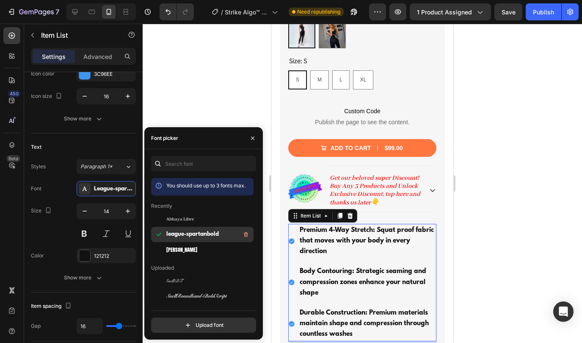
click at [180, 232] on span "league-spartanbold" at bounding box center [192, 234] width 53 height 8
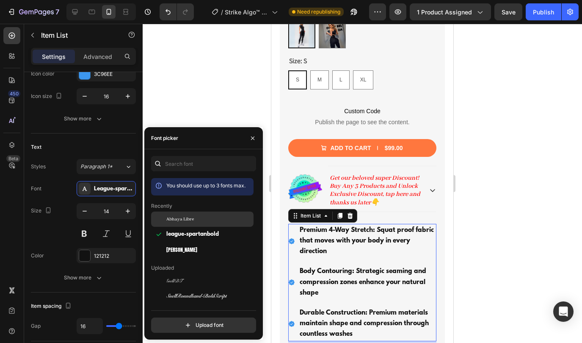
click at [179, 222] on span "Abhaya Libre" at bounding box center [180, 219] width 28 height 8
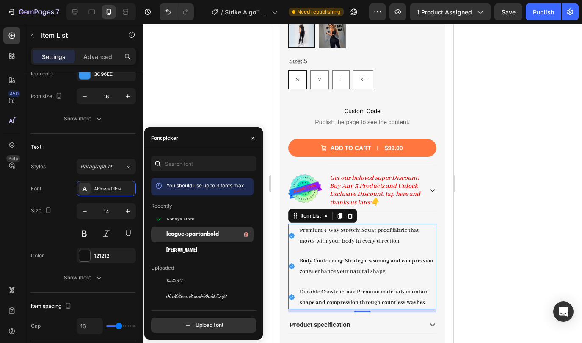
click at [181, 236] on span "league-spartanbold" at bounding box center [192, 234] width 53 height 8
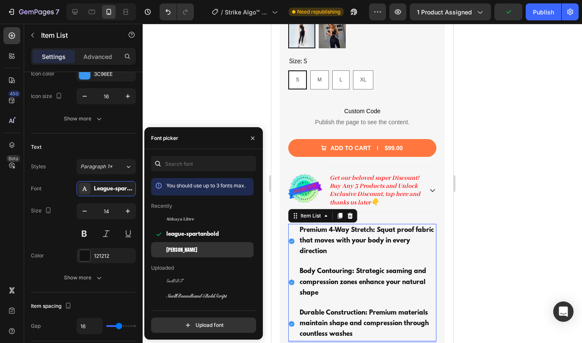
click at [181, 246] on div "Anton" at bounding box center [209, 250] width 86 height 8
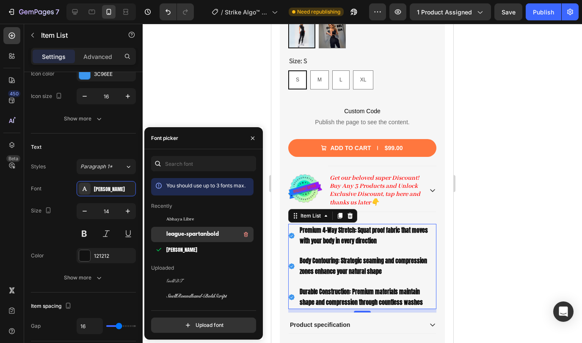
click at [184, 234] on span "league-spartanbold" at bounding box center [192, 234] width 53 height 8
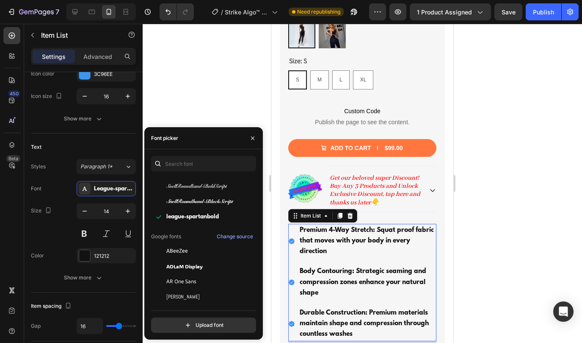
scroll to position [113, 0]
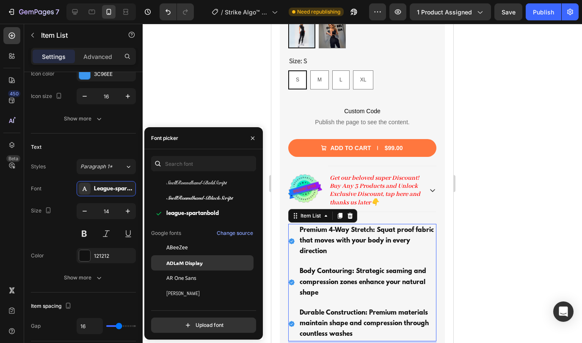
click at [185, 266] on span "ADLaM Display" at bounding box center [184, 263] width 36 height 8
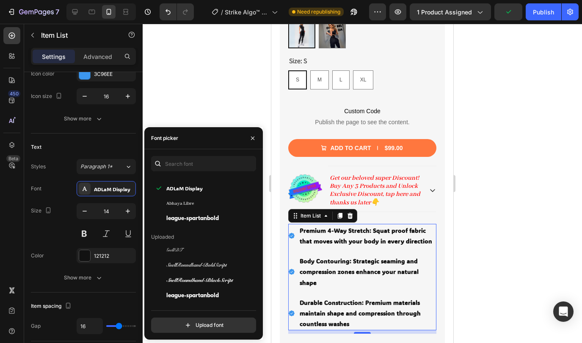
scroll to position [27, 0]
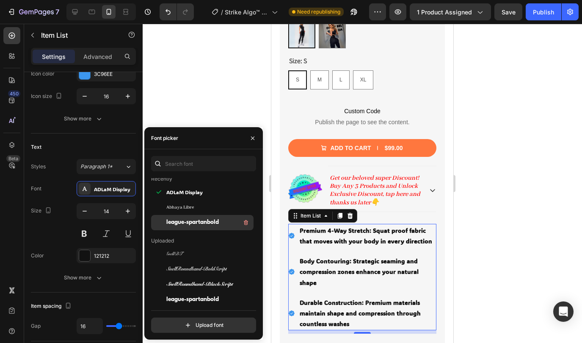
click at [188, 222] on span "league-spartanbold" at bounding box center [192, 223] width 53 height 8
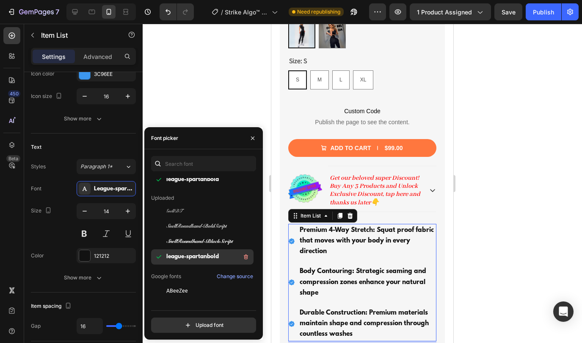
scroll to position [68, 0]
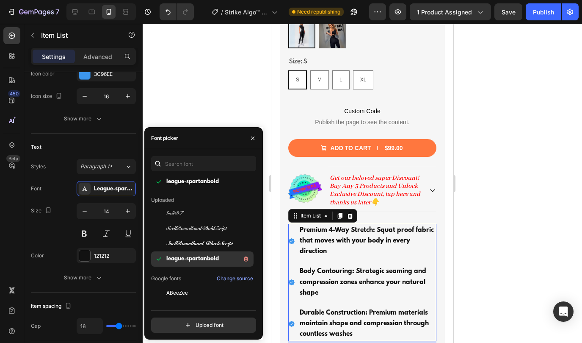
click at [189, 258] on span "league-spartanbold" at bounding box center [192, 259] width 53 height 8
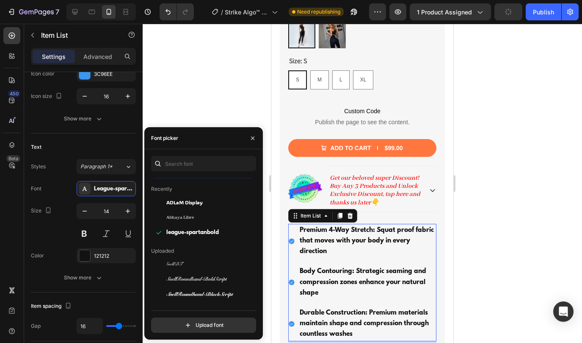
scroll to position [16, 0]
click at [181, 206] on span "ADLaM Display" at bounding box center [184, 203] width 36 height 8
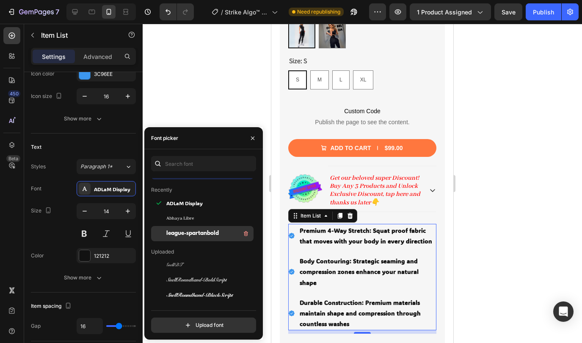
click at [183, 230] on span "league-spartanbold" at bounding box center [192, 234] width 53 height 8
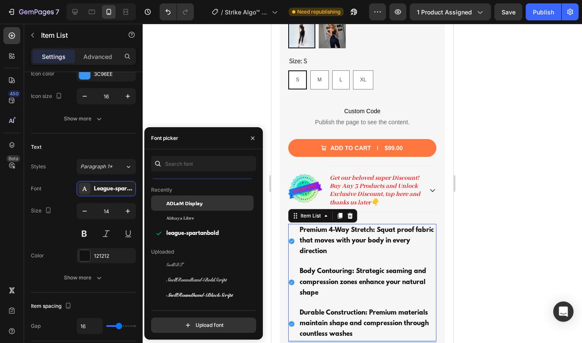
click at [178, 203] on span "ADLaM Display" at bounding box center [184, 203] width 36 height 8
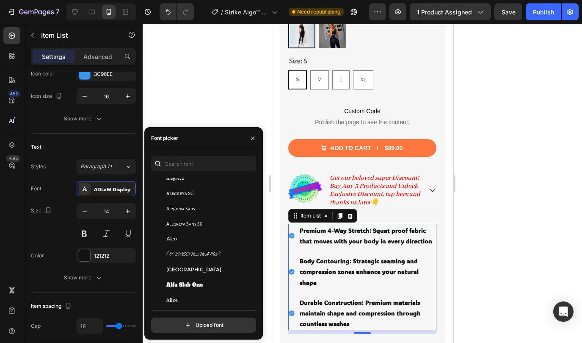
scroll to position [665, 0]
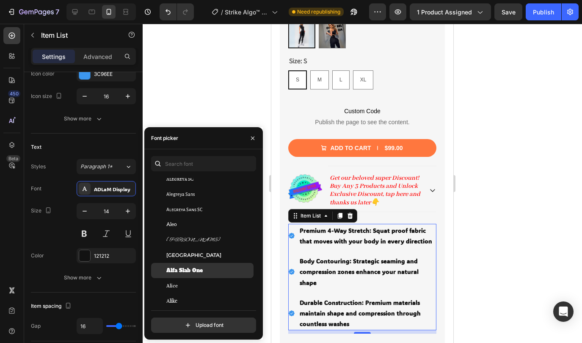
click at [198, 269] on span "Alfa Slab One" at bounding box center [184, 270] width 36 height 8
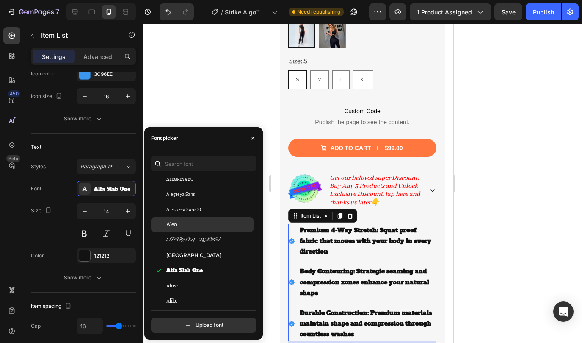
click at [188, 225] on div "Aleo" at bounding box center [209, 225] width 86 height 8
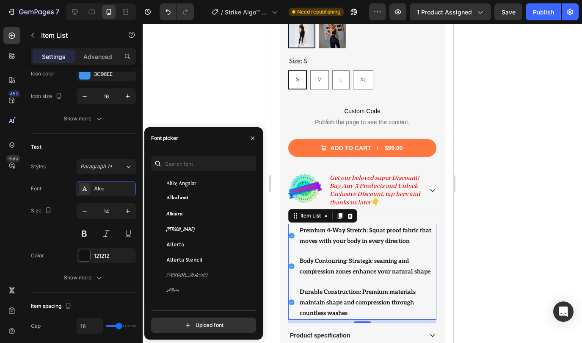
scroll to position [805, 0]
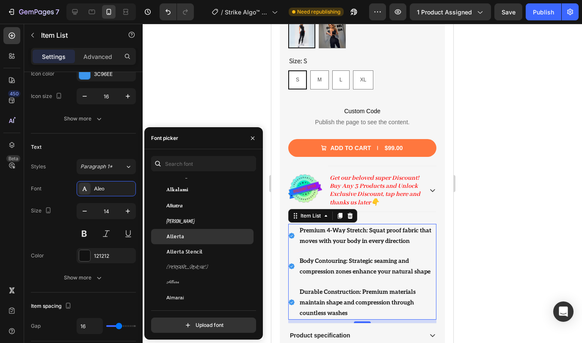
click at [193, 233] on div "Allerta" at bounding box center [209, 237] width 86 height 8
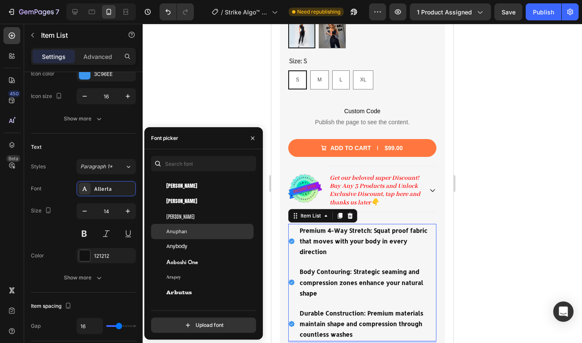
scroll to position [1528, 0]
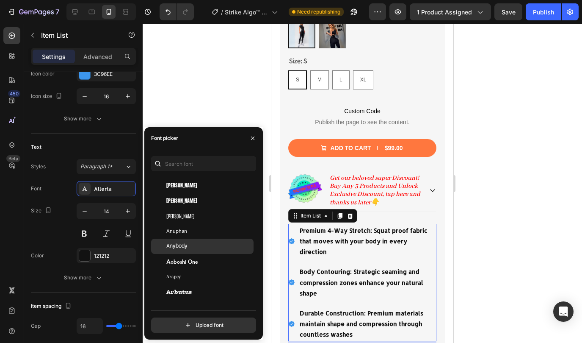
click at [194, 248] on div "Anybody" at bounding box center [209, 246] width 86 height 8
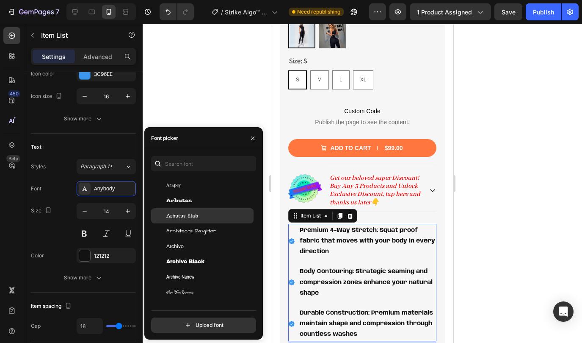
scroll to position [1633, 0]
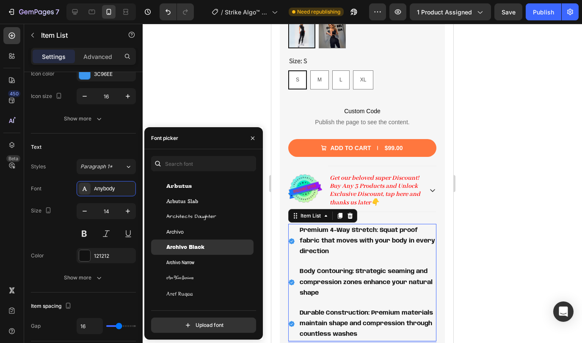
click at [197, 250] on span "Archivo Black" at bounding box center [185, 247] width 38 height 8
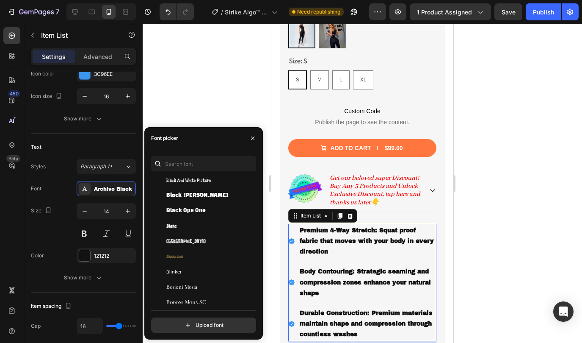
scroll to position [3572, 0]
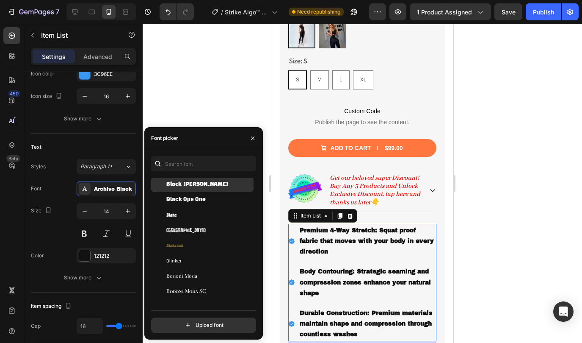
click at [193, 182] on span "Black Han Sans" at bounding box center [197, 184] width 62 height 8
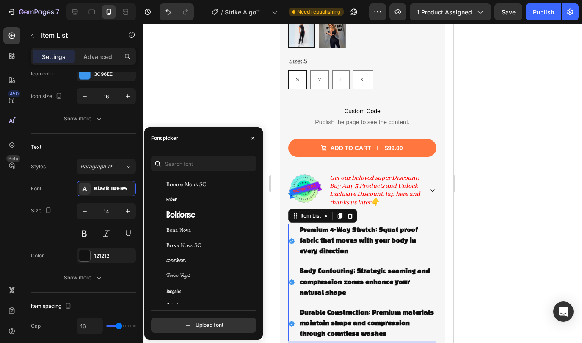
scroll to position [3680, 0]
click at [208, 215] on div "Boldonse" at bounding box center [209, 214] width 86 height 8
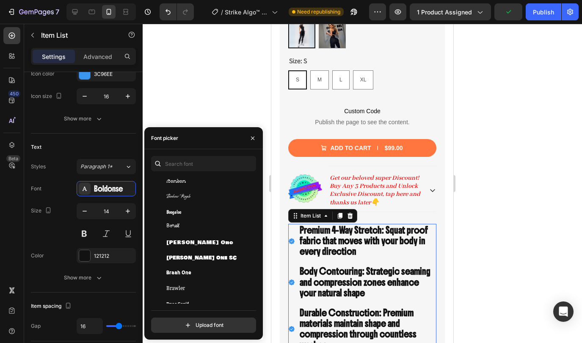
scroll to position [3761, 0]
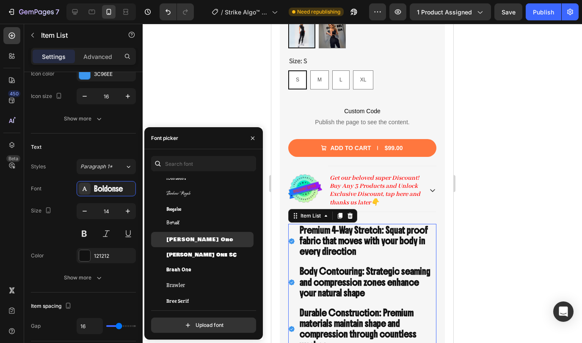
click at [214, 238] on div "Bowlby One" at bounding box center [209, 240] width 86 height 8
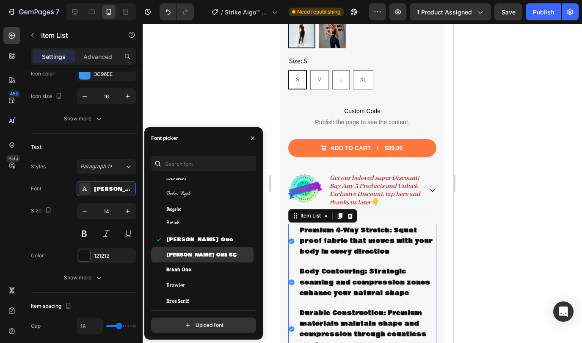
click at [214, 251] on div "Bowlby One SC" at bounding box center [209, 255] width 86 height 8
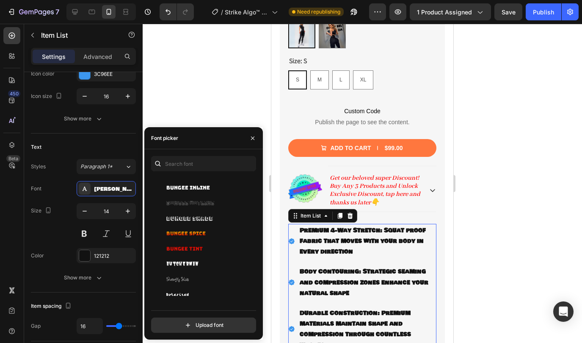
scroll to position [4039, 0]
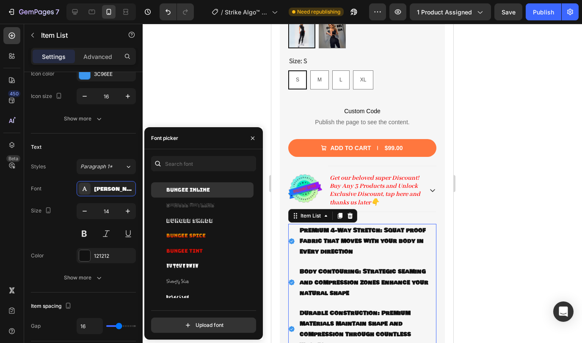
click at [202, 189] on span "Bungee Inline" at bounding box center [188, 190] width 44 height 8
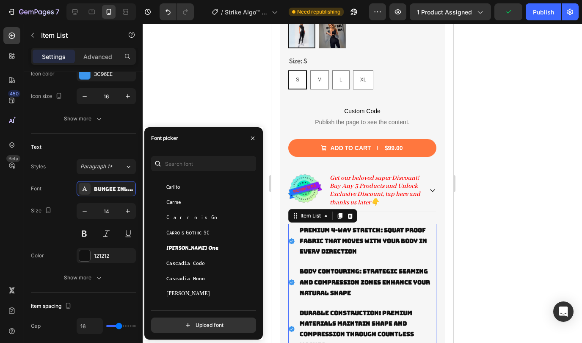
scroll to position [4518, 0]
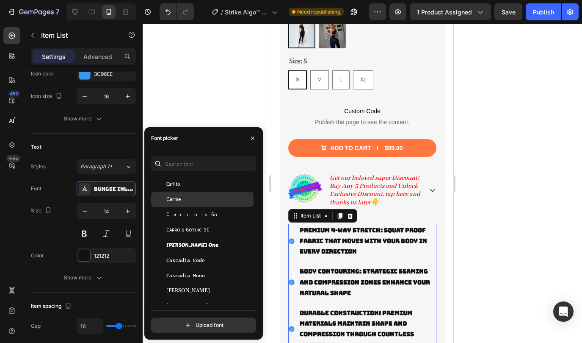
click at [208, 198] on div "Carme" at bounding box center [209, 199] width 86 height 8
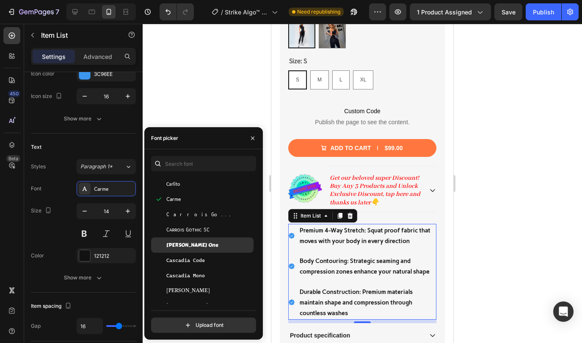
click at [213, 249] on div "Carter One" at bounding box center [202, 244] width 103 height 15
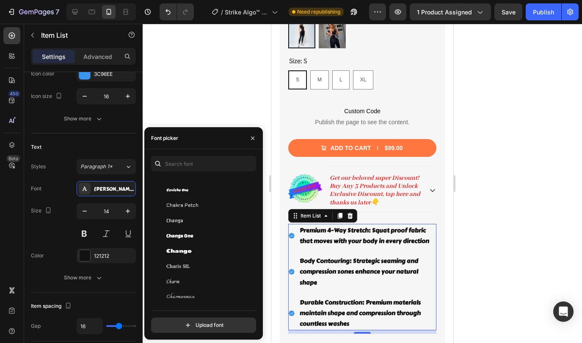
scroll to position [4728, 0]
click at [214, 230] on div "Changa One" at bounding box center [209, 234] width 86 height 8
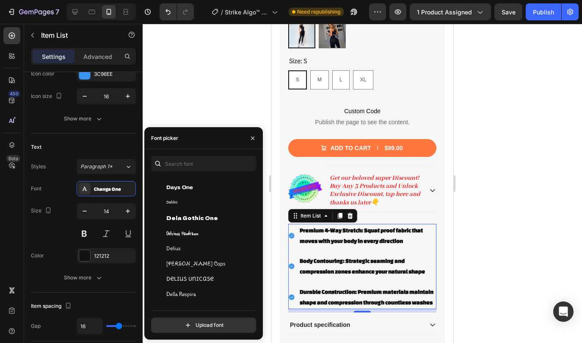
scroll to position [6118, 0]
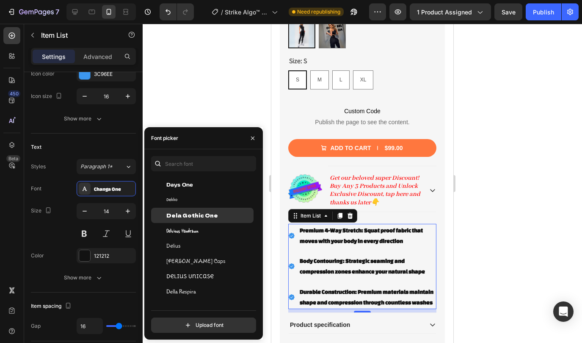
click at [207, 217] on span "Dela Gothic One" at bounding box center [192, 215] width 52 height 8
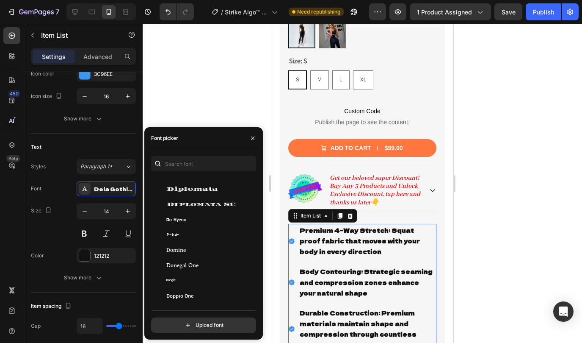
scroll to position [6279, 0]
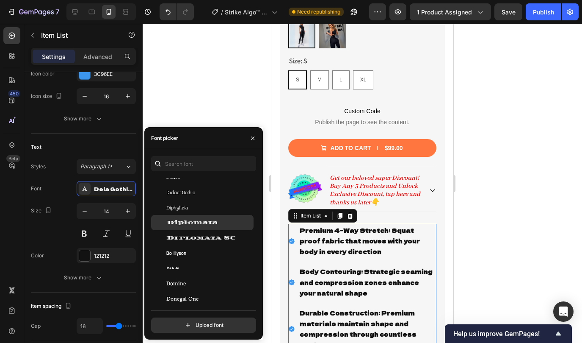
click at [211, 219] on span "Diplomata" at bounding box center [192, 223] width 52 height 8
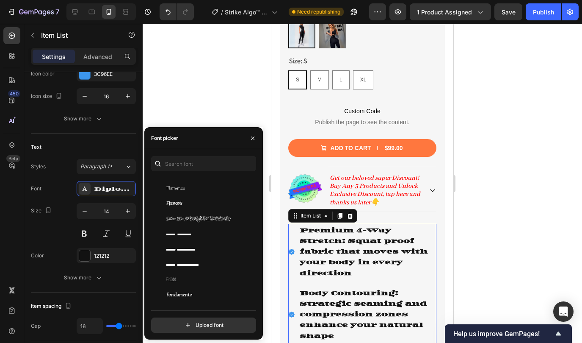
scroll to position [7749, 0]
click at [203, 229] on div "Flow Block" at bounding box center [209, 232] width 86 height 8
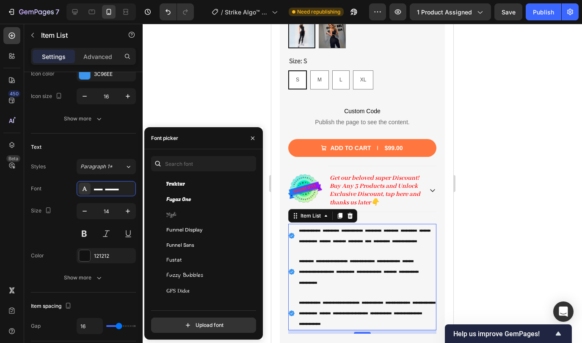
scroll to position [8073, 0]
click at [201, 231] on span "Funnel Display" at bounding box center [184, 228] width 36 height 8
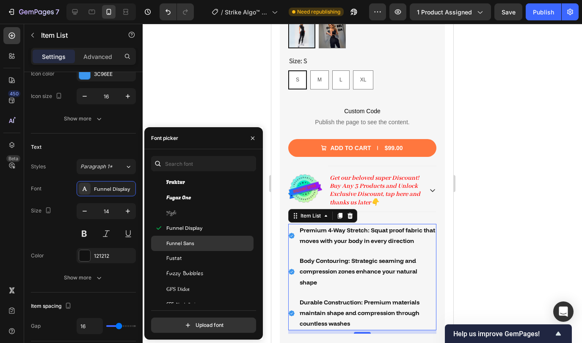
click at [203, 245] on div "Funnel Sans" at bounding box center [209, 243] width 86 height 8
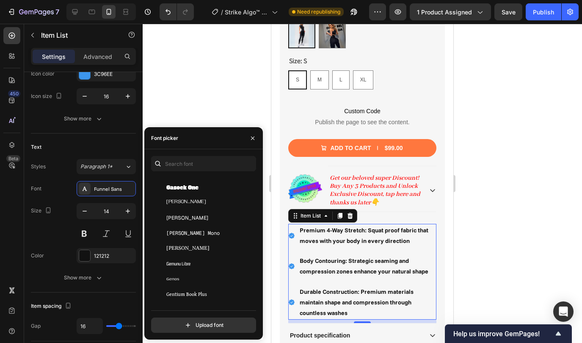
scroll to position [8372, 0]
click at [212, 192] on div "Gasoek One" at bounding box center [202, 187] width 103 height 15
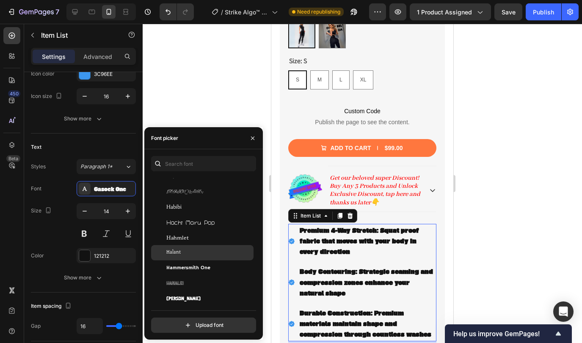
scroll to position [9216, 0]
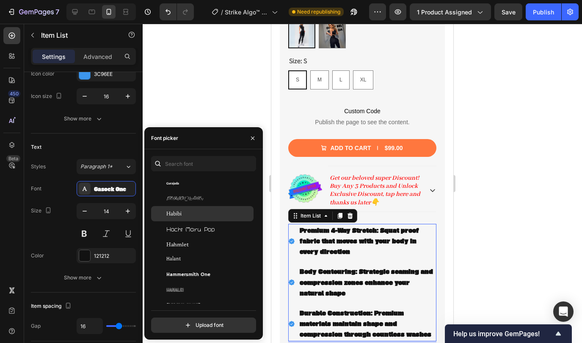
click at [200, 213] on div "Habibi" at bounding box center [209, 214] width 86 height 8
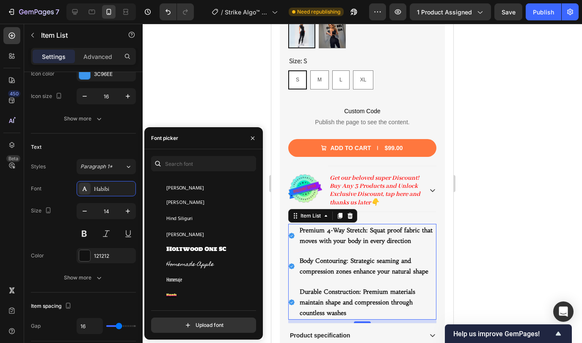
scroll to position [9609, 0]
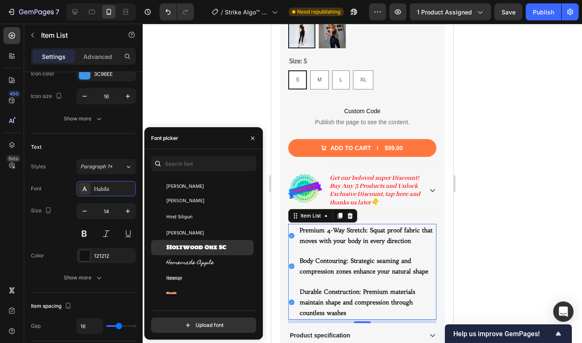
click at [202, 248] on span "Holtwood One SC" at bounding box center [196, 248] width 60 height 8
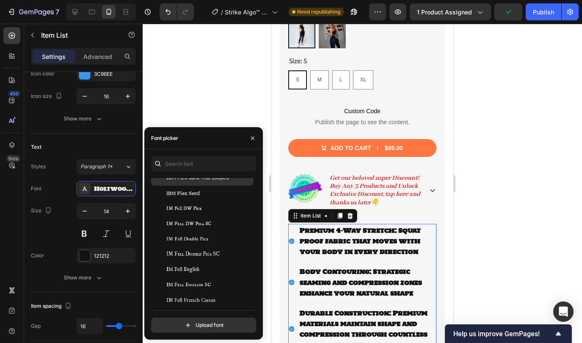
scroll to position [9956, 0]
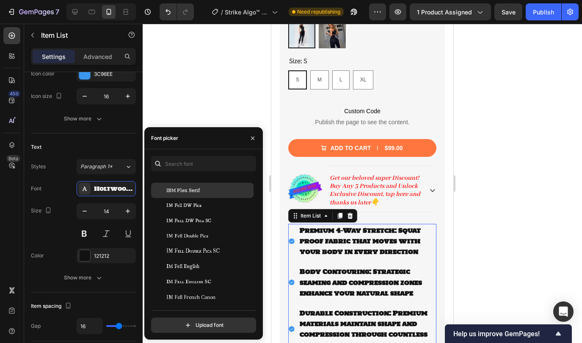
click at [206, 194] on div "IBM Plex Serif" at bounding box center [209, 190] width 86 height 8
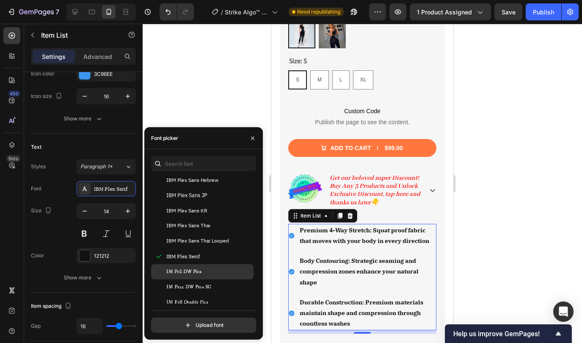
scroll to position [9889, 0]
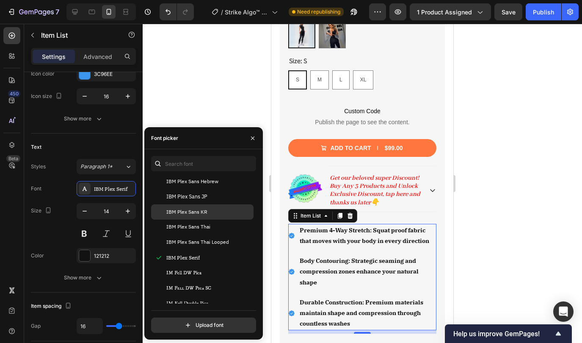
click at [210, 216] on div "IBM Plex Sans KR" at bounding box center [202, 211] width 103 height 15
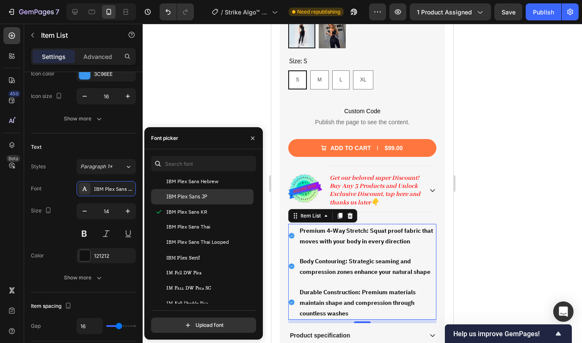
scroll to position [9891, 0]
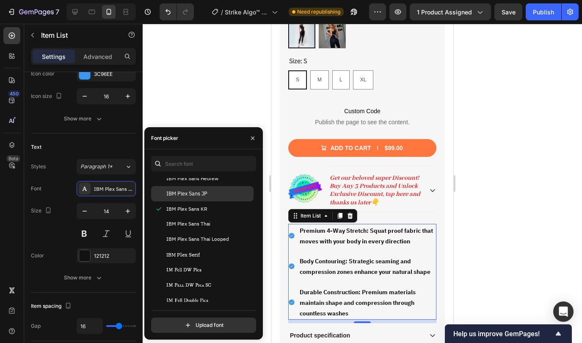
click at [207, 202] on div "IBM Plex Sans KR" at bounding box center [202, 208] width 103 height 15
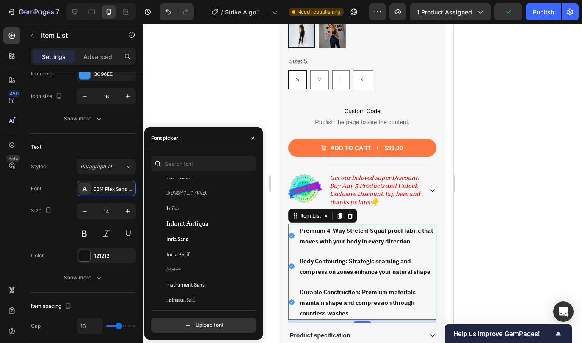
scroll to position [10289, 0]
click at [211, 207] on div "Inika" at bounding box center [209, 208] width 86 height 8
click at [205, 218] on div "Inknut Antiqua" at bounding box center [202, 222] width 103 height 15
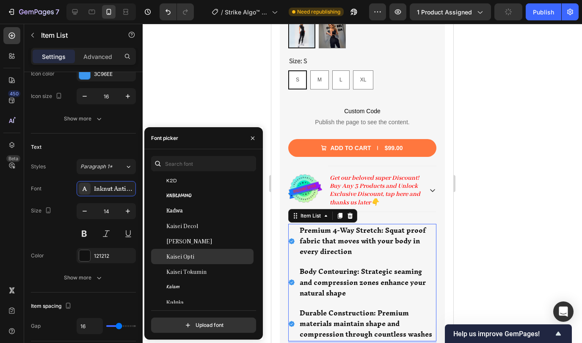
scroll to position [11154, 0]
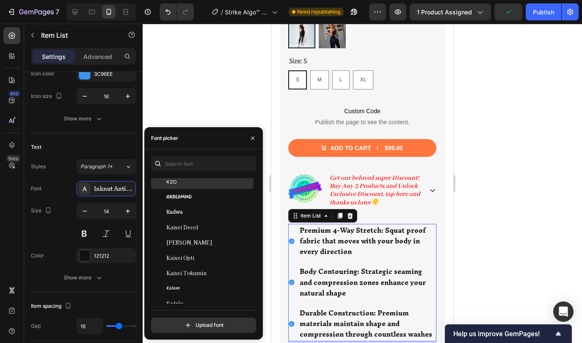
click at [198, 182] on div "K2D" at bounding box center [209, 181] width 86 height 8
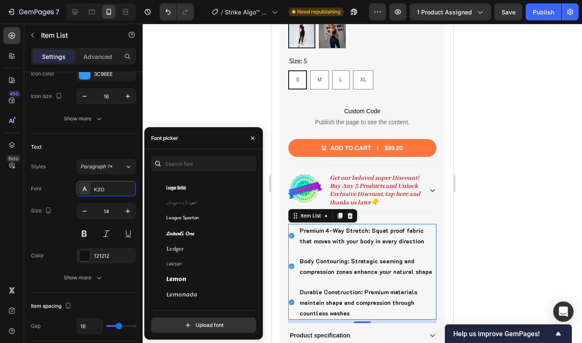
scroll to position [12287, 0]
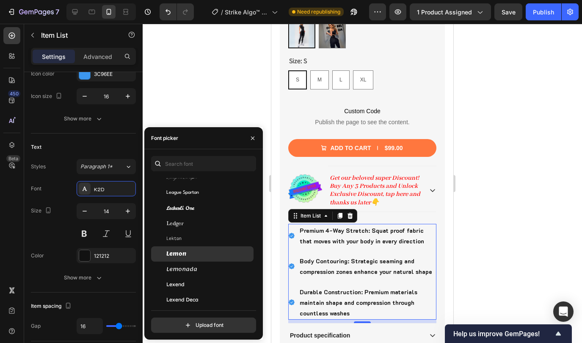
click at [205, 256] on div "Lemon" at bounding box center [209, 254] width 86 height 8
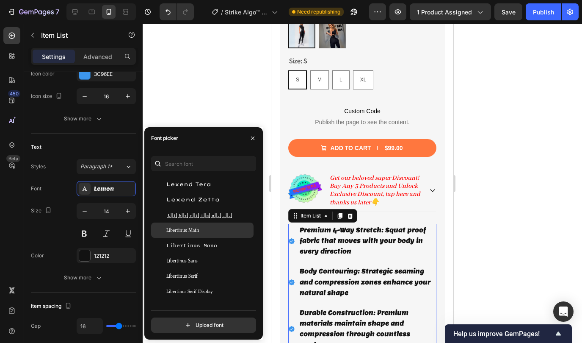
scroll to position [12471, 0]
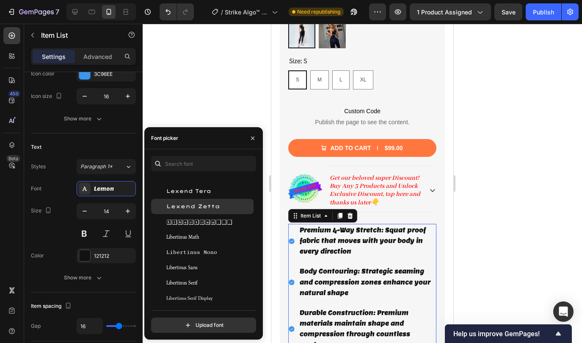
click at [198, 210] on div "Lexend Zetta" at bounding box center [202, 206] width 103 height 15
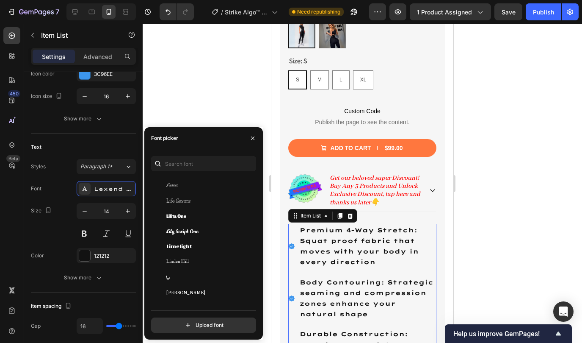
scroll to position [12798, 0]
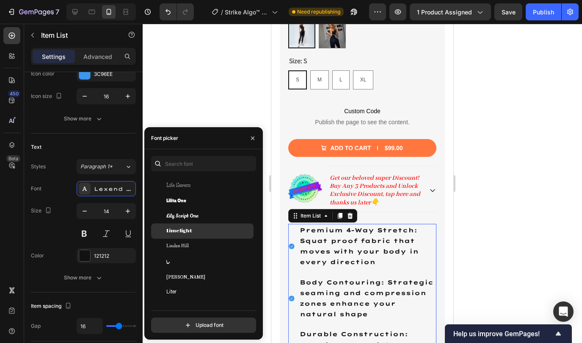
click at [211, 232] on div "Limelight" at bounding box center [209, 231] width 86 height 8
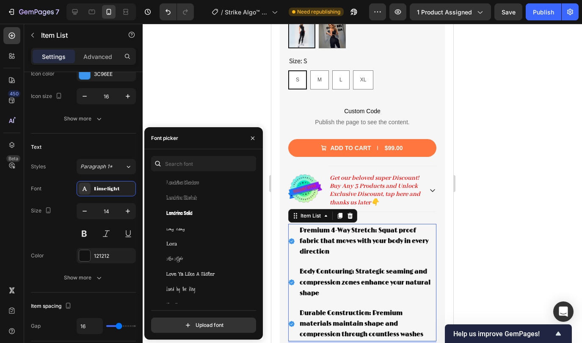
scroll to position [13017, 0]
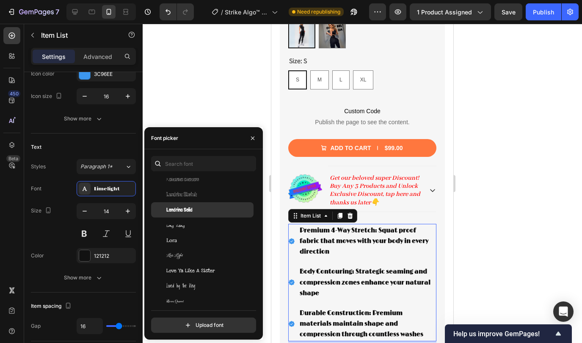
click at [211, 213] on div "Londrina Solid" at bounding box center [209, 210] width 86 height 8
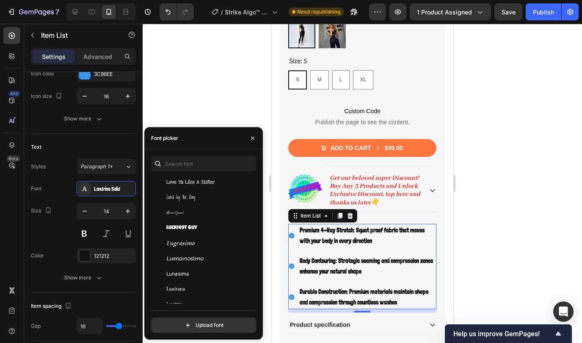
scroll to position [13105, 0]
click at [208, 231] on div "Luckiest Guy" at bounding box center [209, 229] width 86 height 8
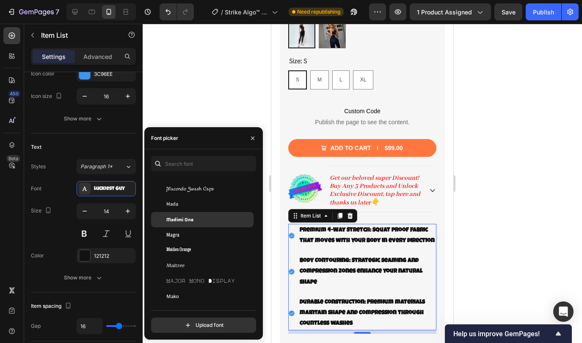
scroll to position [13390, 0]
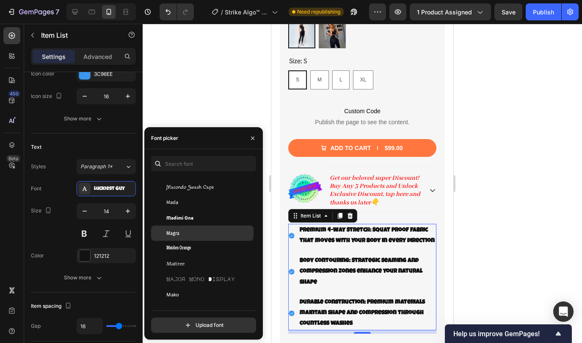
click at [209, 236] on div "Magra" at bounding box center [209, 233] width 86 height 8
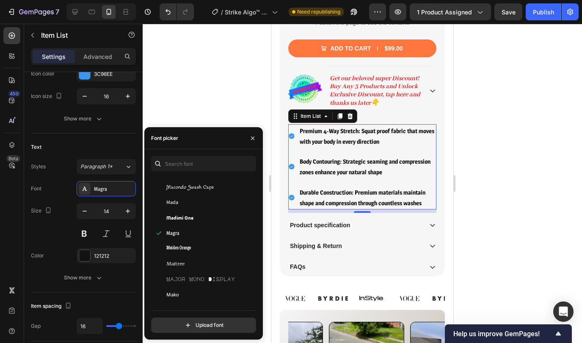
scroll to position [479, 0]
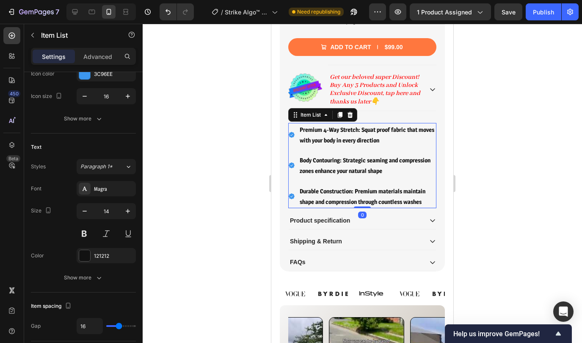
drag, startPoint x: 361, startPoint y: 208, endPoint x: 359, endPoint y: 201, distance: 7.8
click at [359, 201] on div "Premium 4-Way Stretch: Squat proof fabric that moves with your body in every di…" at bounding box center [362, 165] width 148 height 85
type input "100%"
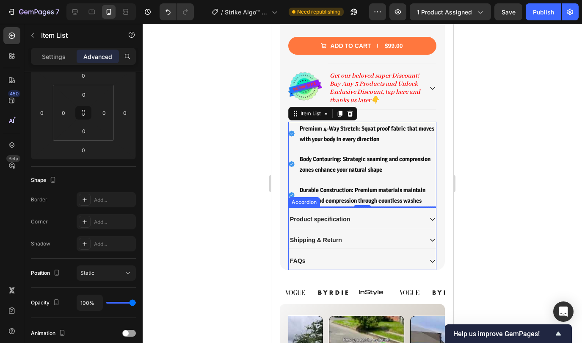
scroll to position [461, 0]
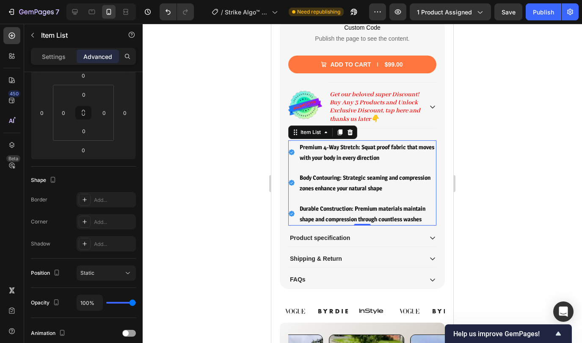
click at [336, 156] on strong "Premium 4-Way Stretch: Squat proof fabric that moves with your body in every di…" at bounding box center [367, 152] width 135 height 18
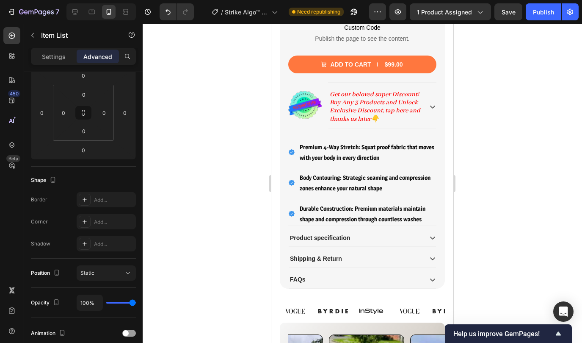
click at [336, 155] on strong "Premium 4-Way Stretch: Squat proof fabric that moves with your body in every di…" at bounding box center [367, 152] width 135 height 18
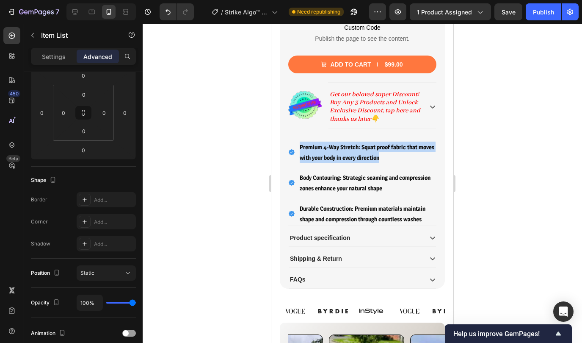
click at [336, 155] on strong "Premium 4-Way Stretch: Squat proof fabric that moves with your body in every di…" at bounding box center [367, 152] width 135 height 18
click at [323, 152] on p "Premium 4-Way Stretch: Squat proof fabric that moves with your body in every di…" at bounding box center [368, 151] width 136 height 21
click at [324, 176] on strong "Body Contouring: Strategic seaming and compression zones enhance your natural s…" at bounding box center [365, 183] width 131 height 18
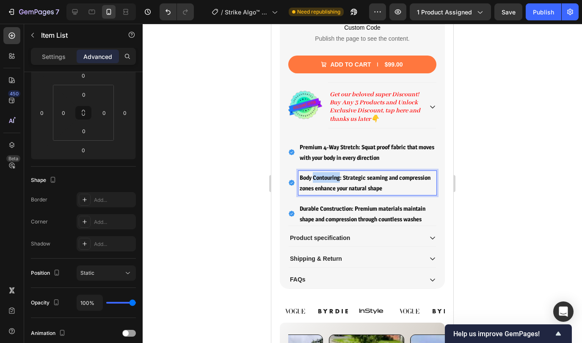
click at [324, 176] on strong "Body Contouring: Strategic seaming and compression zones enhance your natural s…" at bounding box center [365, 183] width 131 height 18
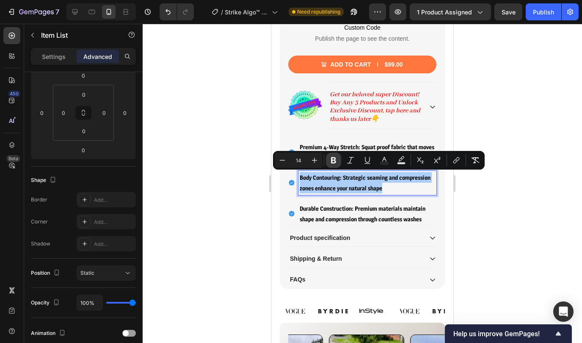
click at [335, 159] on icon "Editor contextual toolbar" at bounding box center [333, 160] width 5 height 6
click at [240, 172] on div at bounding box center [363, 183] width 440 height 319
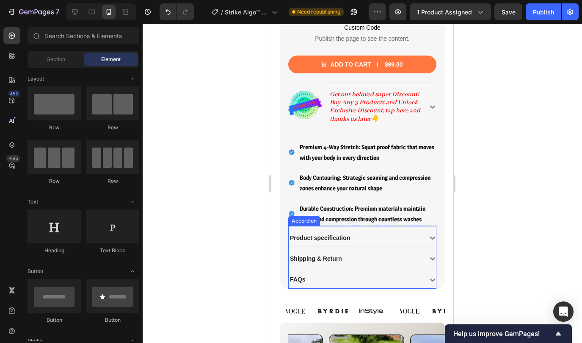
click at [431, 236] on icon at bounding box center [433, 237] width 7 height 7
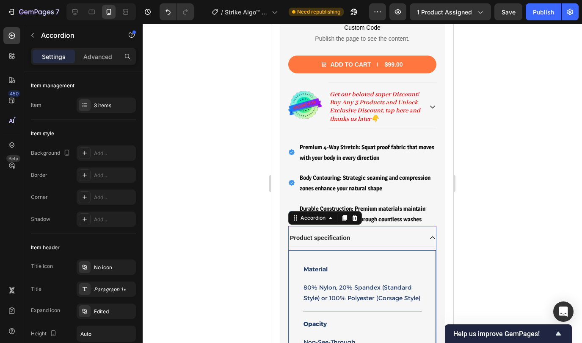
scroll to position [503, 0]
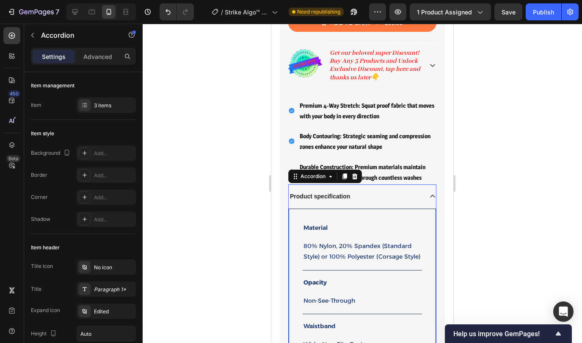
click at [433, 194] on icon at bounding box center [432, 195] width 5 height 3
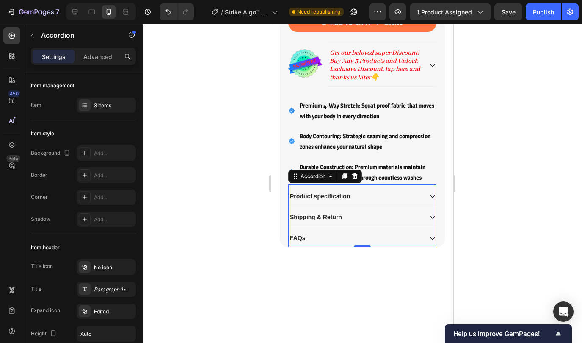
click at [432, 217] on icon at bounding box center [432, 217] width 5 height 3
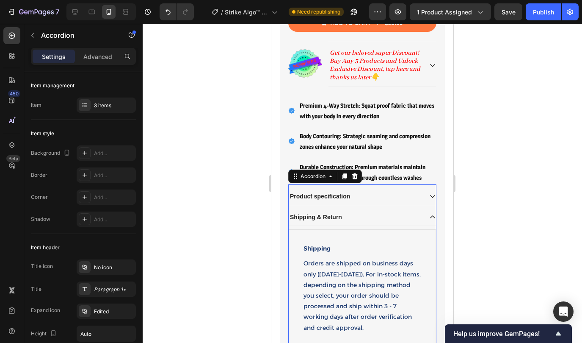
click at [432, 217] on icon at bounding box center [433, 217] width 7 height 7
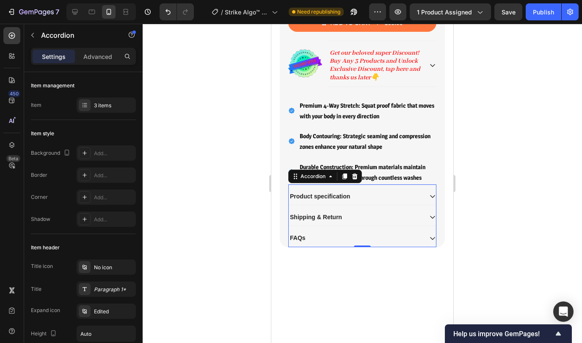
click at [431, 237] on icon at bounding box center [432, 238] width 5 height 3
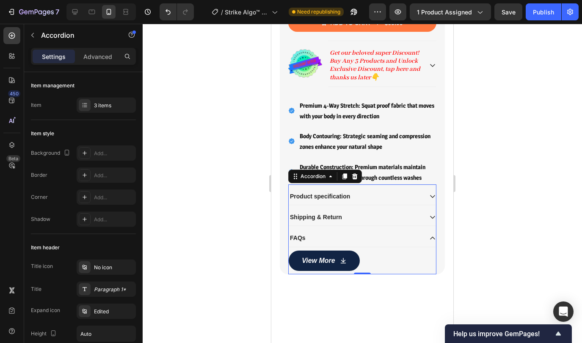
click at [431, 236] on icon at bounding box center [433, 238] width 7 height 7
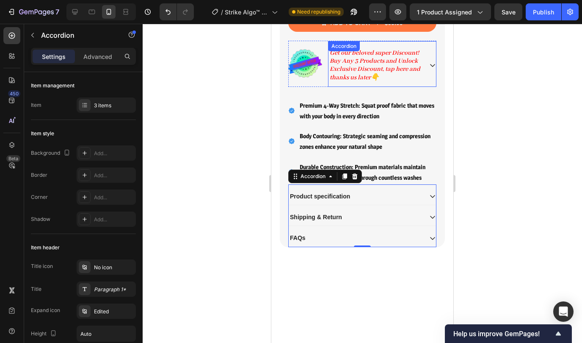
click at [433, 65] on icon at bounding box center [432, 65] width 5 height 3
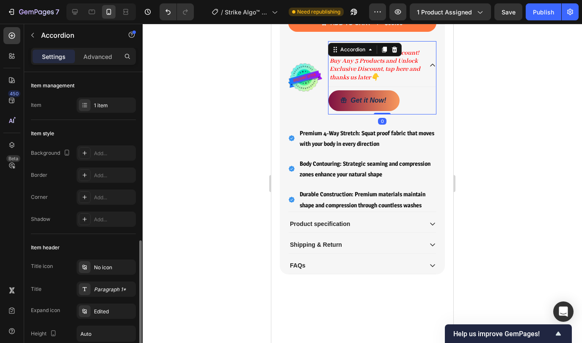
scroll to position [123, 0]
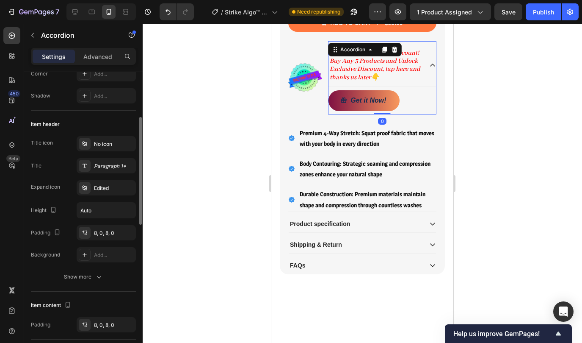
click at [433, 65] on icon at bounding box center [433, 65] width 7 height 7
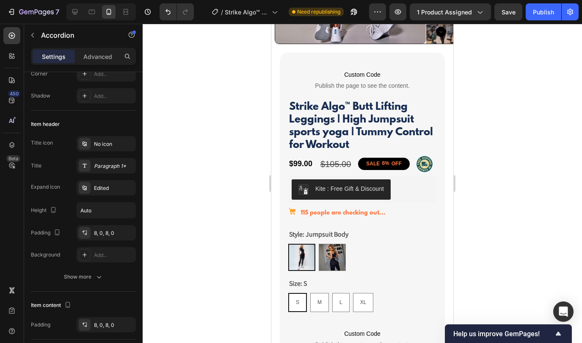
scroll to position [0, 0]
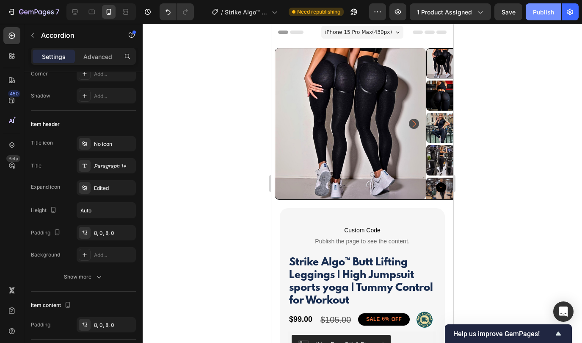
click at [548, 10] on div "Publish" at bounding box center [543, 12] width 21 height 9
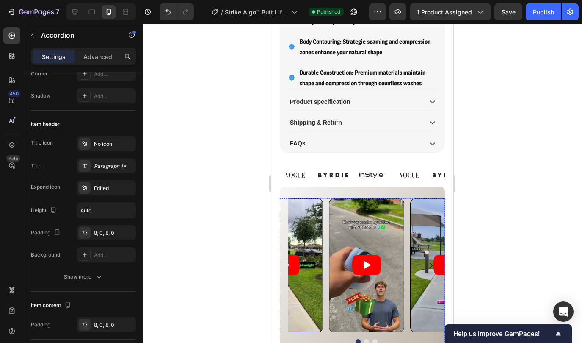
scroll to position [613, 0]
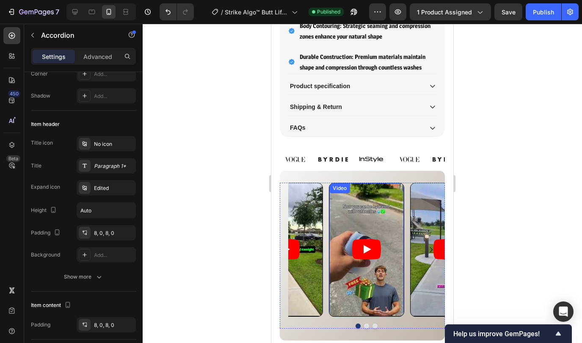
click at [333, 311] on article at bounding box center [367, 249] width 75 height 133
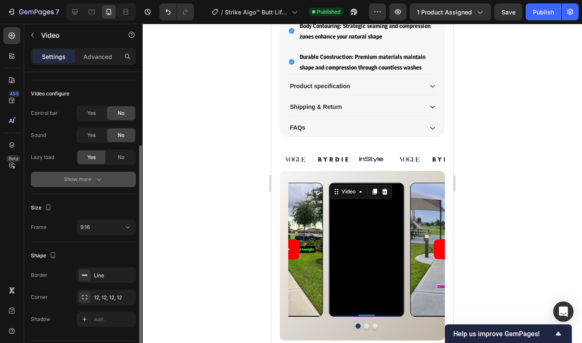
scroll to position [130, 0]
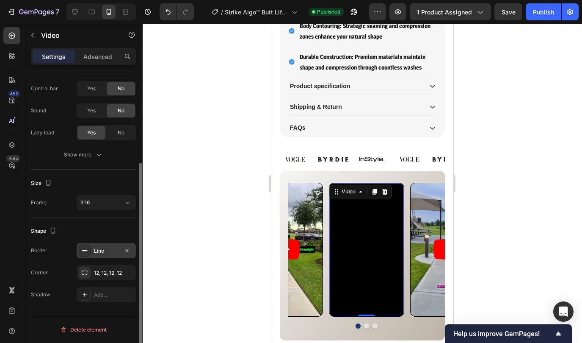
click at [104, 249] on div "Line" at bounding box center [106, 251] width 25 height 8
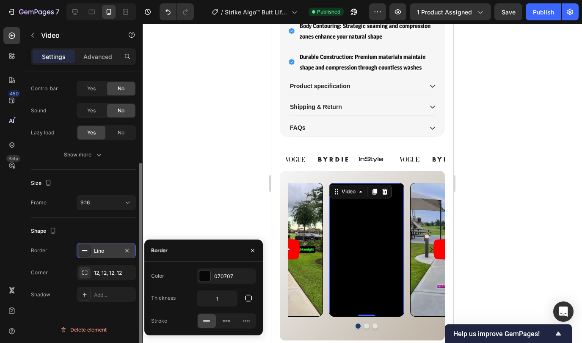
click at [104, 249] on div "Line" at bounding box center [106, 251] width 25 height 8
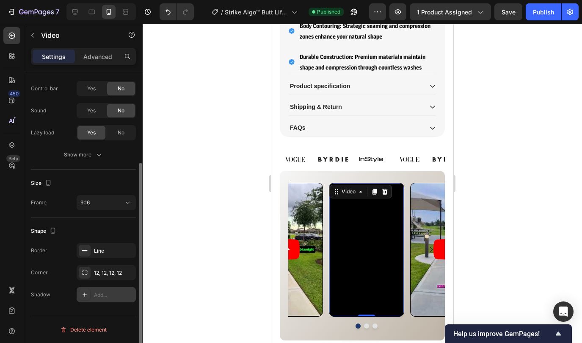
click at [101, 294] on div "Add..." at bounding box center [114, 295] width 40 height 8
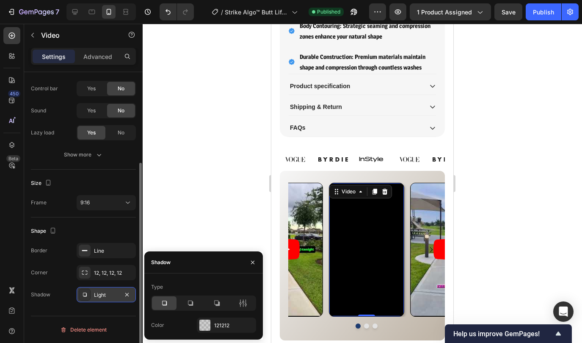
click at [105, 296] on div "Light" at bounding box center [106, 295] width 25 height 8
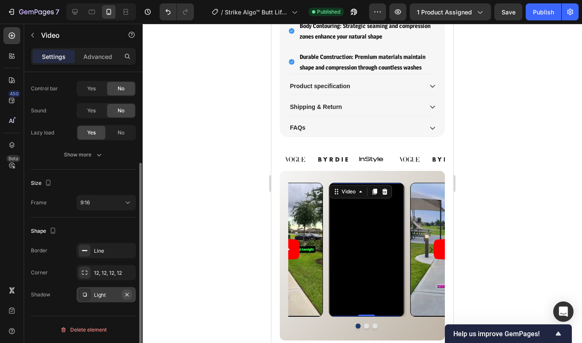
click at [130, 295] on icon "button" at bounding box center [127, 294] width 7 height 7
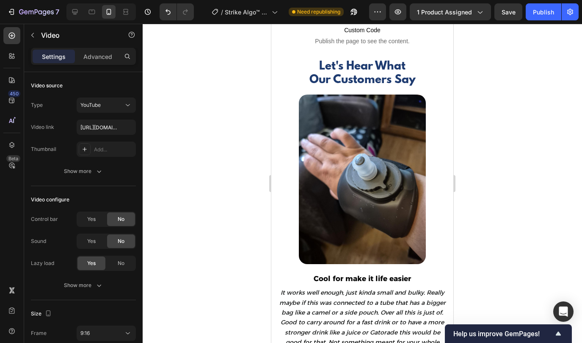
scroll to position [1961, 0]
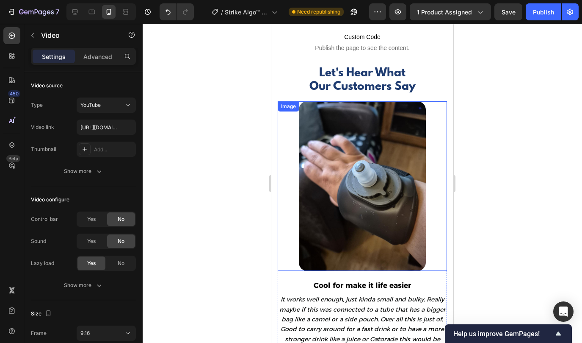
click at [317, 196] on img at bounding box center [362, 185] width 127 height 169
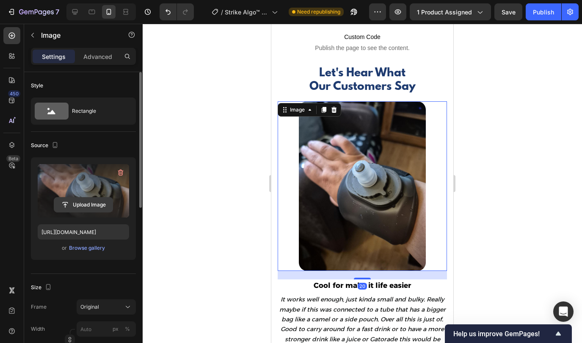
click at [95, 206] on input "file" at bounding box center [83, 204] width 58 height 14
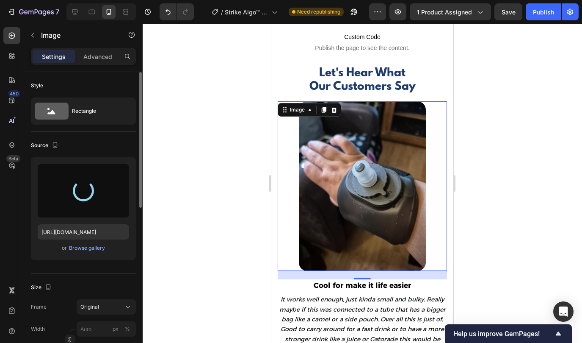
type input "https://cdn.shopify.com/s/files/1/0785/2041/8627/files/gempages_534826193967383…"
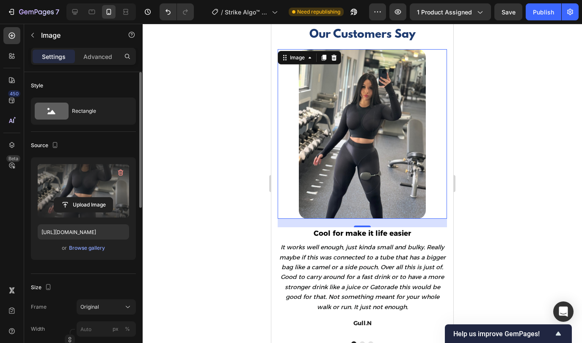
scroll to position [2078, 0]
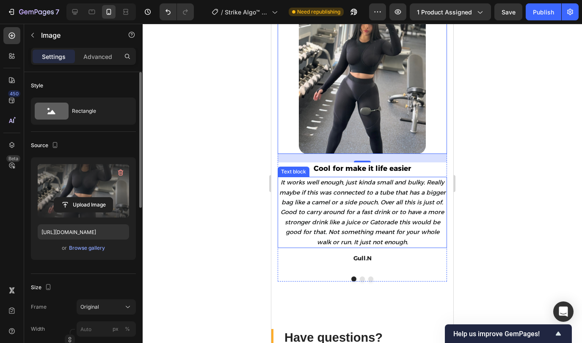
click at [340, 203] on span "It works well enough, just kinda small and bulky. Really maybe if this was conn…" at bounding box center [363, 211] width 166 height 67
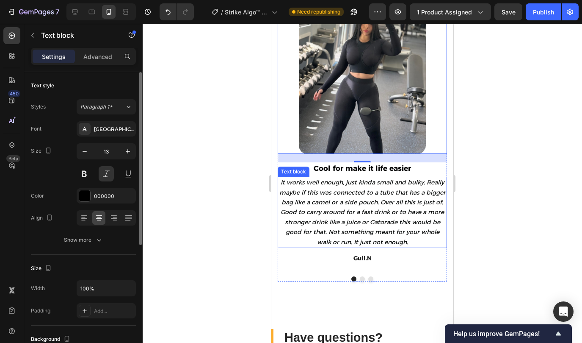
click at [340, 203] on span "It works well enough, just kinda small and bulky. Really maybe if this was conn…" at bounding box center [363, 211] width 166 height 67
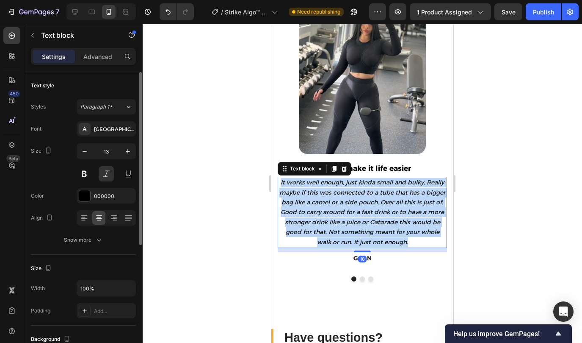
click at [340, 203] on span "It works well enough, just kinda small and bulky. Really maybe if this was conn…" at bounding box center [363, 211] width 166 height 67
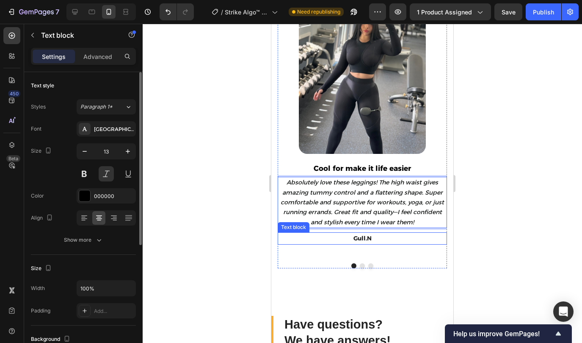
click at [360, 239] on strong "Gull.N" at bounding box center [363, 238] width 18 height 8
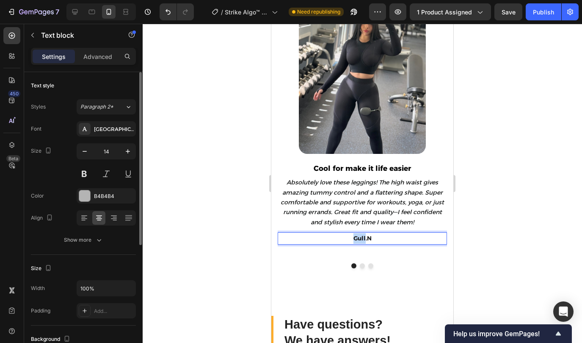
click at [360, 239] on strong "Gull.N" at bounding box center [363, 238] width 18 height 8
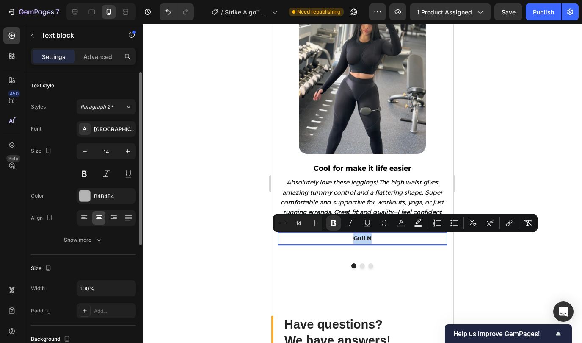
click at [360, 239] on strong "Gull.N" at bounding box center [363, 238] width 18 height 8
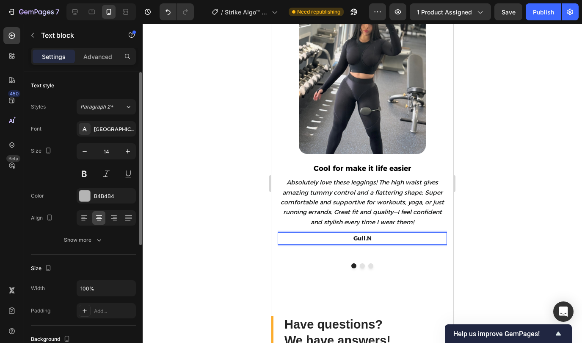
click at [366, 239] on strong "Gull.N" at bounding box center [363, 238] width 18 height 8
click at [382, 242] on p "Sunne.N" at bounding box center [363, 238] width 168 height 11
click at [371, 240] on strong "Sunne.N" at bounding box center [362, 238] width 25 height 8
click at [397, 236] on p "Sunne. N" at bounding box center [363, 238] width 168 height 11
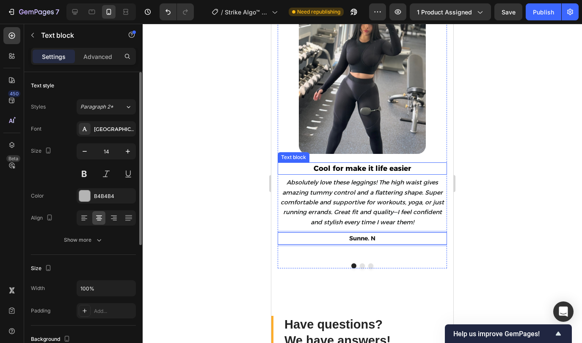
click at [365, 168] on p "Cool for make it life easier" at bounding box center [363, 168] width 168 height 11
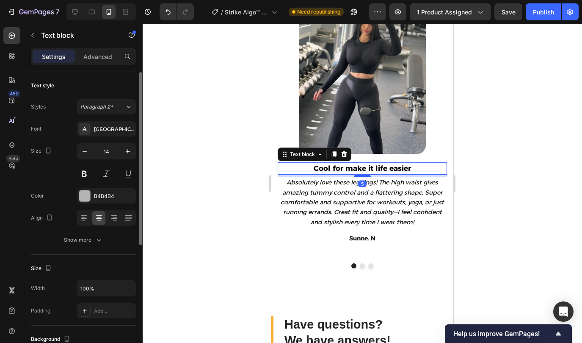
click at [365, 168] on p "Cool for make it life easier" at bounding box center [363, 168] width 168 height 11
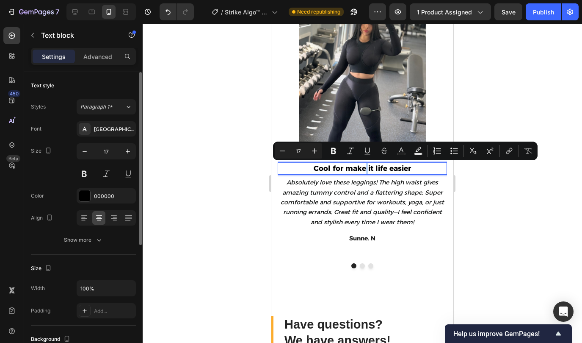
click at [365, 168] on p "Cool for make it life easier" at bounding box center [363, 168] width 168 height 11
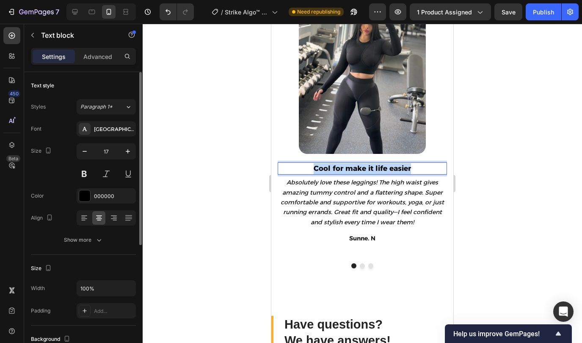
click at [365, 168] on p "Cool for make it life easier" at bounding box center [363, 168] width 168 height 11
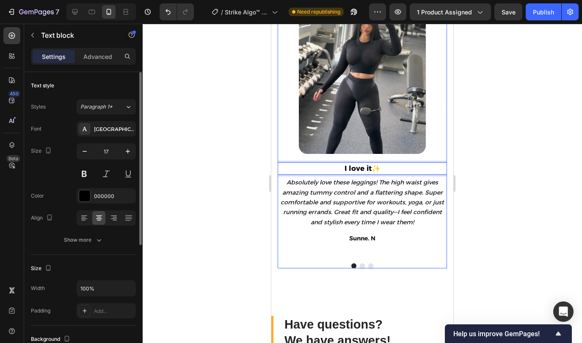
click at [362, 263] on button "Dot" at bounding box center [362, 265] width 5 height 5
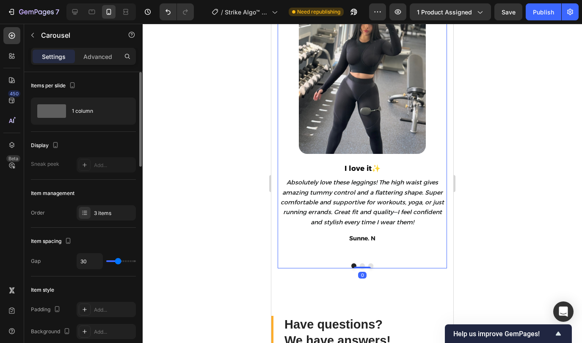
click at [363, 266] on button "Dot" at bounding box center [362, 265] width 5 height 5
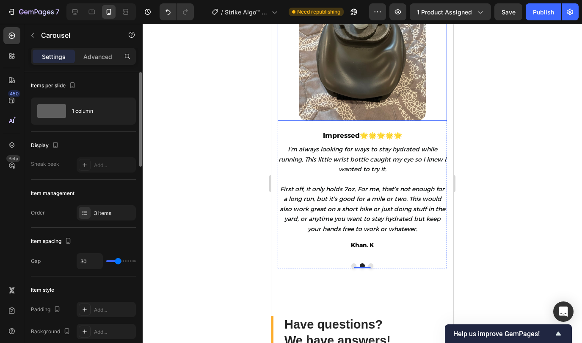
click at [334, 79] on img at bounding box center [362, 52] width 127 height 136
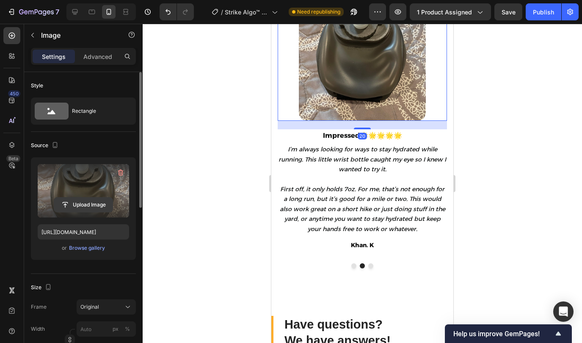
click at [77, 203] on input "file" at bounding box center [83, 204] width 58 height 14
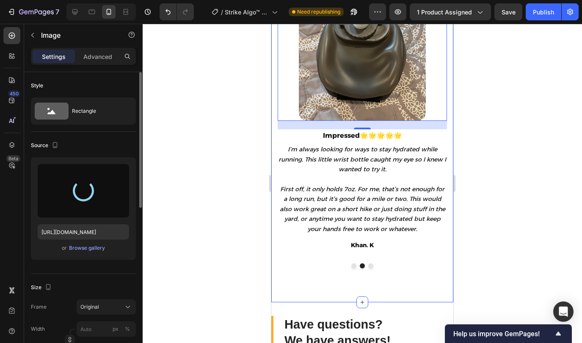
type input "https://cdn.shopify.com/s/files/1/0785/2041/8627/files/gempages_534826193967383…"
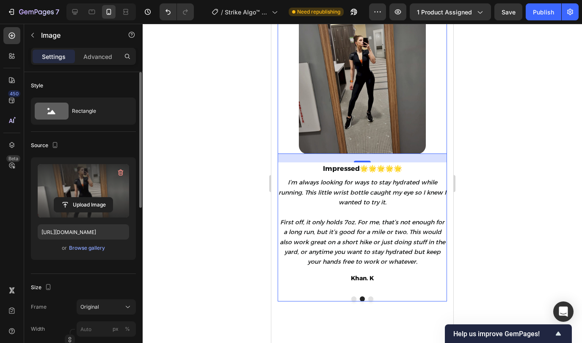
click at [370, 299] on button "Dot" at bounding box center [371, 298] width 5 height 5
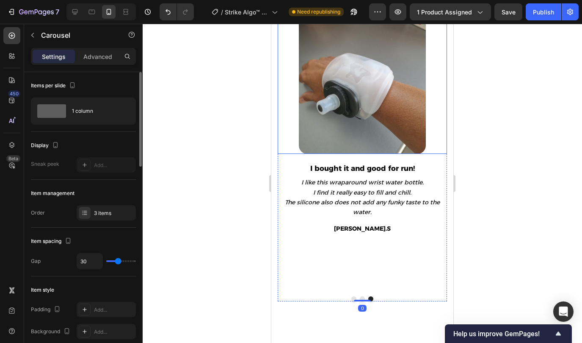
click at [345, 89] on img at bounding box center [362, 68] width 127 height 169
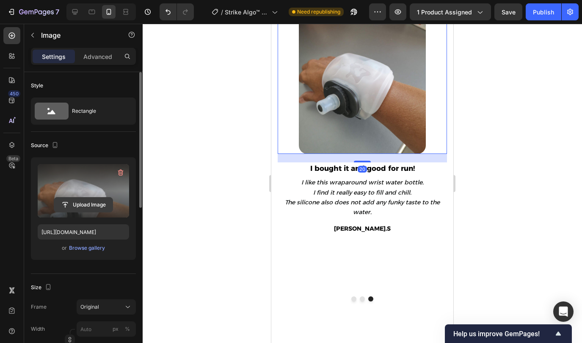
click at [81, 205] on input "file" at bounding box center [83, 204] width 58 height 14
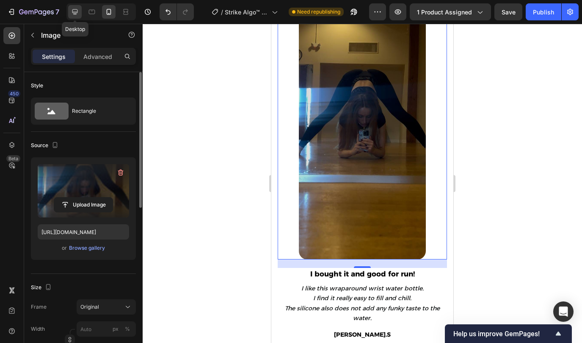
click at [75, 9] on icon at bounding box center [75, 12] width 6 height 6
type input "https://cdn.shopify.com/s/files/1/0785/2041/8627/files/gempages_534826193967383…"
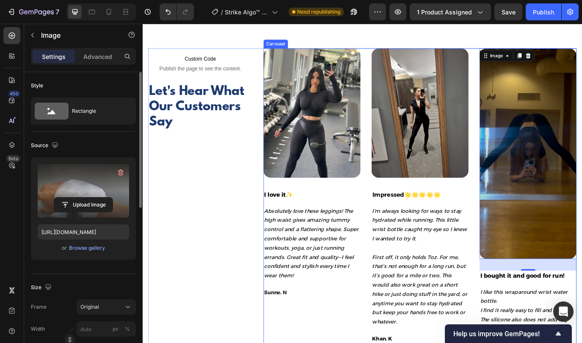
scroll to position [1962, 0]
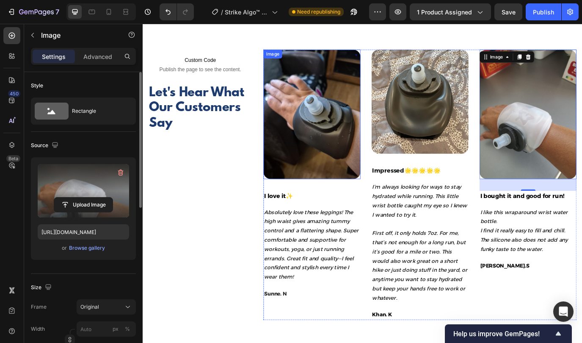
click at [376, 144] on img at bounding box center [339, 129] width 112 height 150
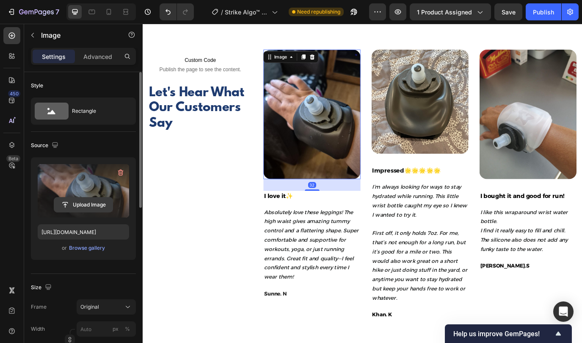
click at [96, 202] on input "file" at bounding box center [83, 204] width 58 height 14
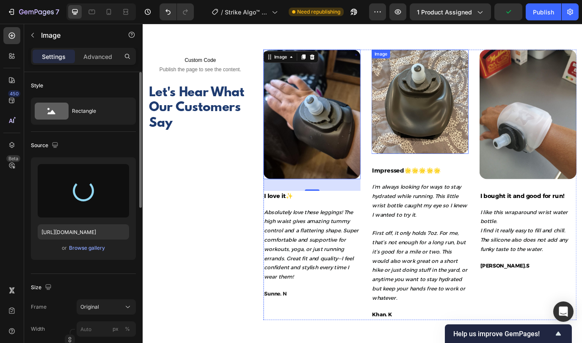
type input "https://cdn.shopify.com/s/files/1/0785/2041/8627/files/gempages_534826193967383…"
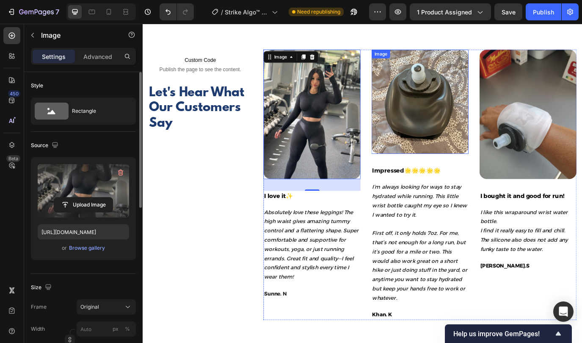
click at [455, 153] on img at bounding box center [464, 114] width 112 height 121
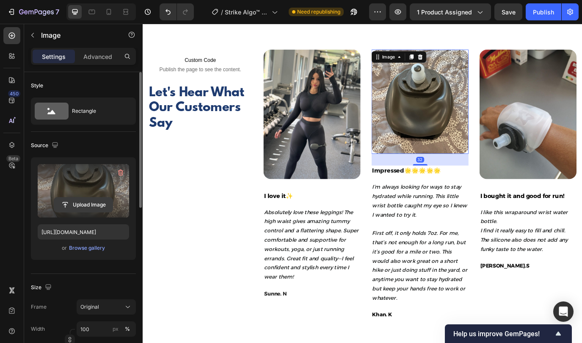
click at [104, 202] on input "file" at bounding box center [83, 204] width 58 height 14
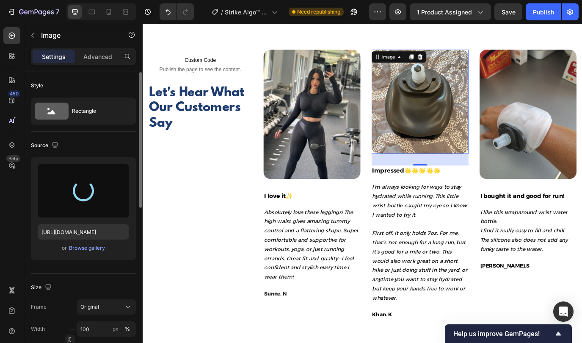
type input "https://cdn.shopify.com/s/files/1/0785/2041/8627/files/gempages_534826193967383…"
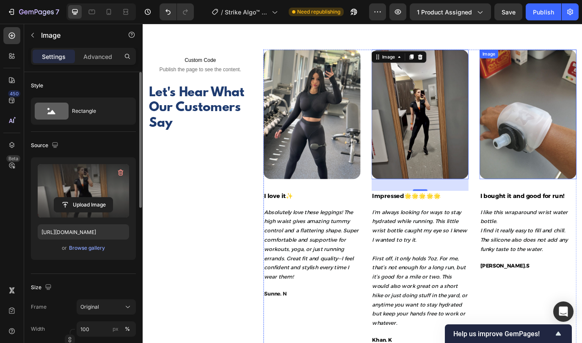
click at [582, 167] on img at bounding box center [588, 129] width 112 height 150
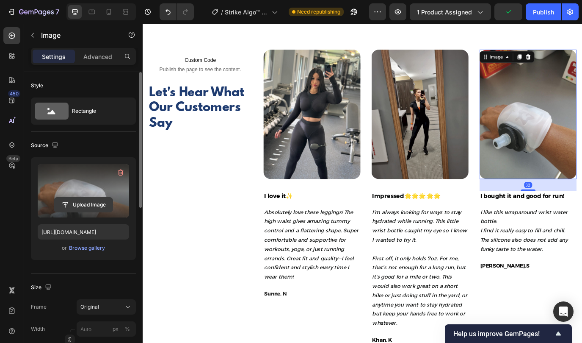
click at [92, 205] on input "file" at bounding box center [83, 204] width 58 height 14
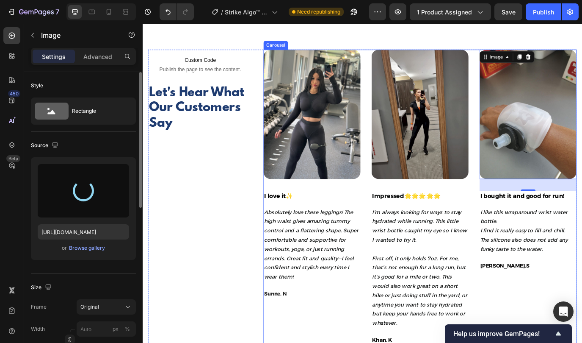
type input "https://cdn.shopify.com/s/files/1/0785/2041/8627/files/gempages_534826193967383…"
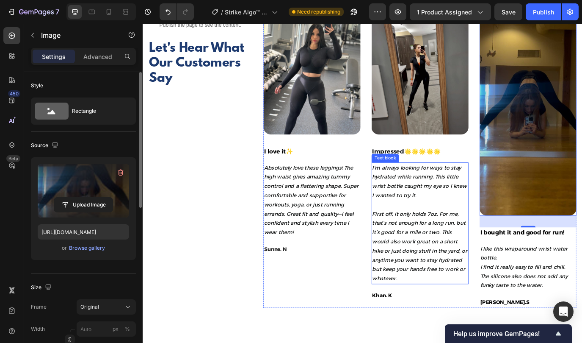
scroll to position [2013, 0]
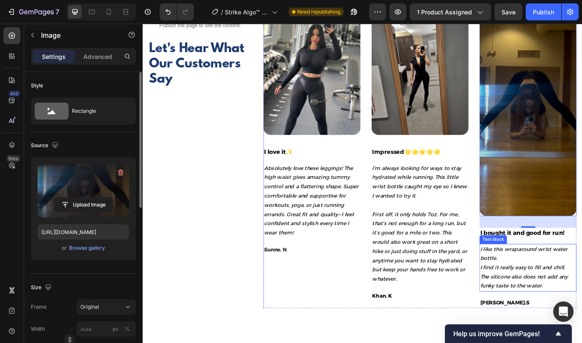
click at [563, 290] on p "I like this wraparound wrist water bottle. I find it really easy to fill and ch…" at bounding box center [588, 305] width 111 height 53
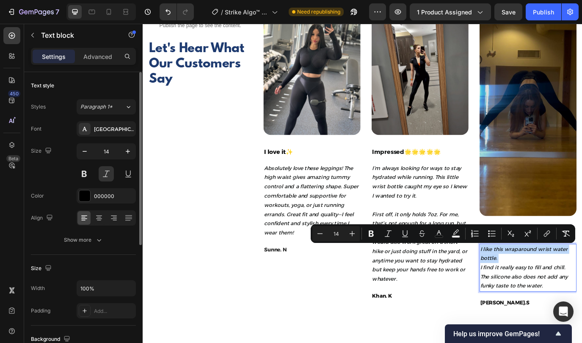
click at [563, 308] on span "I find it really easy to fill and chill." at bounding box center [582, 306] width 98 height 8
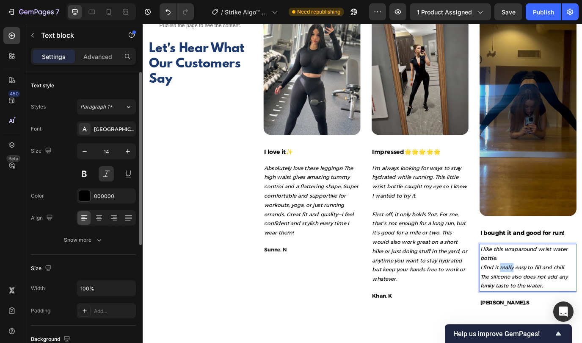
click at [563, 308] on span "I find it really easy to fill and chill." at bounding box center [582, 306] width 98 height 8
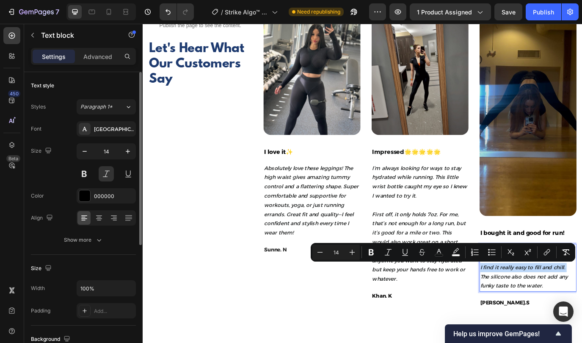
click at [563, 308] on span "I find it really easy to fill and chill." at bounding box center [582, 306] width 98 height 8
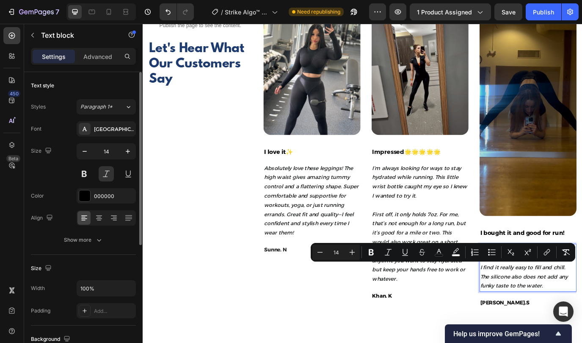
click at [582, 326] on p "I like this wraparound wrist water bottle. I find it really easy to fill and ch…" at bounding box center [588, 305] width 111 height 53
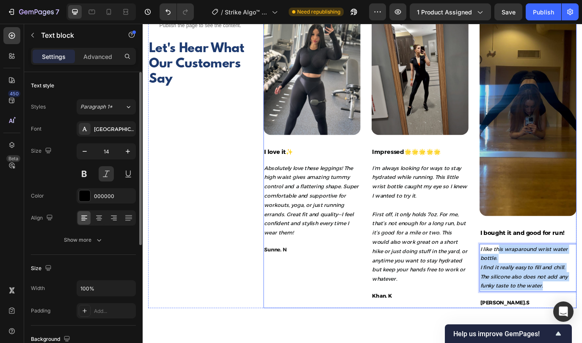
drag, startPoint x: 610, startPoint y: 325, endPoint x: 530, endPoint y: 282, distance: 90.8
click at [530, 282] on div "Image I love it✨ Text block Absolutely love these leggings! The high waist give…" at bounding box center [464, 177] width 362 height 349
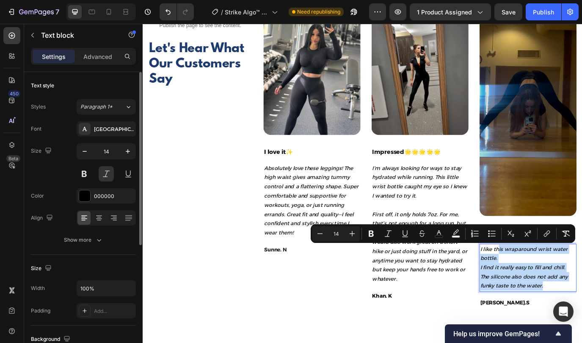
click at [582, 325] on p "I like this wraparound wrist water bottle. I find it really easy to fill and ch…" at bounding box center [588, 305] width 111 height 53
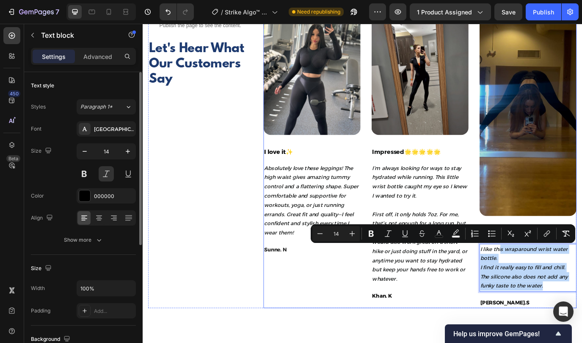
drag, startPoint x: 612, startPoint y: 325, endPoint x: 530, endPoint y: 282, distance: 92.7
click at [530, 282] on div "Image I love it✨ Text block Absolutely love these leggings! The high waist give…" at bounding box center [464, 177] width 362 height 349
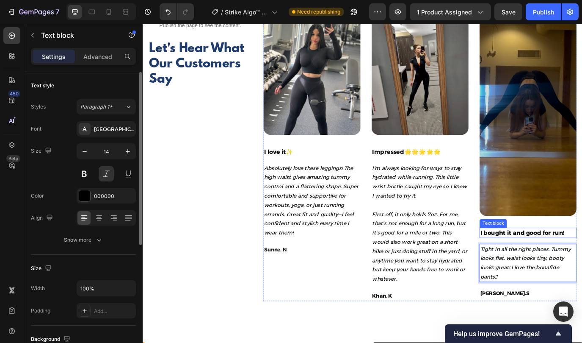
click at [582, 265] on p "I bought it and good for run!" at bounding box center [588, 266] width 111 height 10
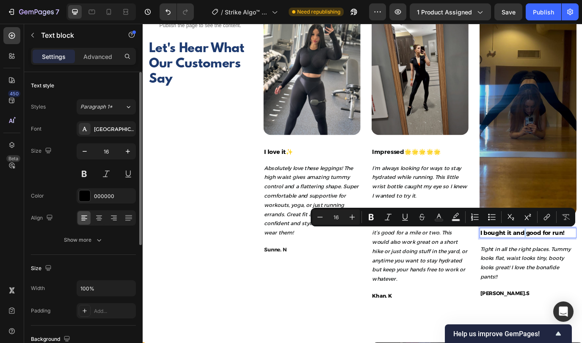
click at [582, 266] on p "I bought it and good for run!" at bounding box center [588, 266] width 111 height 10
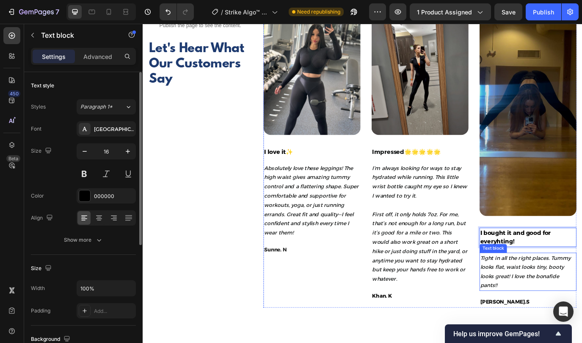
click at [582, 310] on p "Tight in all the right places. Tummy looks flat, waist looks tiny, booty looks …" at bounding box center [588, 310] width 111 height 43
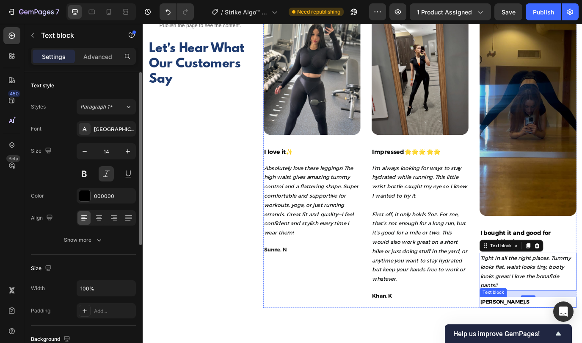
click at [542, 342] on p "[PERSON_NAME].S" at bounding box center [588, 345] width 111 height 11
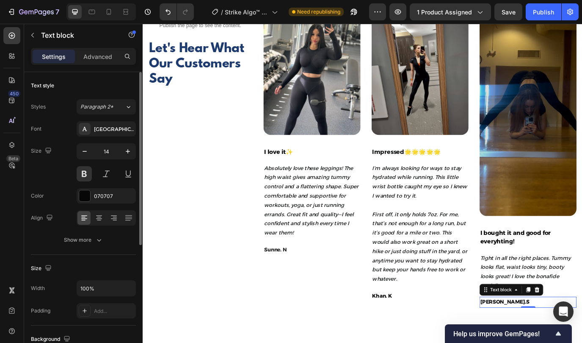
click at [542, 342] on p "[PERSON_NAME].S" at bounding box center [588, 345] width 111 height 11
click at [546, 342] on p "[PERSON_NAME].S" at bounding box center [588, 345] width 111 height 11
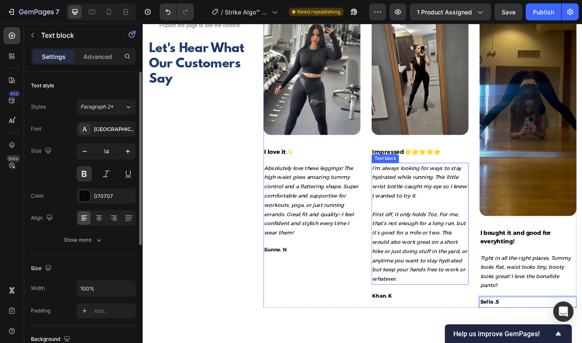
click at [445, 255] on span "First off, it only holds 7oz. For me, that’s not enough for a long run, but it’…" at bounding box center [463, 281] width 110 height 82
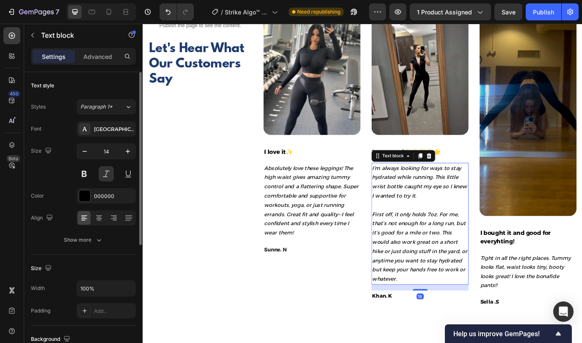
click at [513, 303] on p "I’m always looking for ways to stay hydrated while running. This little wrist b…" at bounding box center [463, 255] width 111 height 139
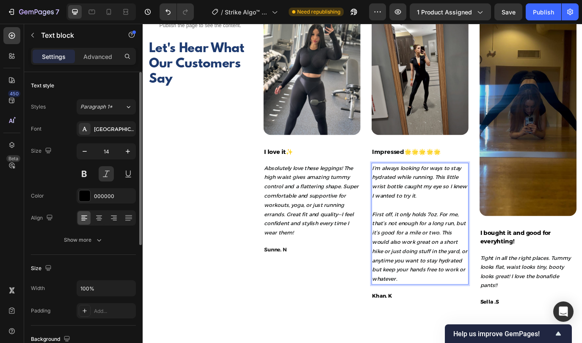
click at [498, 305] on p "I’m always looking for ways to stay hydrated while running. This little wrist b…" at bounding box center [463, 255] width 111 height 139
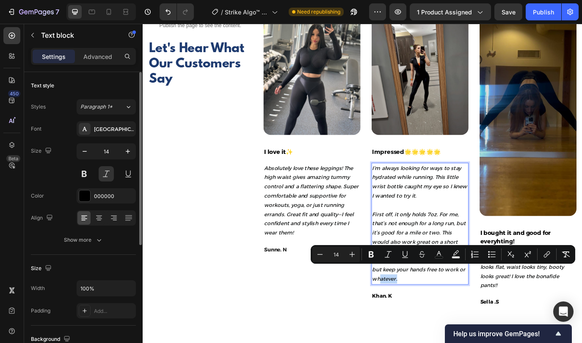
click at [519, 308] on div "I’m always looking for ways to stay hydrated while running. This little wrist b…" at bounding box center [464, 255] width 112 height 141
click at [517, 308] on p "I’m always looking for ways to stay hydrated while running. This little wrist b…" at bounding box center [463, 255] width 111 height 139
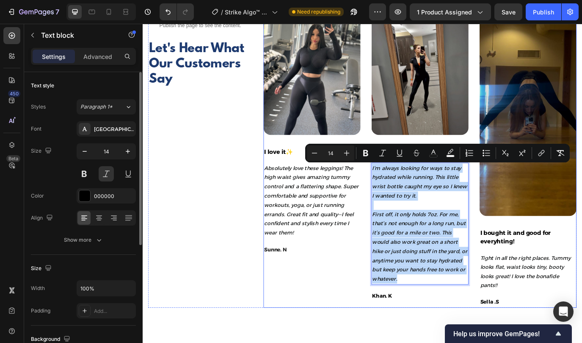
drag, startPoint x: 517, startPoint y: 308, endPoint x: 392, endPoint y: 181, distance: 178.5
click at [392, 181] on div "Image I love it✨ Text block Absolutely love these leggings! The high waist give…" at bounding box center [464, 177] width 362 height 349
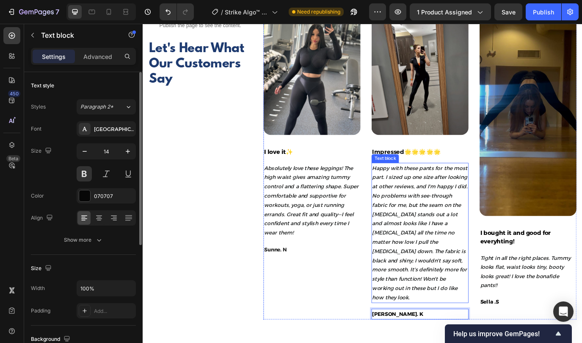
click at [438, 246] on span "Happy with these pants for the most part. I sized up one size after looking at …" at bounding box center [463, 265] width 110 height 157
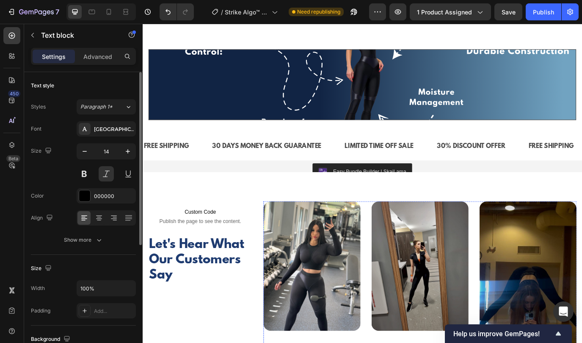
scroll to position [1766, 0]
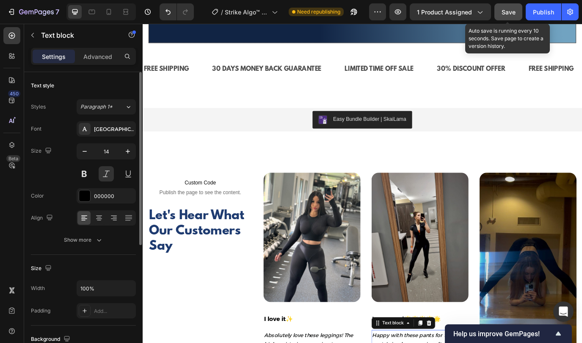
click at [508, 13] on span "Save" at bounding box center [509, 11] width 14 height 7
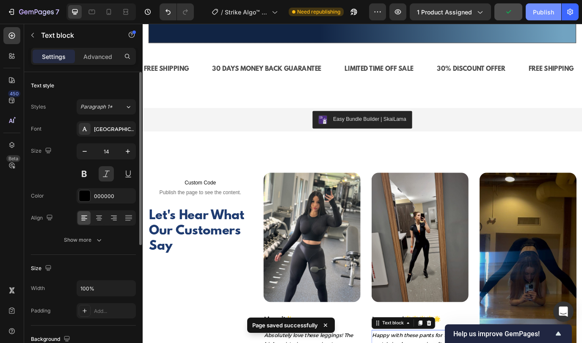
click at [535, 14] on div "Publish" at bounding box center [543, 12] width 21 height 9
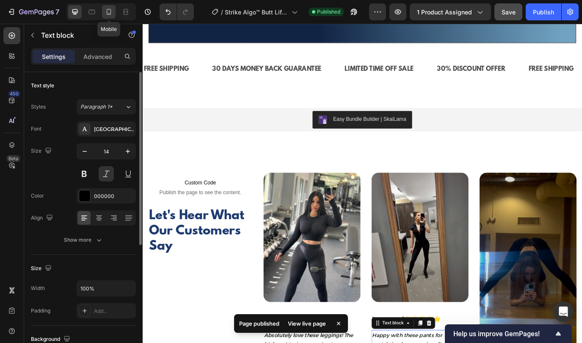
click at [111, 15] on icon at bounding box center [109, 12] width 8 height 8
type input "13"
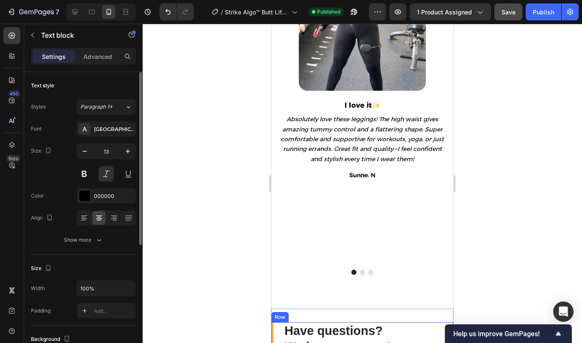
scroll to position [1822, 0]
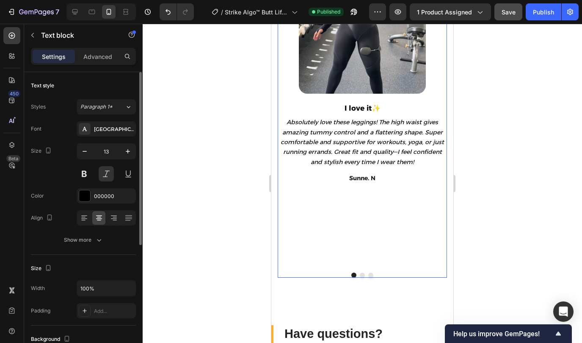
click at [363, 274] on button "Dot" at bounding box center [362, 274] width 5 height 5
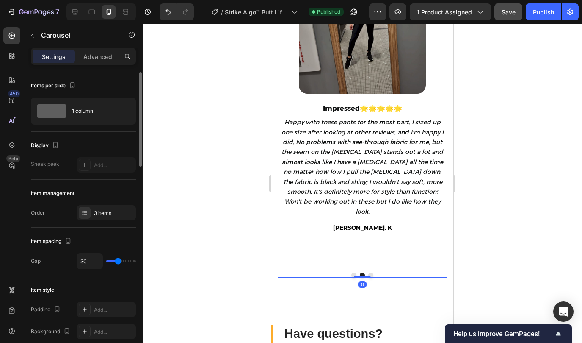
click at [370, 275] on button "Dot" at bounding box center [371, 274] width 5 height 5
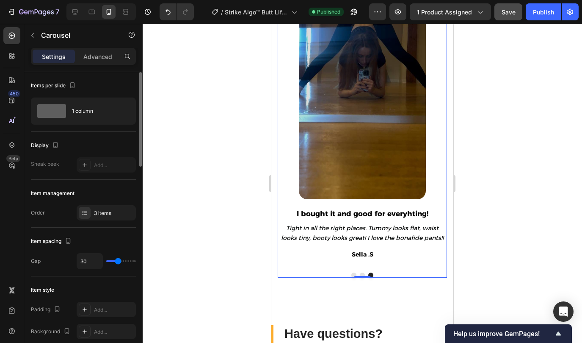
click at [353, 275] on button "Dot" at bounding box center [354, 274] width 5 height 5
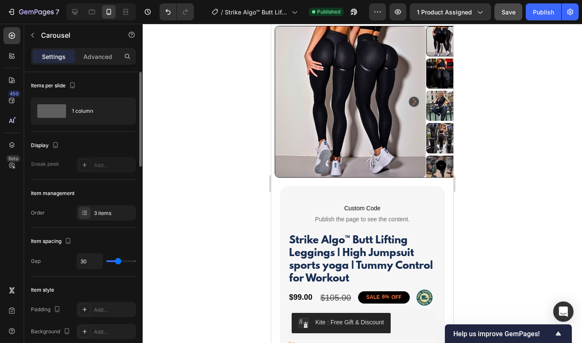
scroll to position [0, 0]
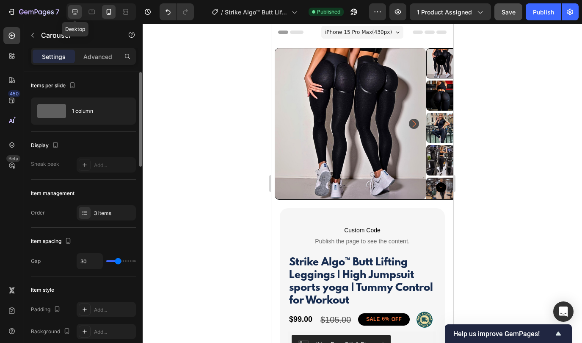
click at [78, 12] on icon at bounding box center [75, 12] width 6 height 6
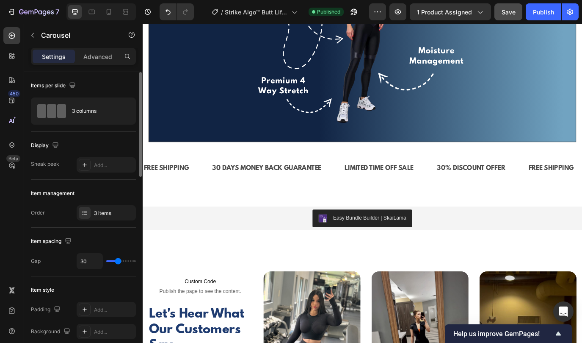
scroll to position [1955, 0]
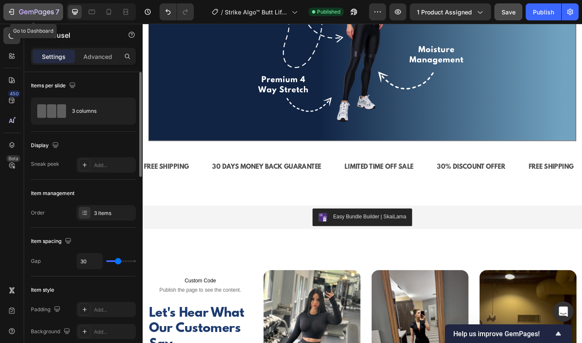
click at [41, 10] on icon "button" at bounding box center [36, 12] width 35 height 7
